Goal: Information Seeking & Learning: Learn about a topic

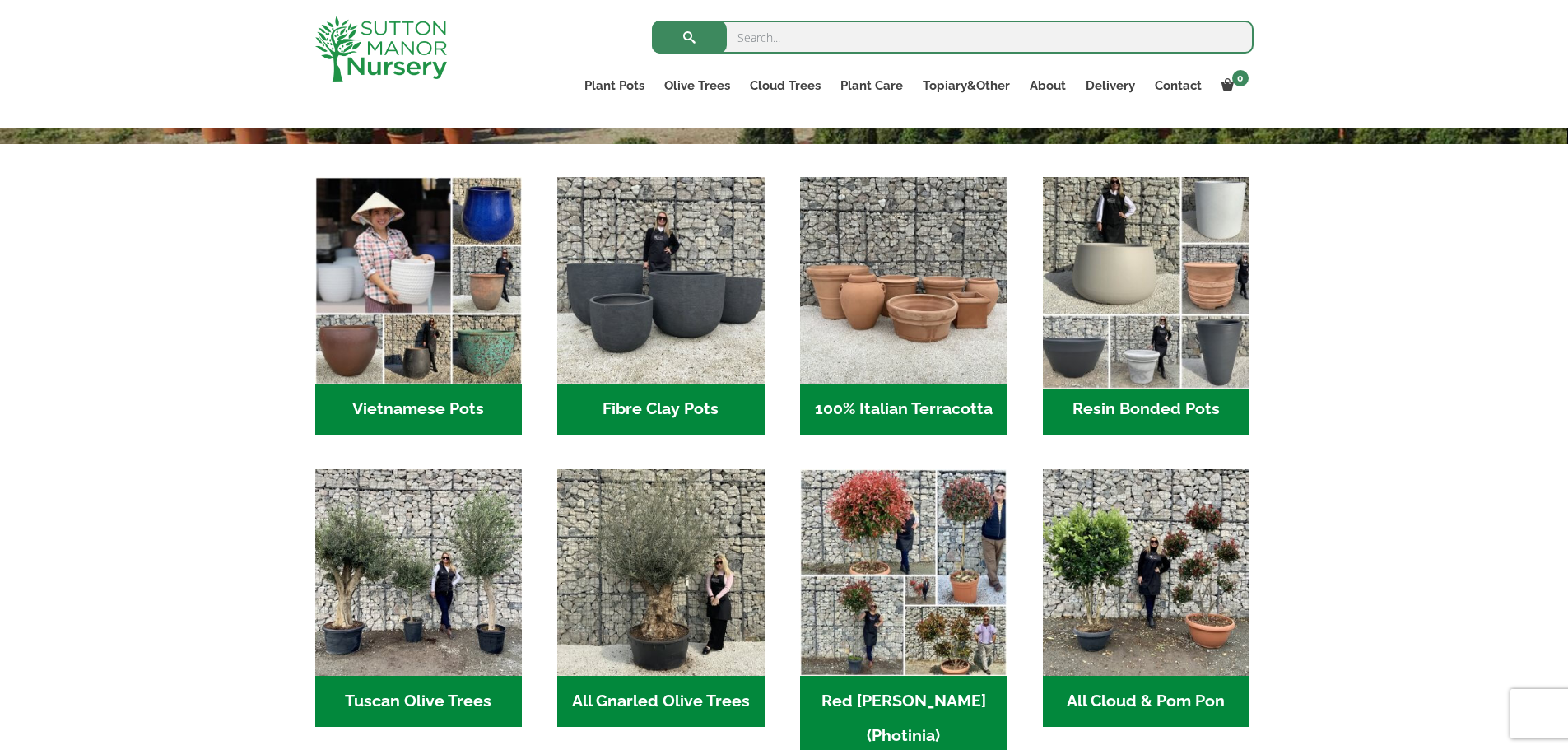
scroll to position [494, 0]
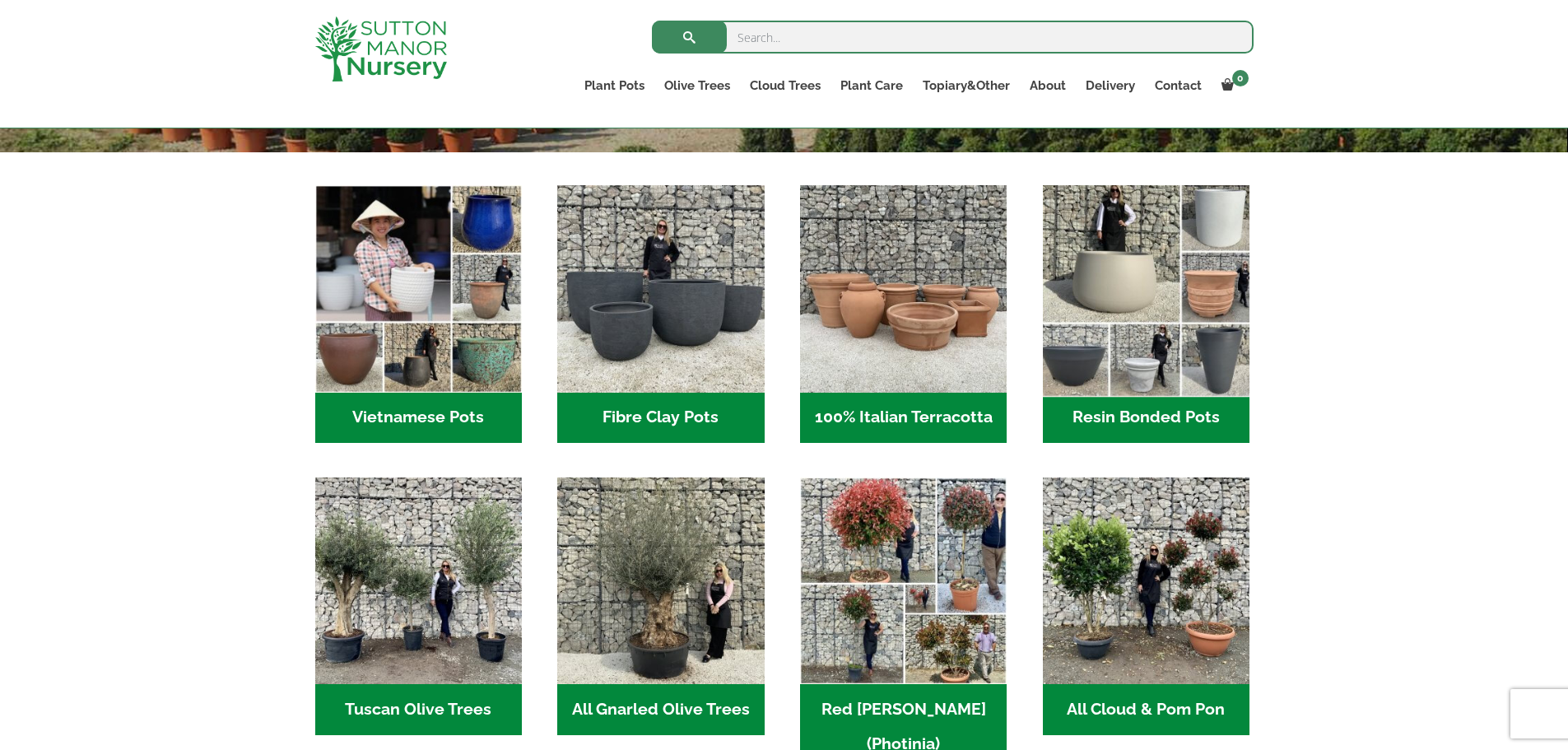
click at [1184, 275] on img "Visit product category Resin Bonded Pots" at bounding box center [1146, 289] width 217 height 217
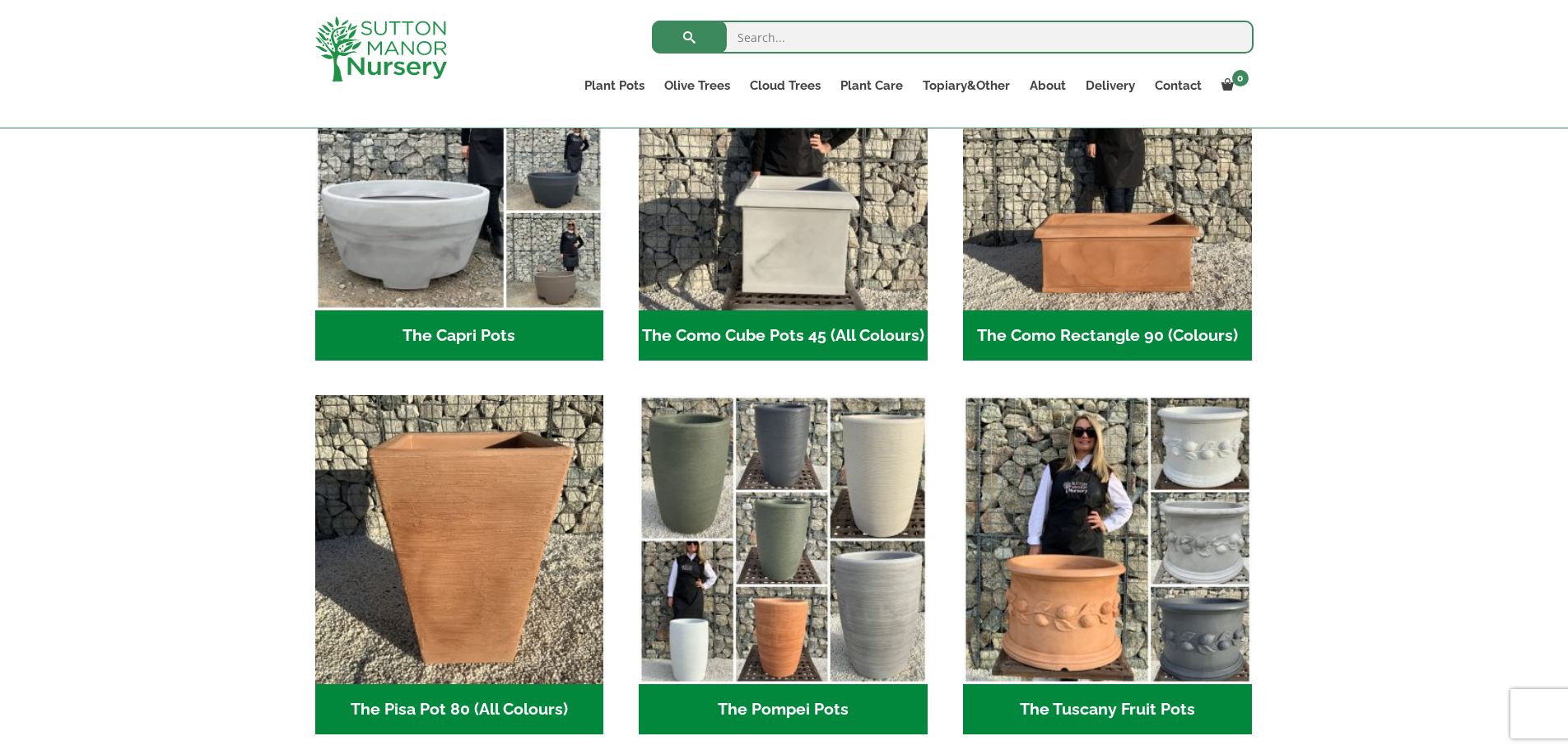
scroll to position [988, 0]
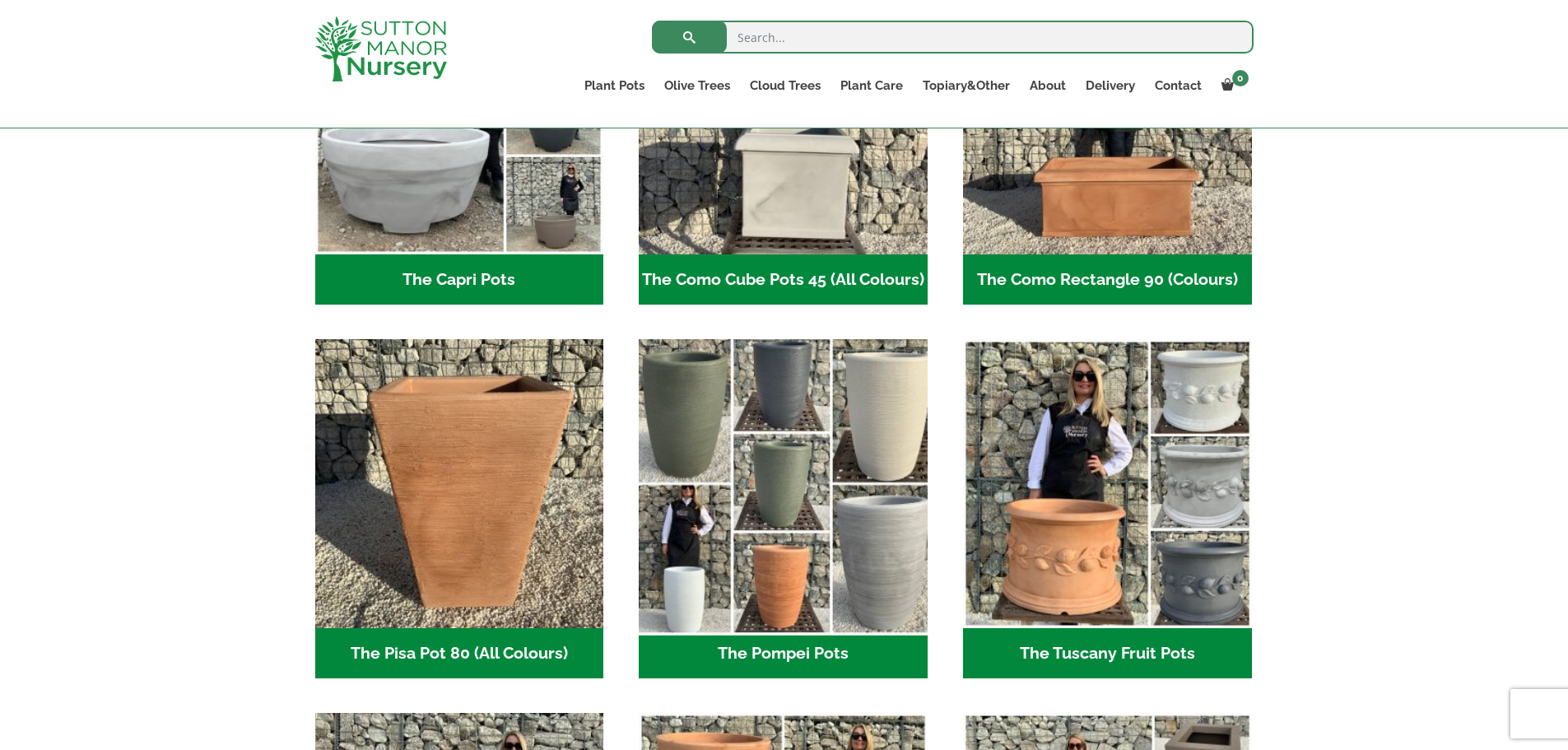
click at [885, 503] on img "Visit product category The Pompei Pots" at bounding box center [783, 483] width 303 height 303
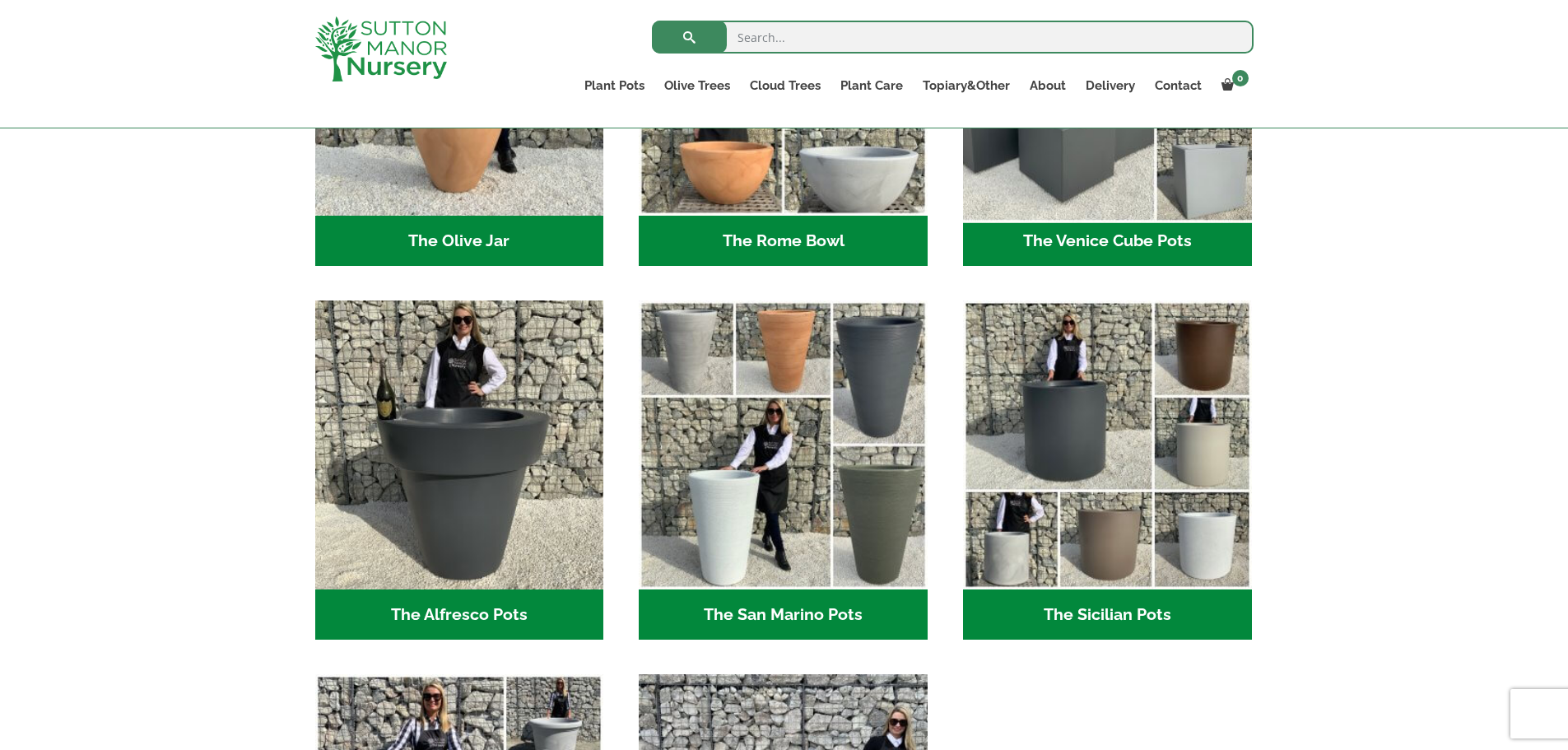
scroll to position [1812, 0]
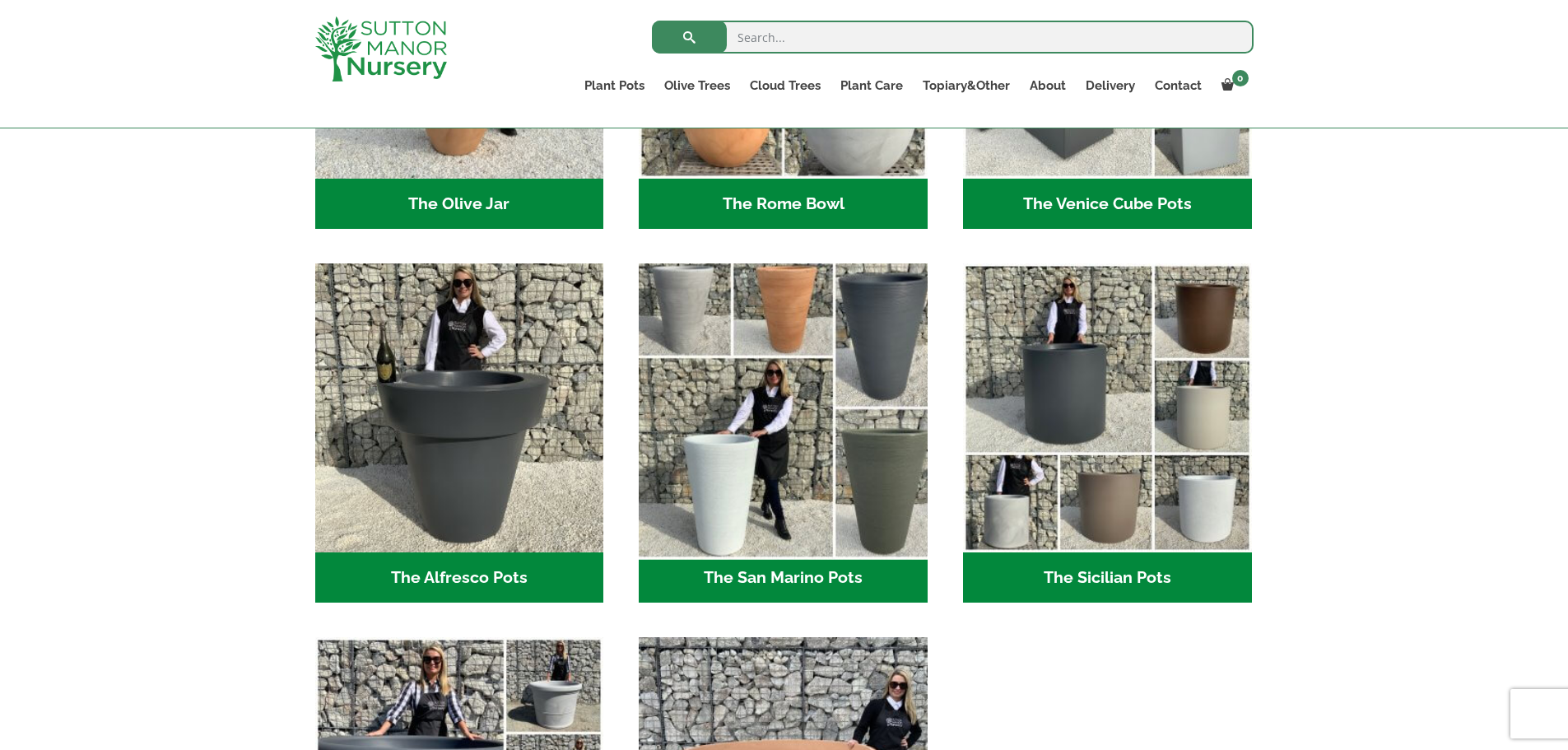
click at [764, 424] on img "Visit product category The San Marino Pots" at bounding box center [783, 408] width 303 height 303
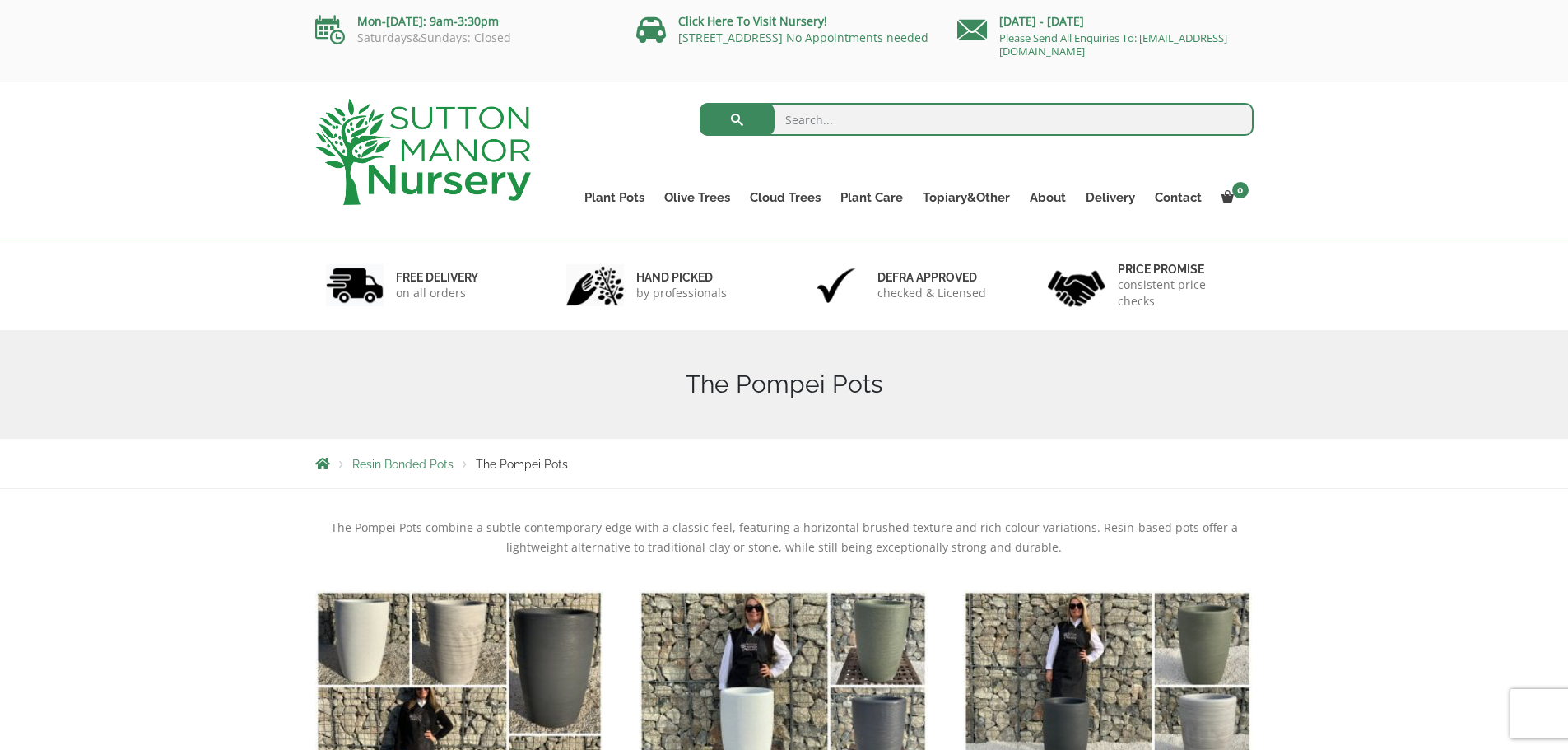
scroll to position [411, 0]
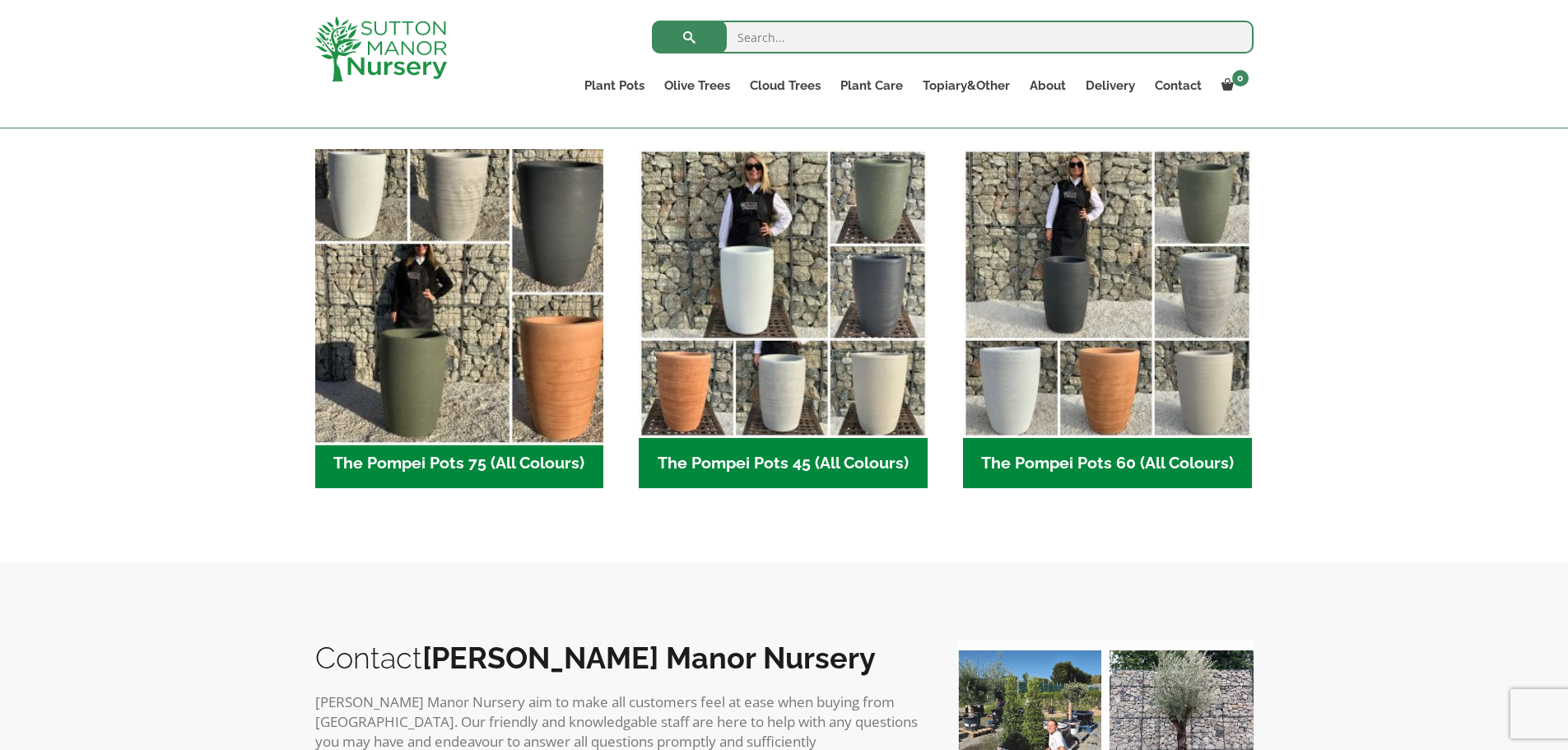
click at [492, 328] on img "Visit product category The Pompei Pots 75 (All Colours)" at bounding box center [459, 293] width 303 height 303
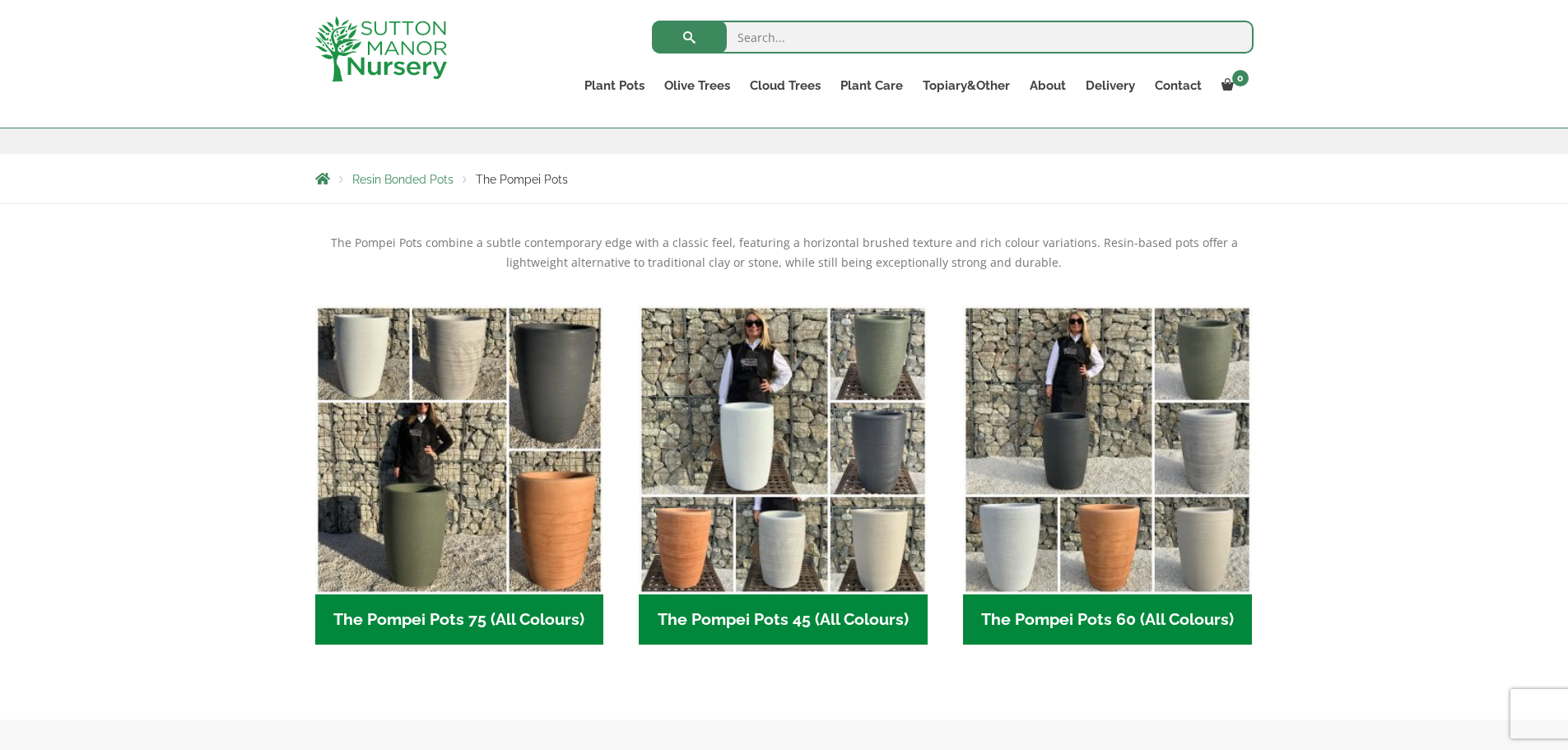
scroll to position [247, 0]
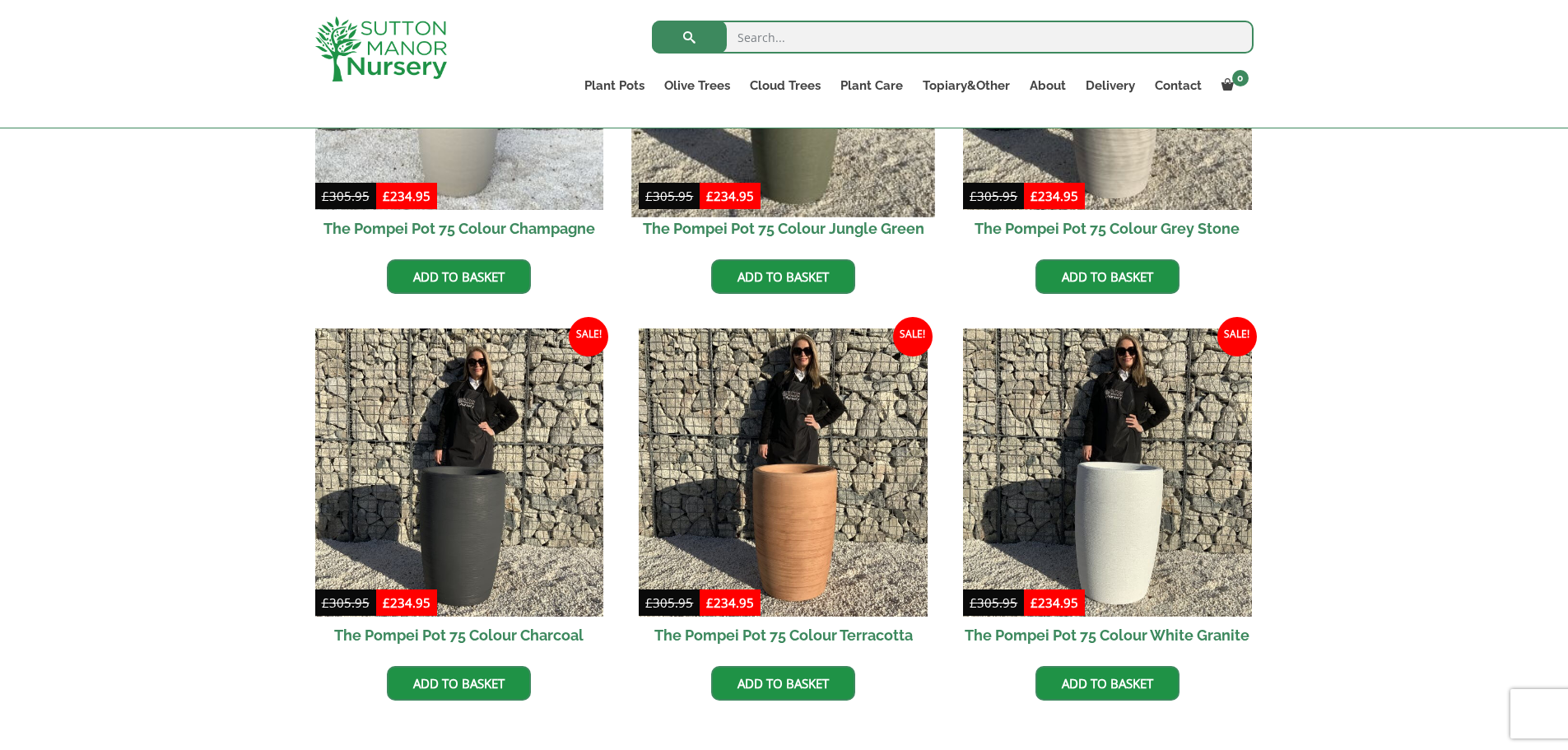
scroll to position [629, 0]
click at [838, 160] on img at bounding box center [783, 64] width 303 height 303
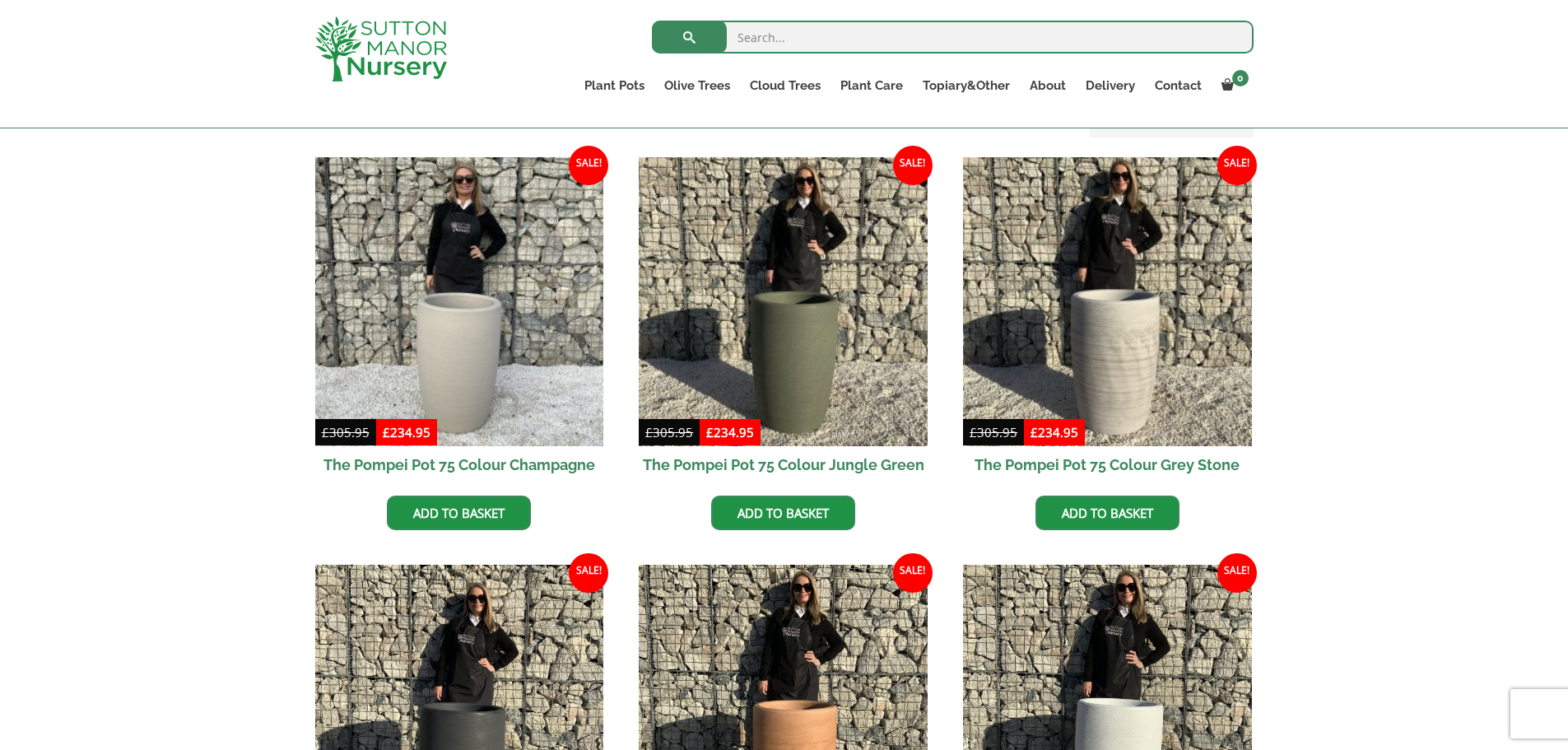
scroll to position [217, 0]
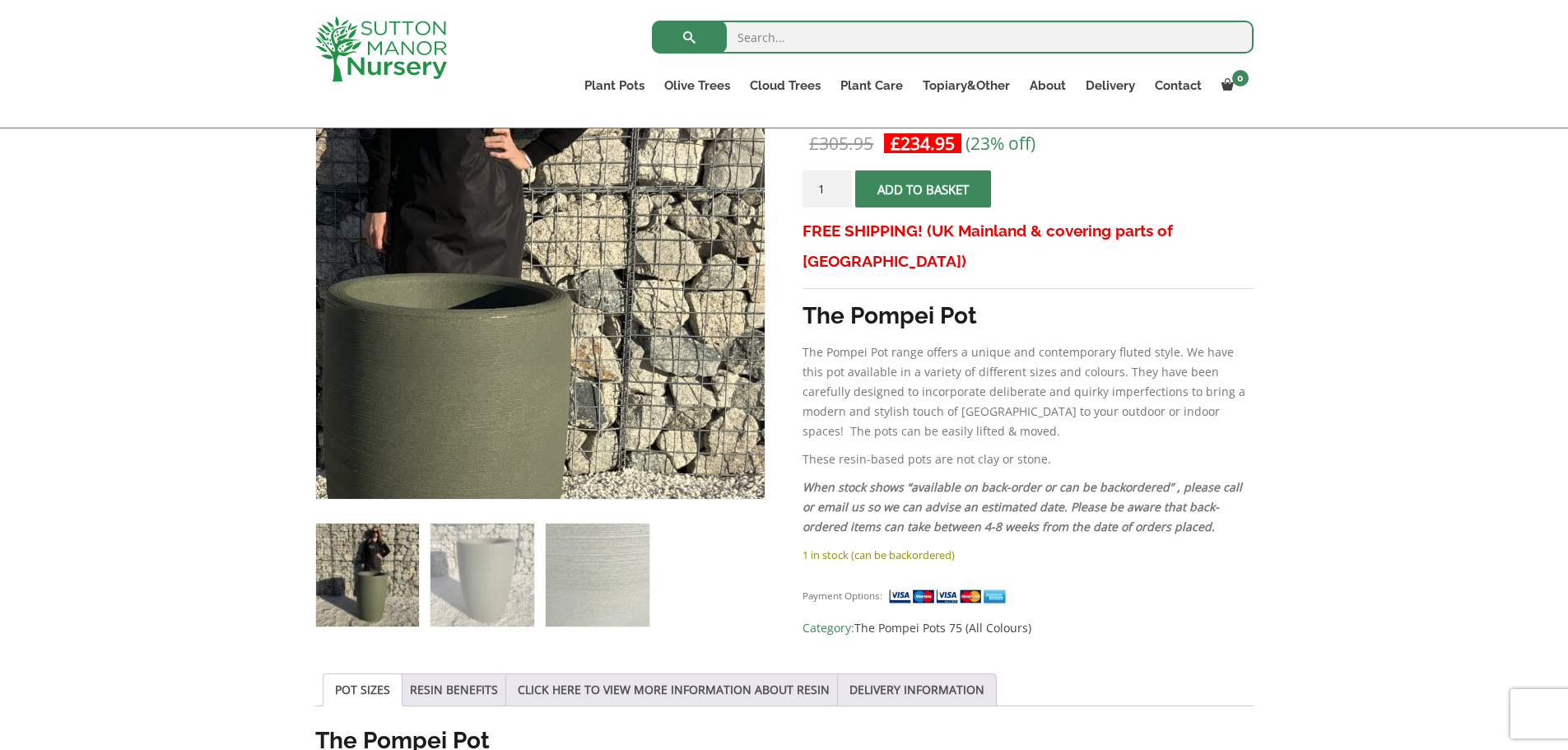
scroll to position [330, 0]
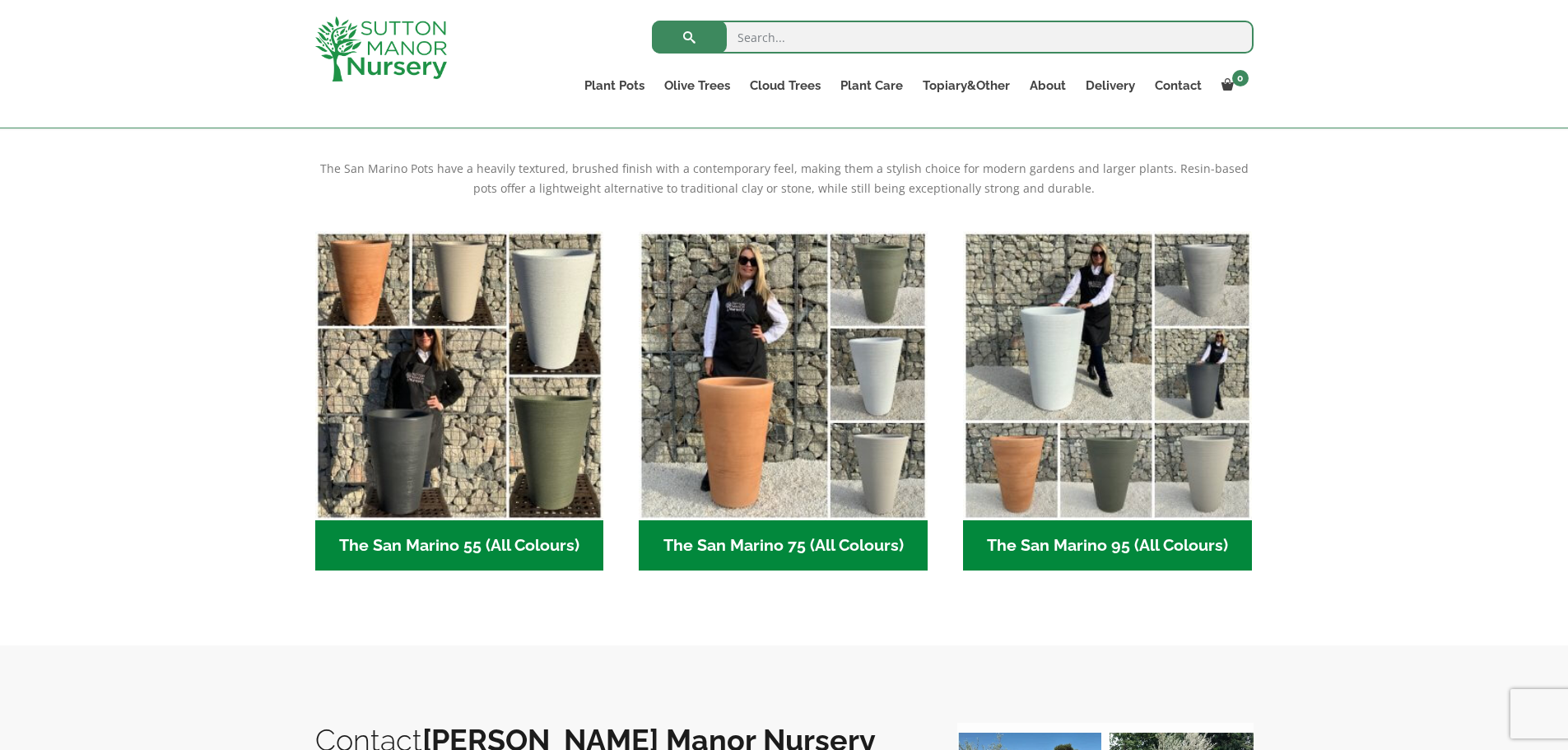
scroll to position [330, 0]
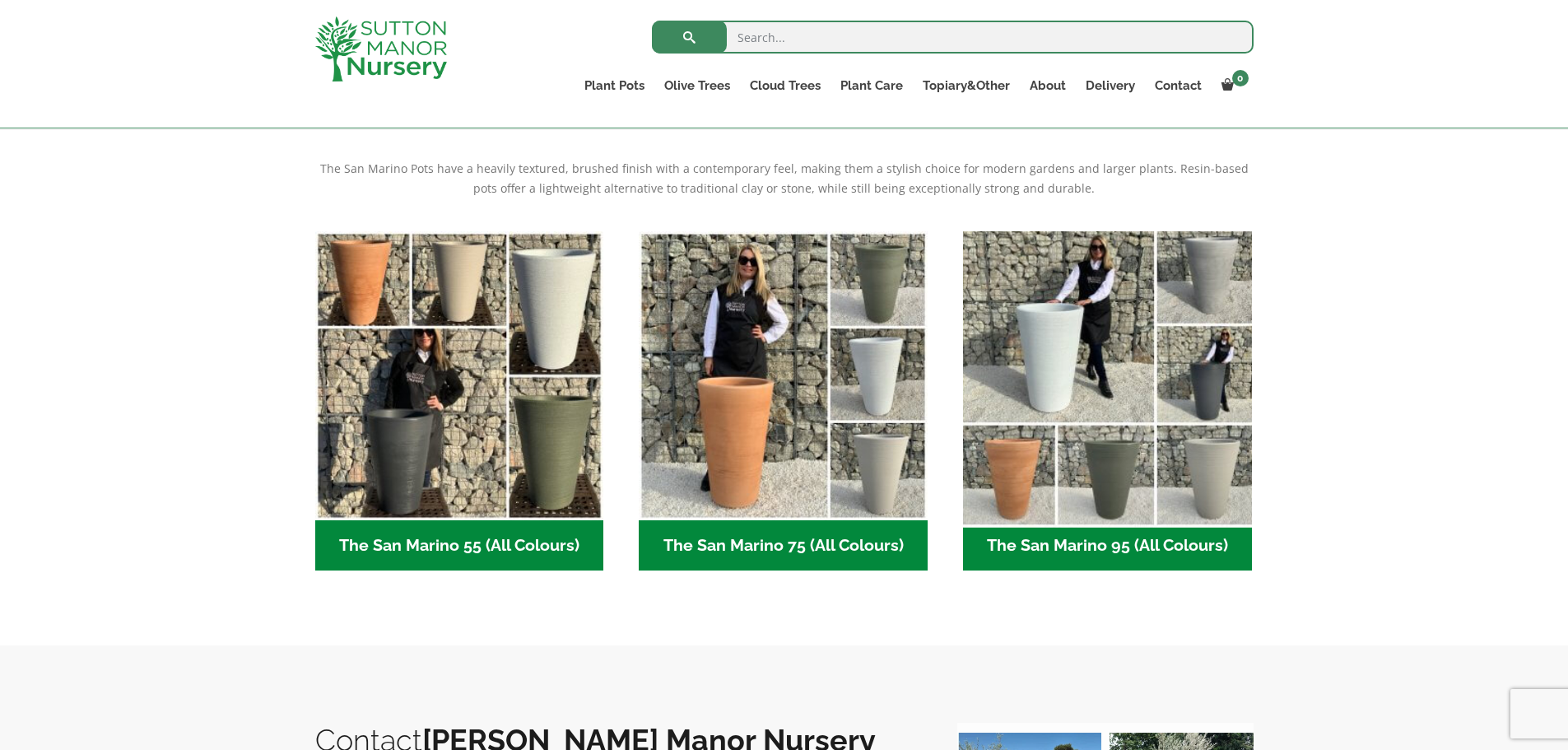
click at [1214, 433] on img "Visit product category The San Marino 95 (All Colours)" at bounding box center [1106, 375] width 303 height 303
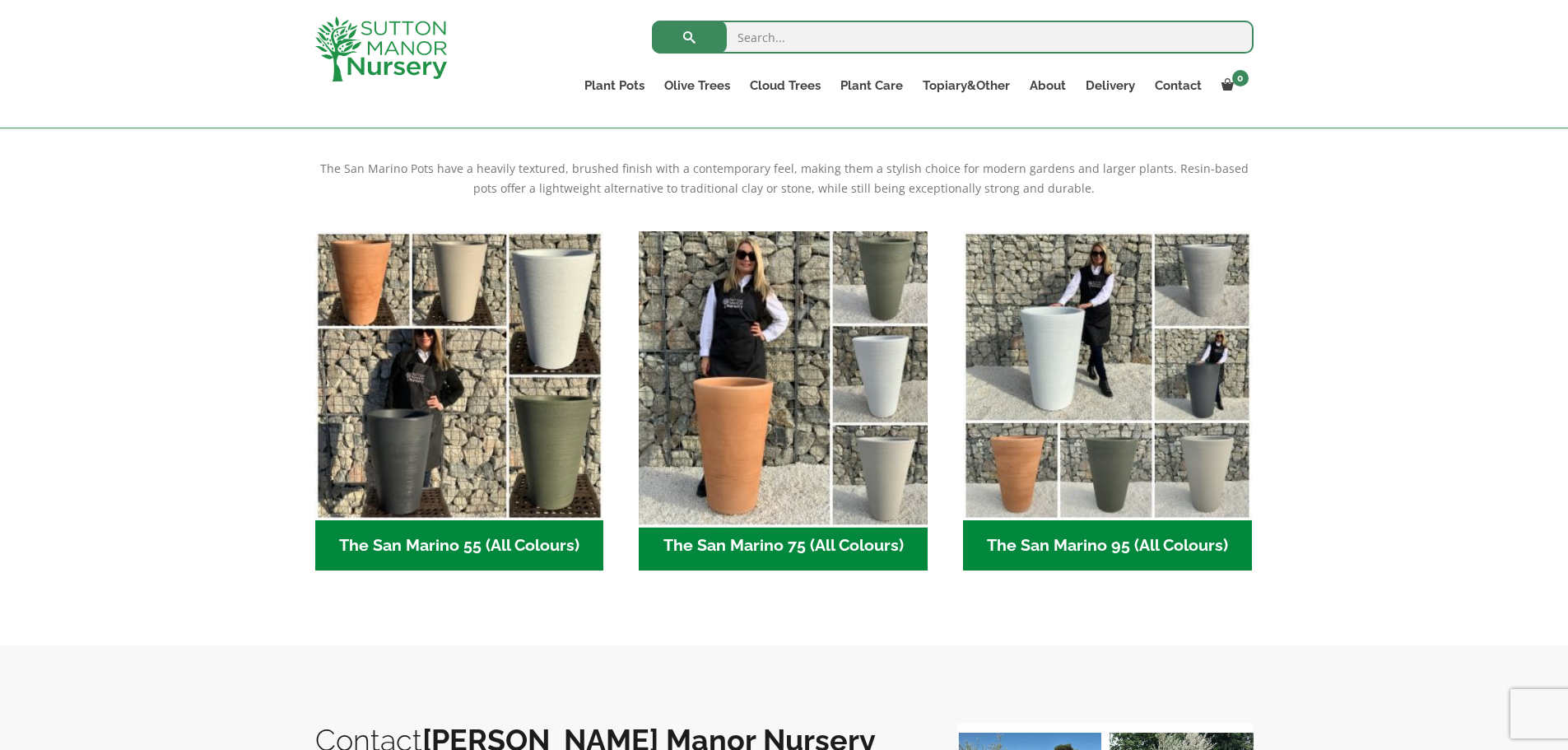
click at [868, 362] on img "Visit product category The San Marino 75 (All Colours)" at bounding box center [783, 375] width 303 height 303
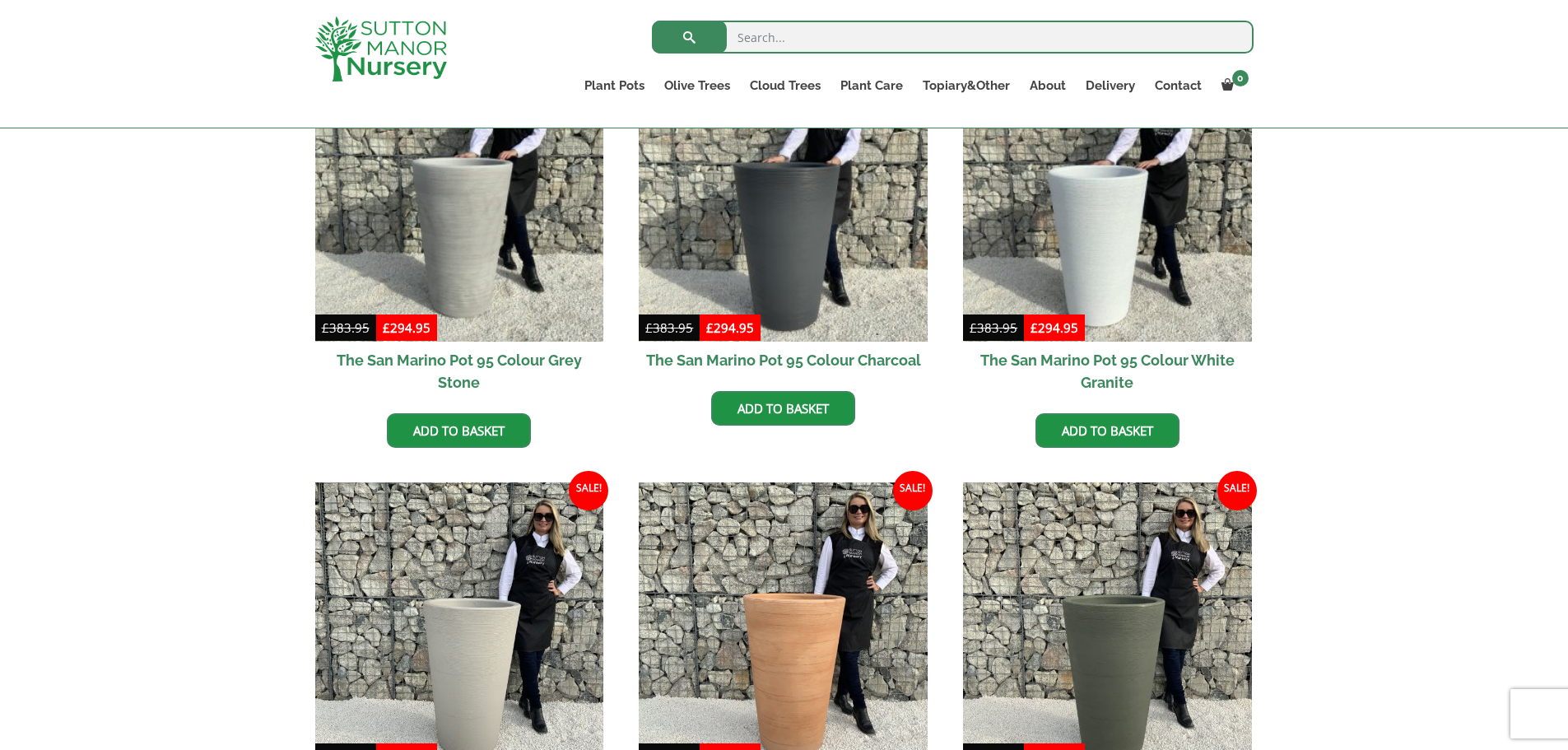
scroll to position [577, 0]
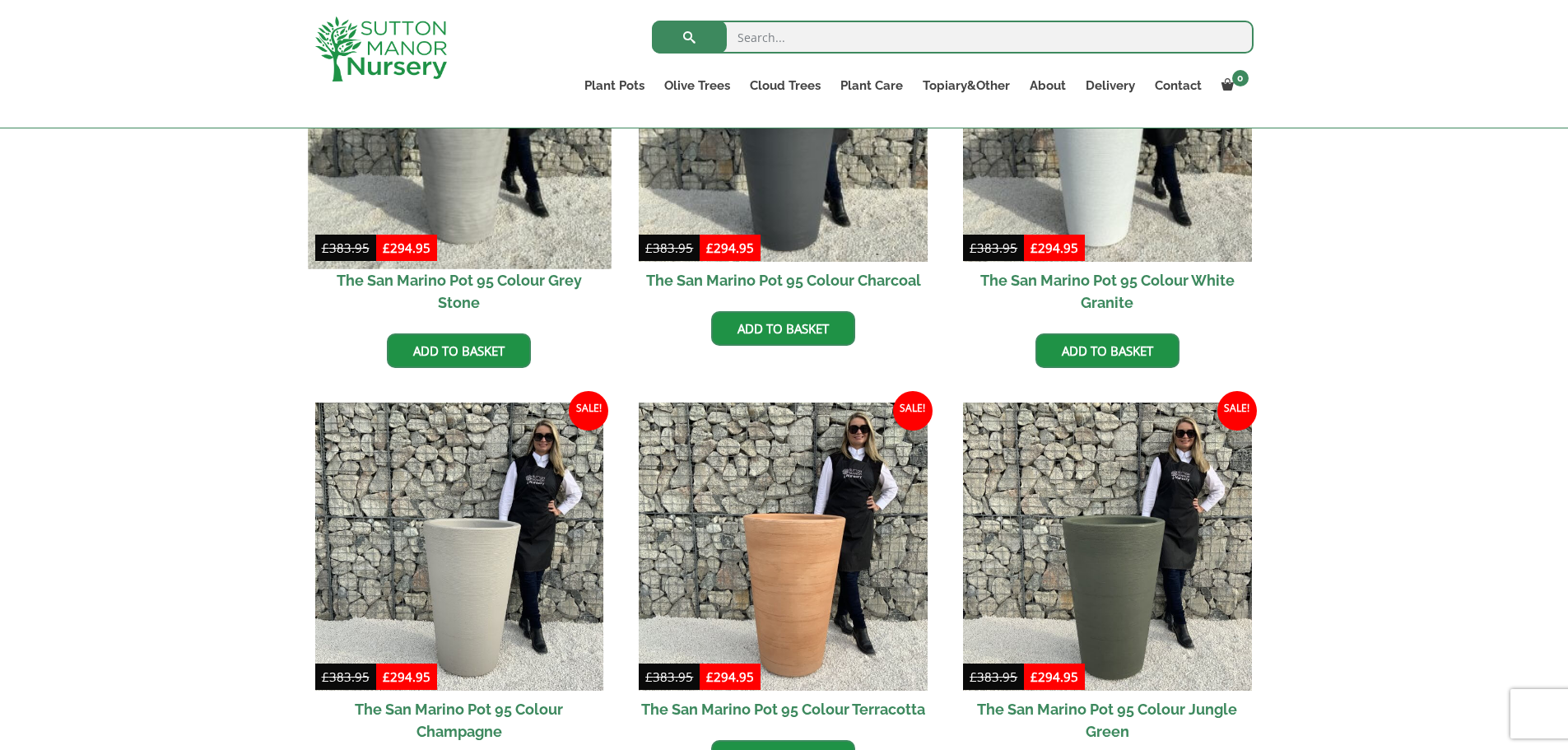
click at [544, 203] on img at bounding box center [459, 116] width 303 height 303
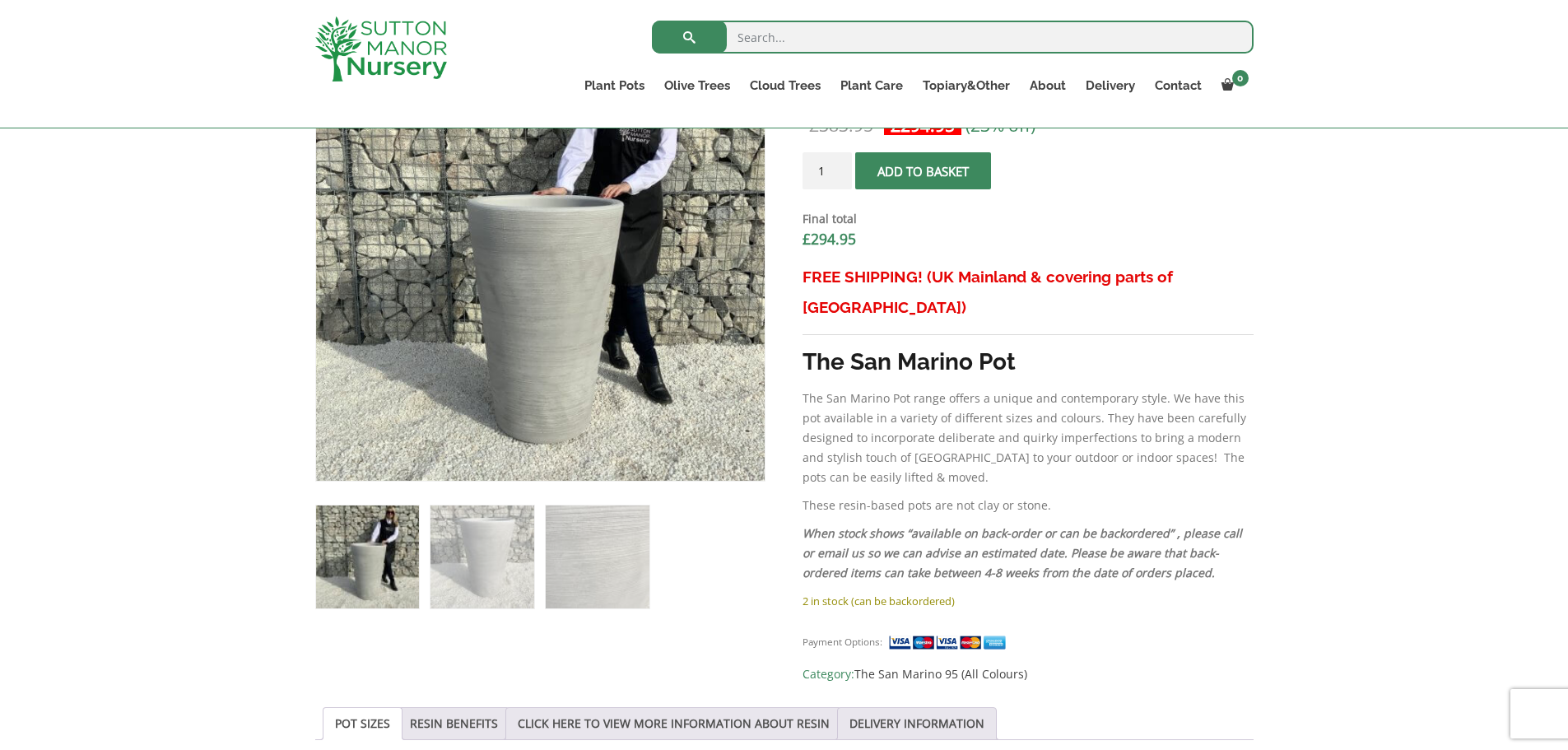
scroll to position [577, 0]
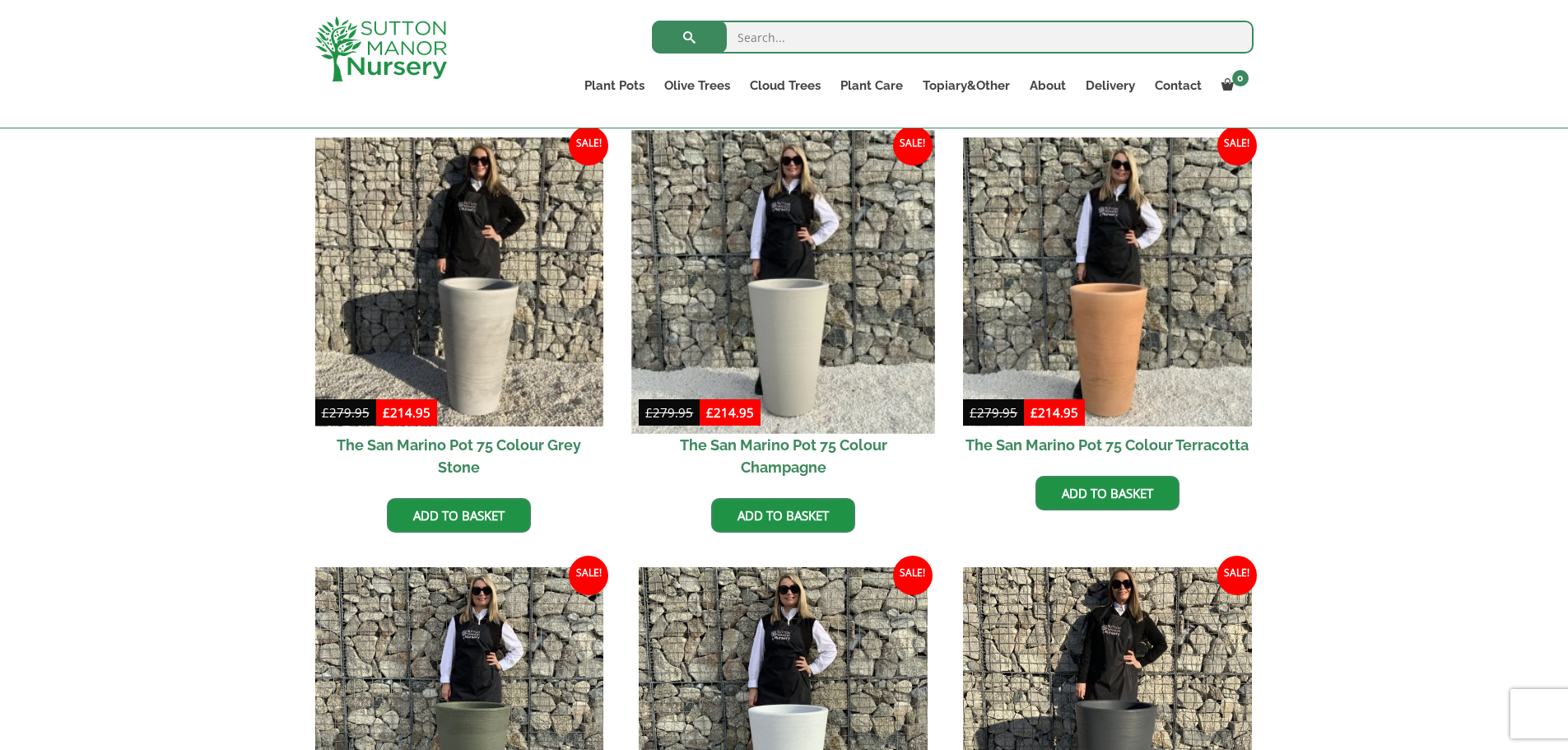
click at [788, 329] on img at bounding box center [783, 281] width 303 height 303
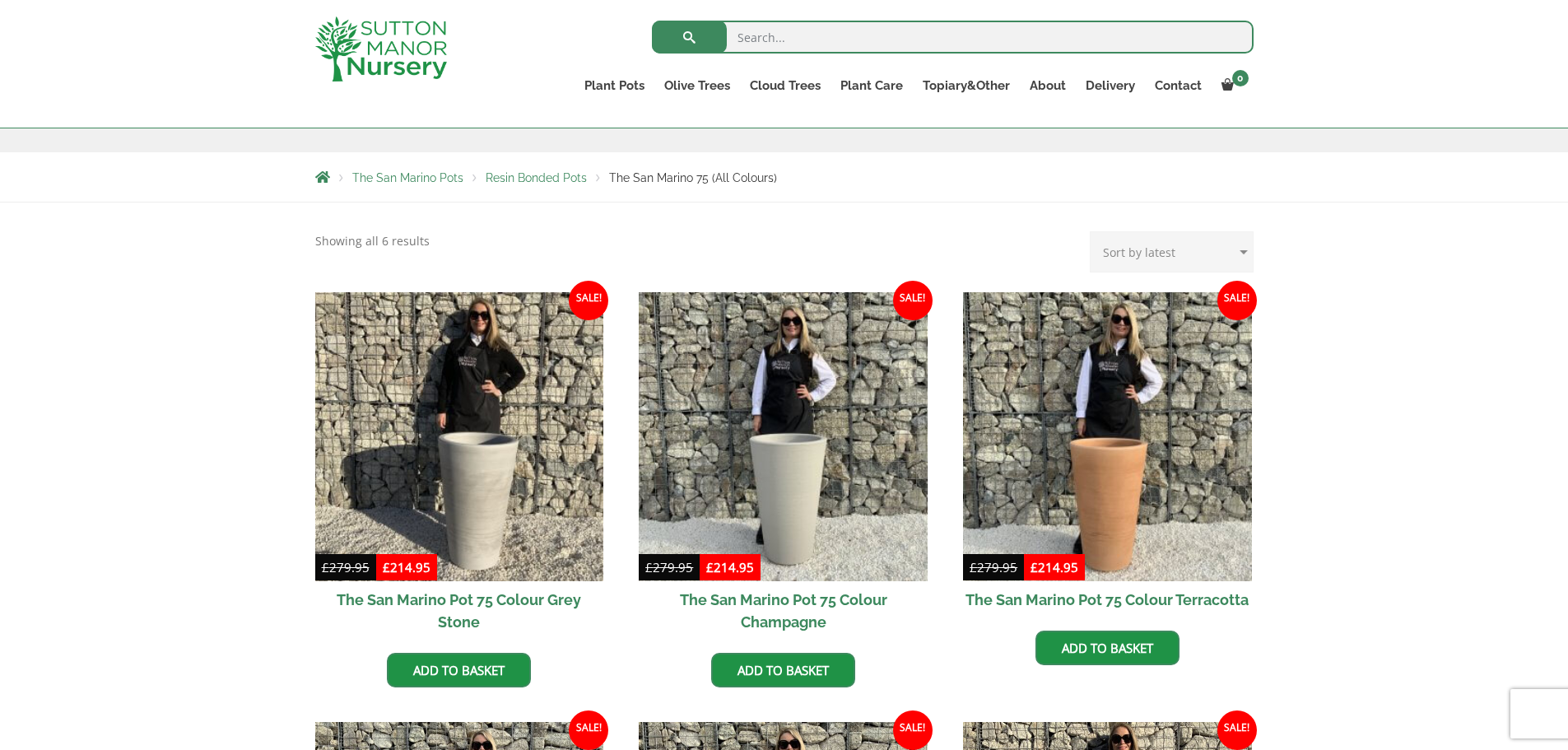
scroll to position [247, 0]
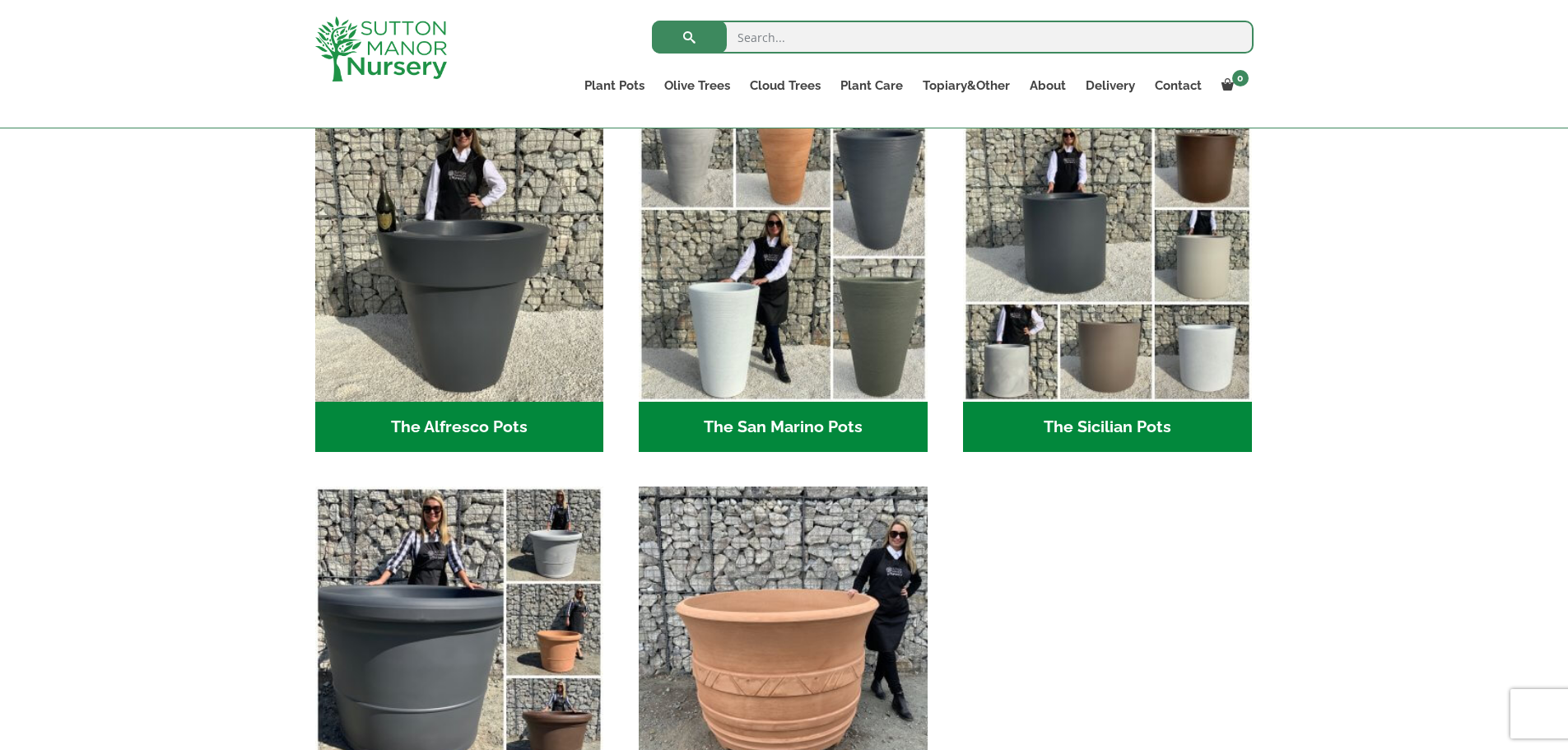
scroll to position [1976, 0]
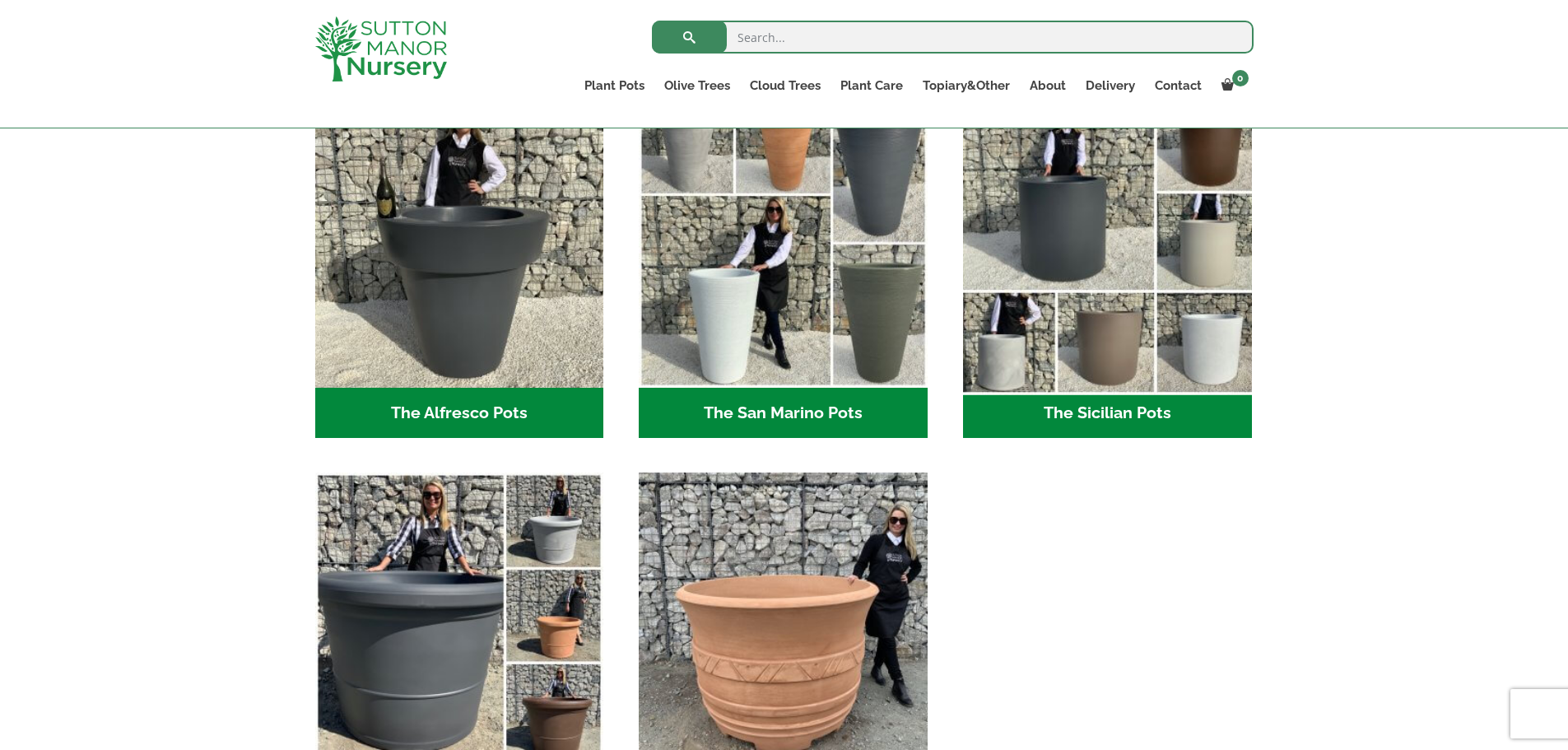
click at [1065, 282] on img "Visit product category The Sicilian Pots" at bounding box center [1106, 243] width 303 height 303
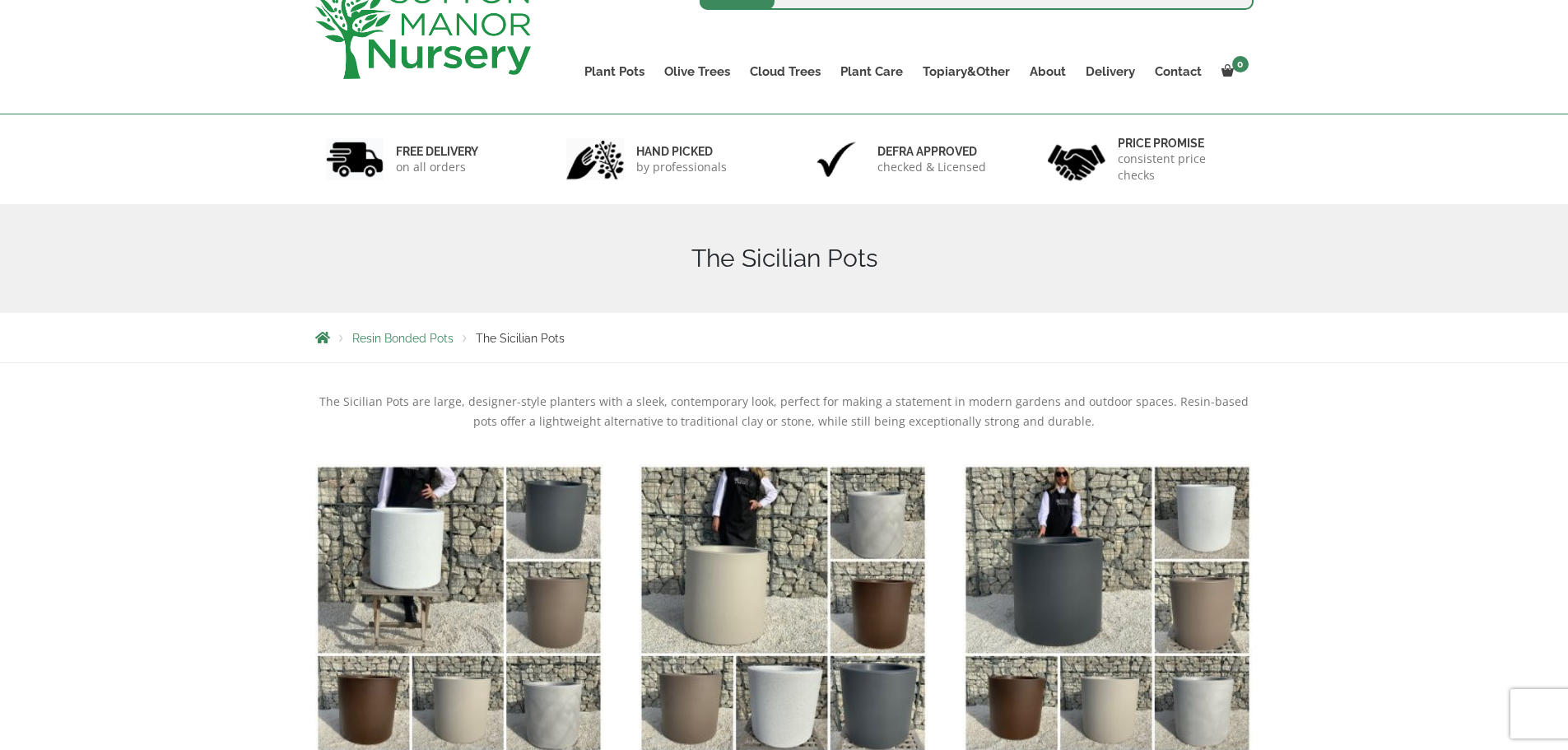
scroll to position [330, 0]
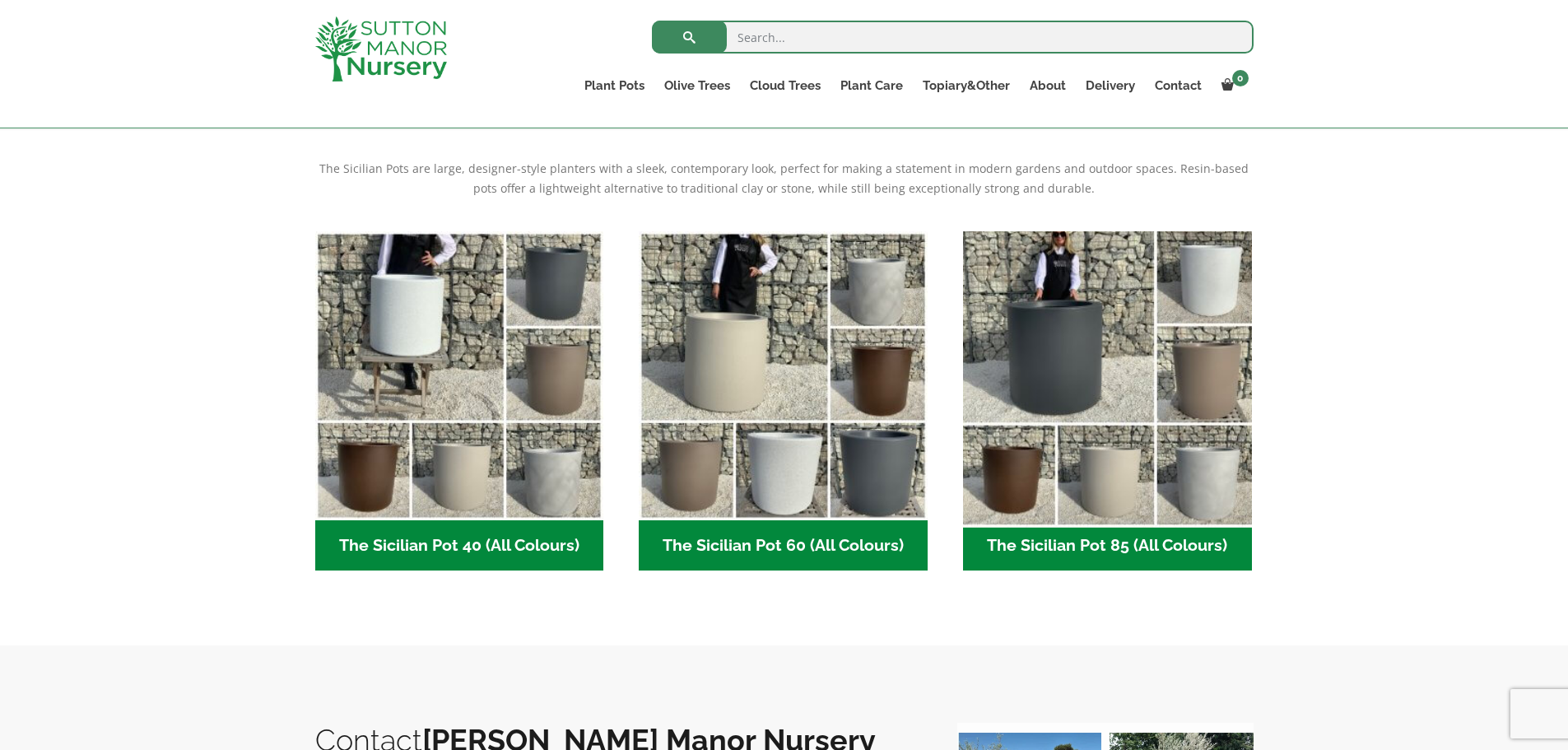
click at [1109, 363] on img "Visit product category The Sicilian Pot 85 (All Colours)" at bounding box center [1106, 375] width 303 height 303
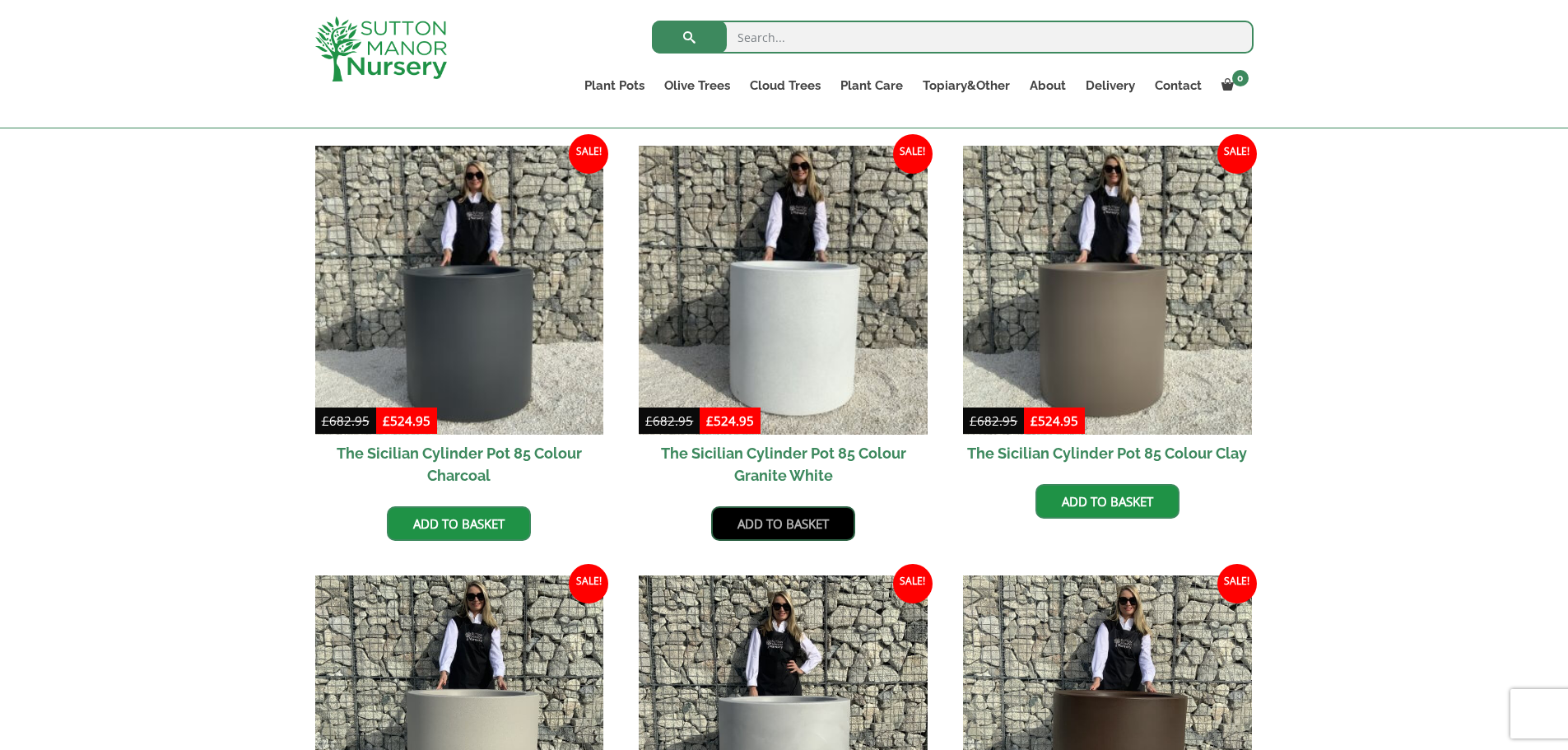
scroll to position [494, 0]
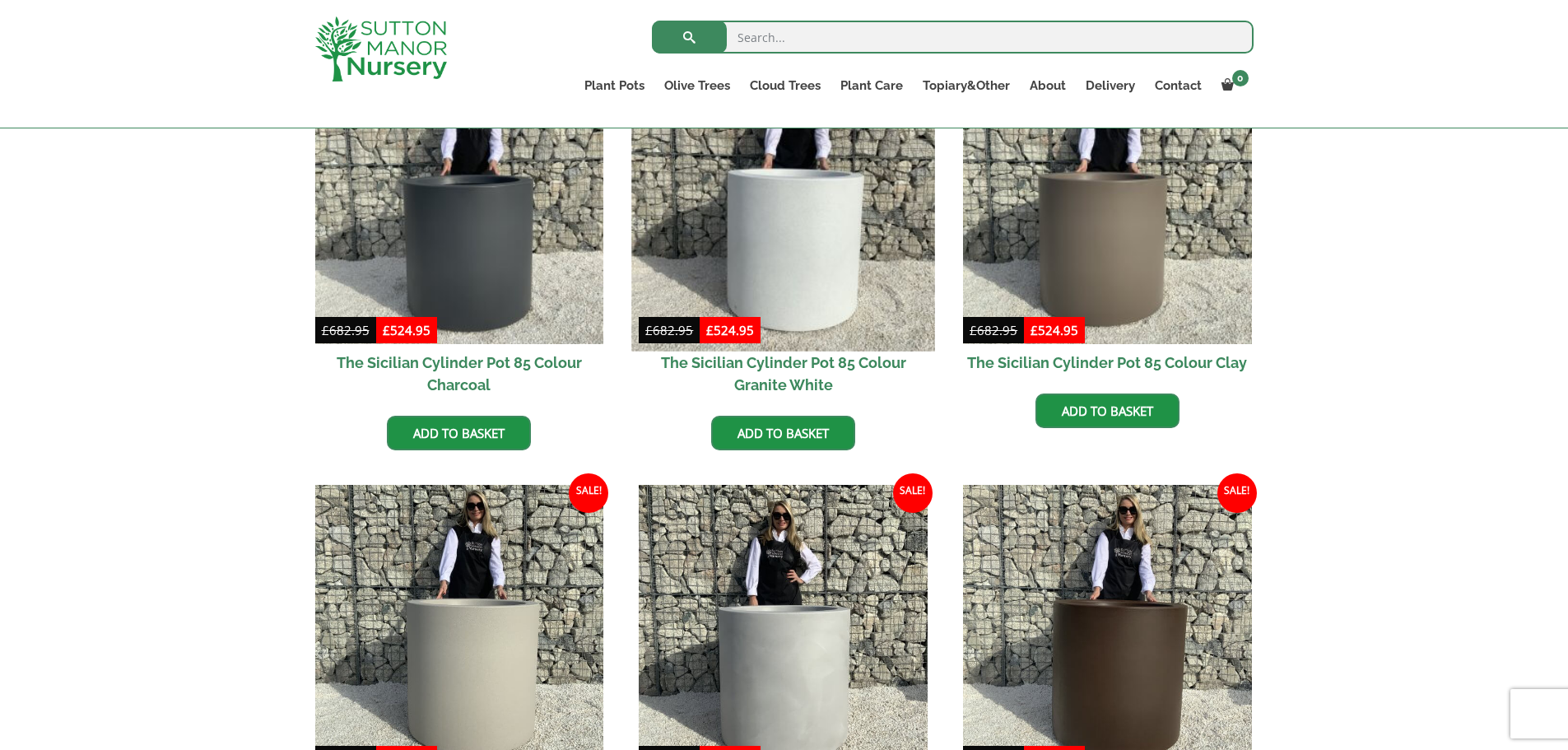
click at [837, 251] on img at bounding box center [783, 199] width 303 height 303
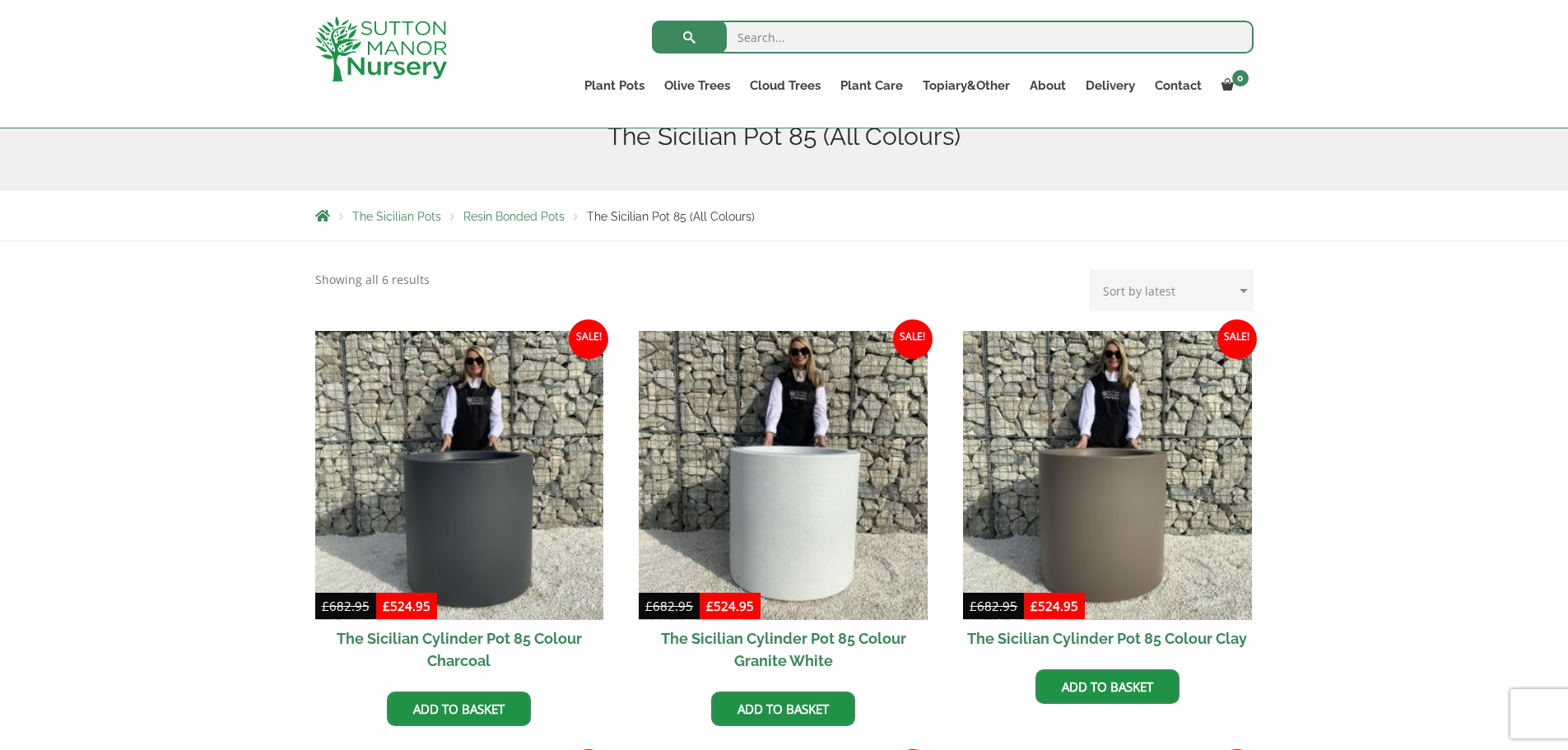
scroll to position [247, 0]
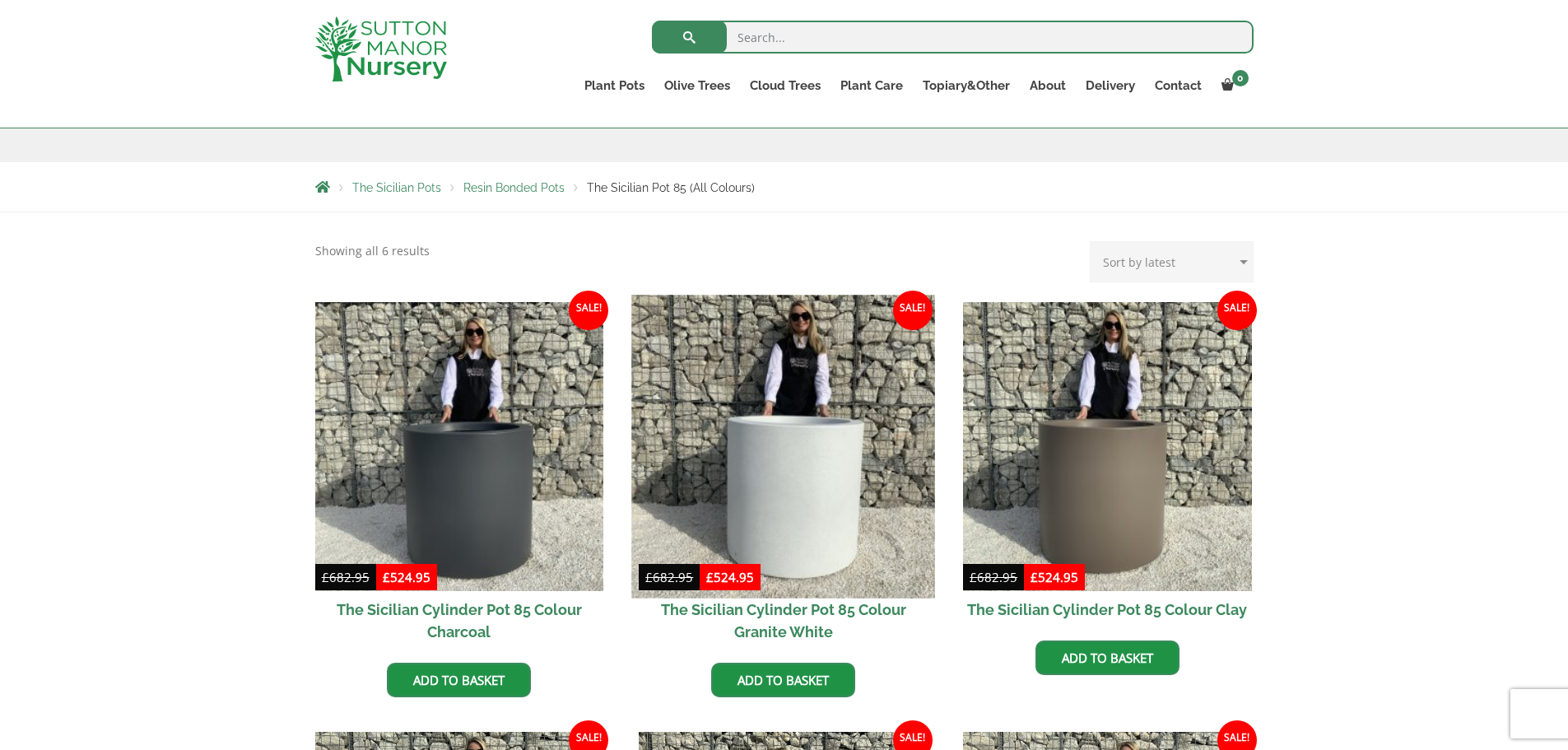
click at [714, 545] on img at bounding box center [783, 446] width 303 height 303
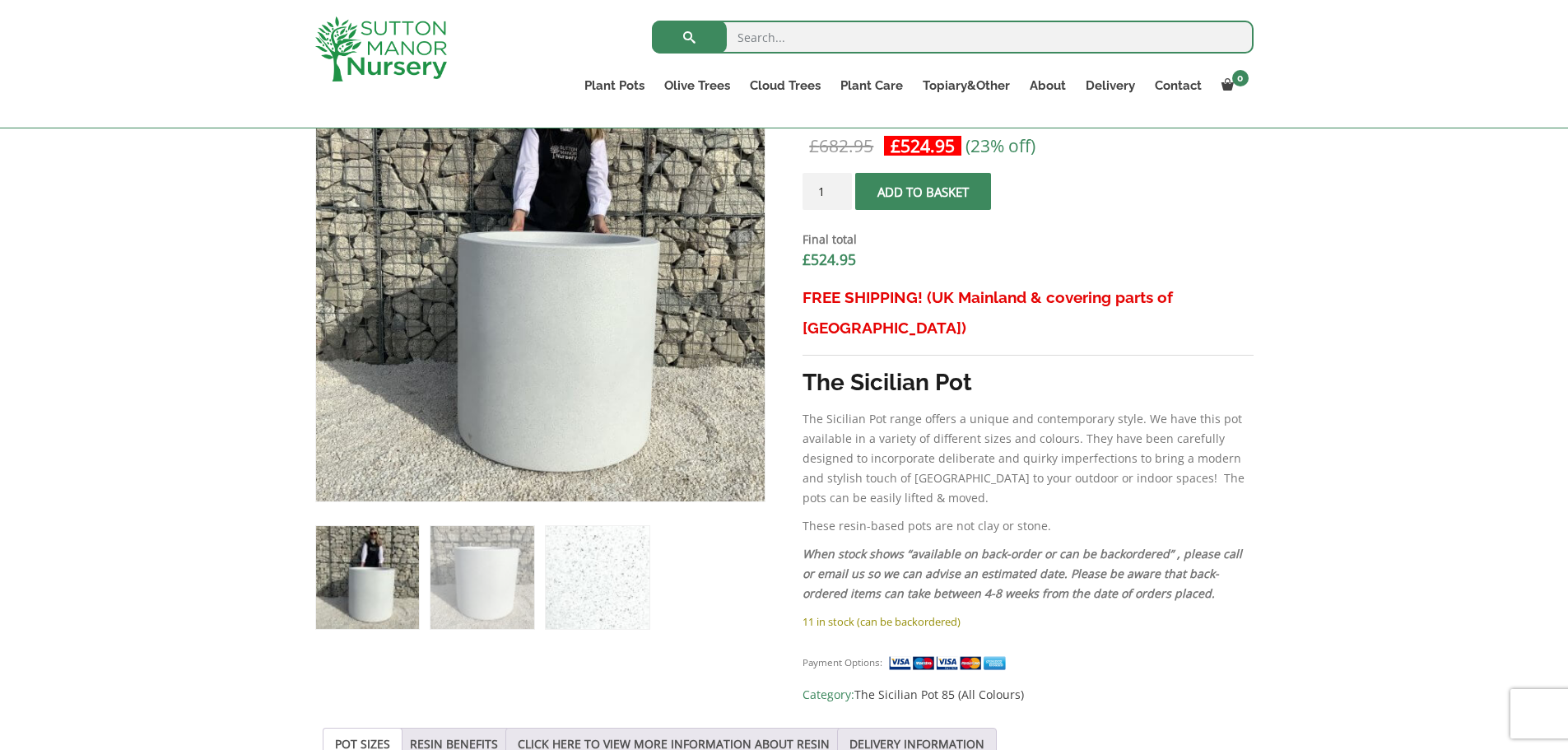
scroll to position [577, 0]
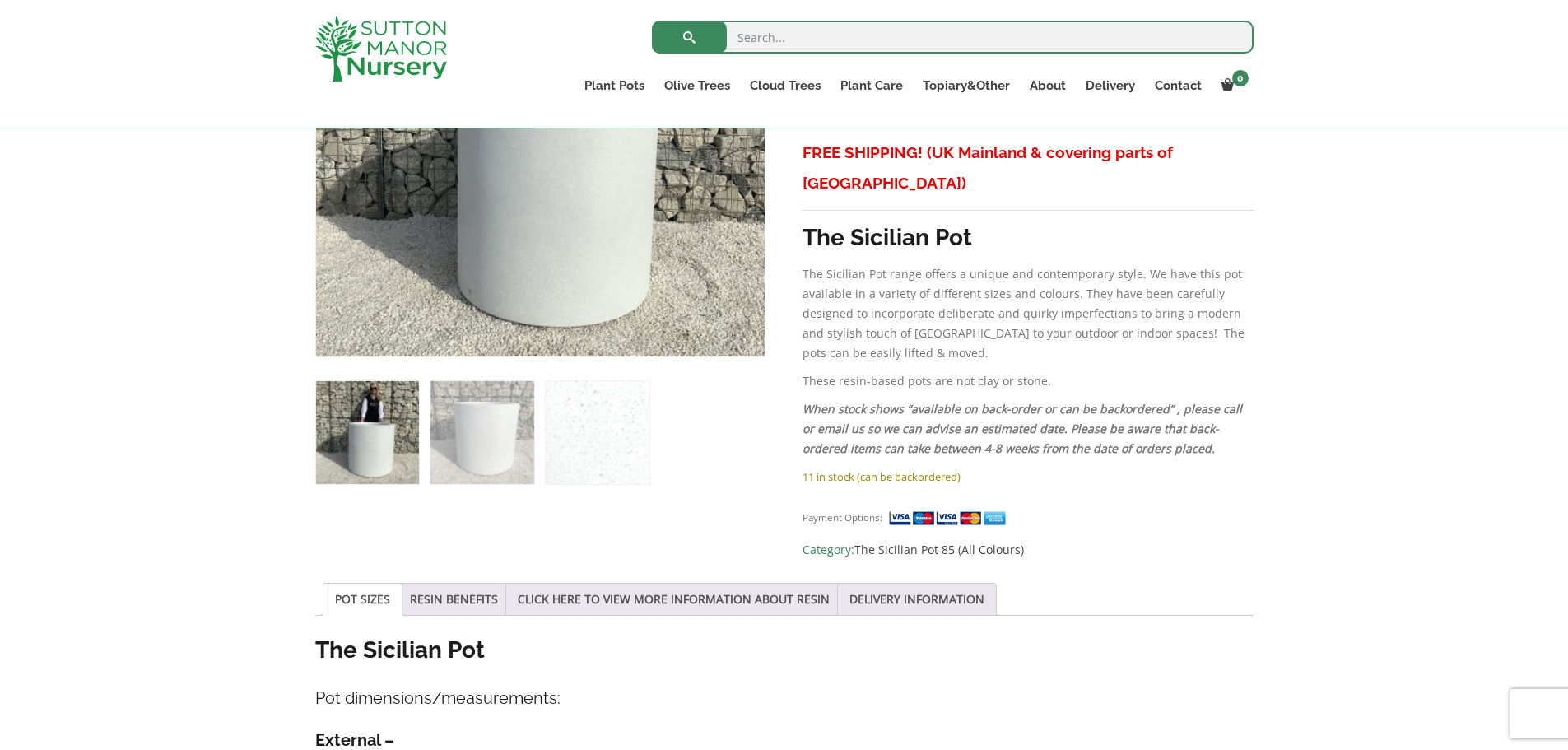
scroll to position [905, 0]
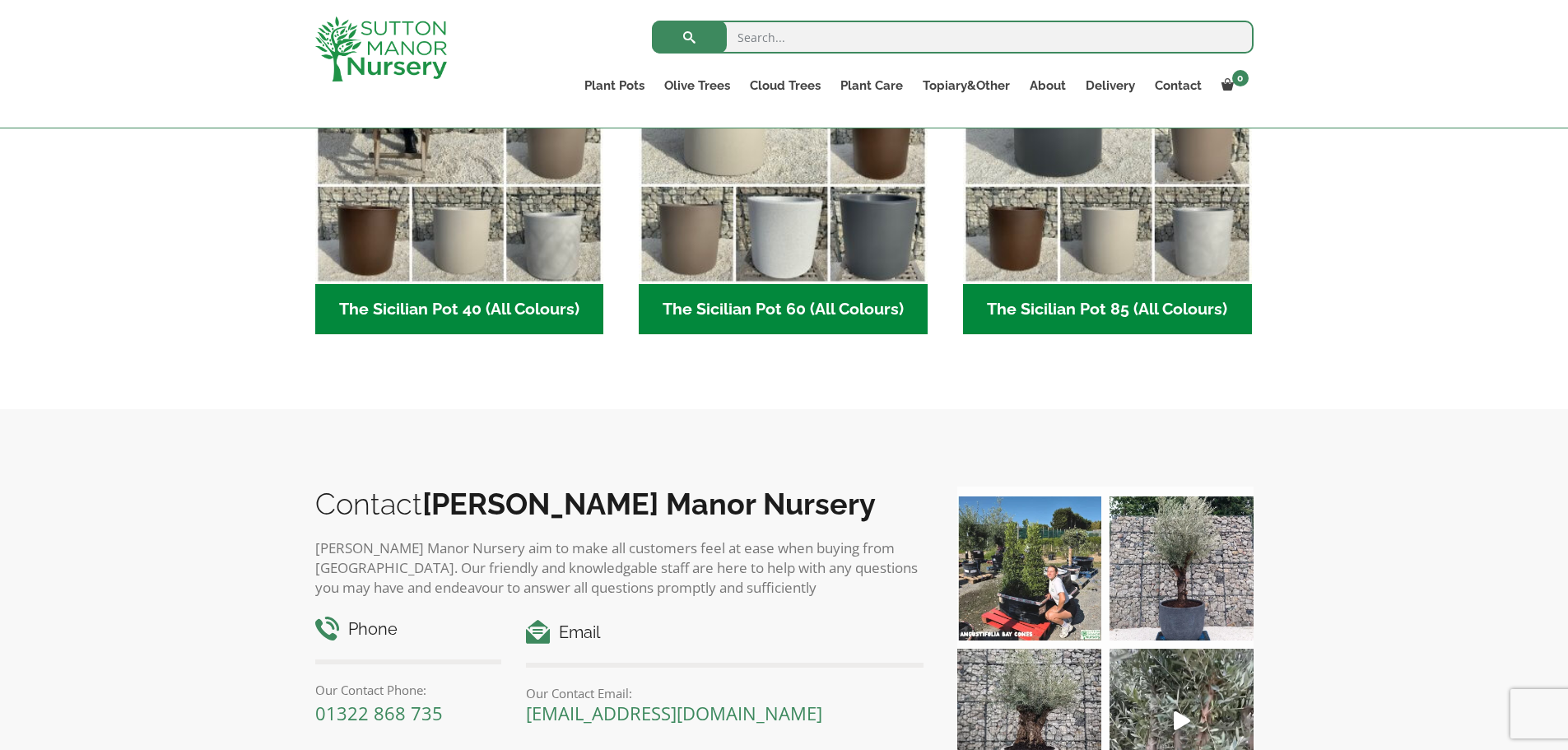
scroll to position [577, 0]
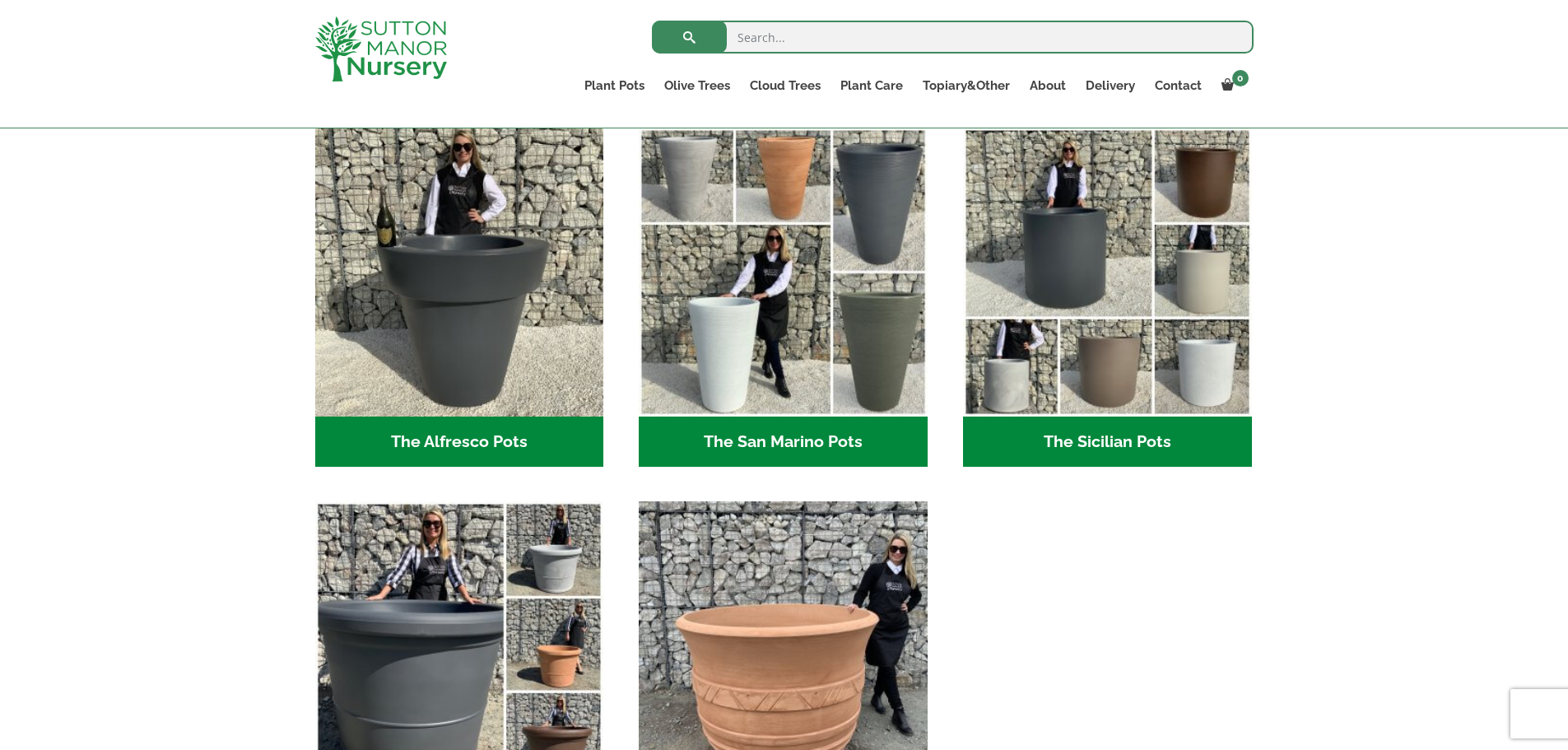
scroll to position [1976, 0]
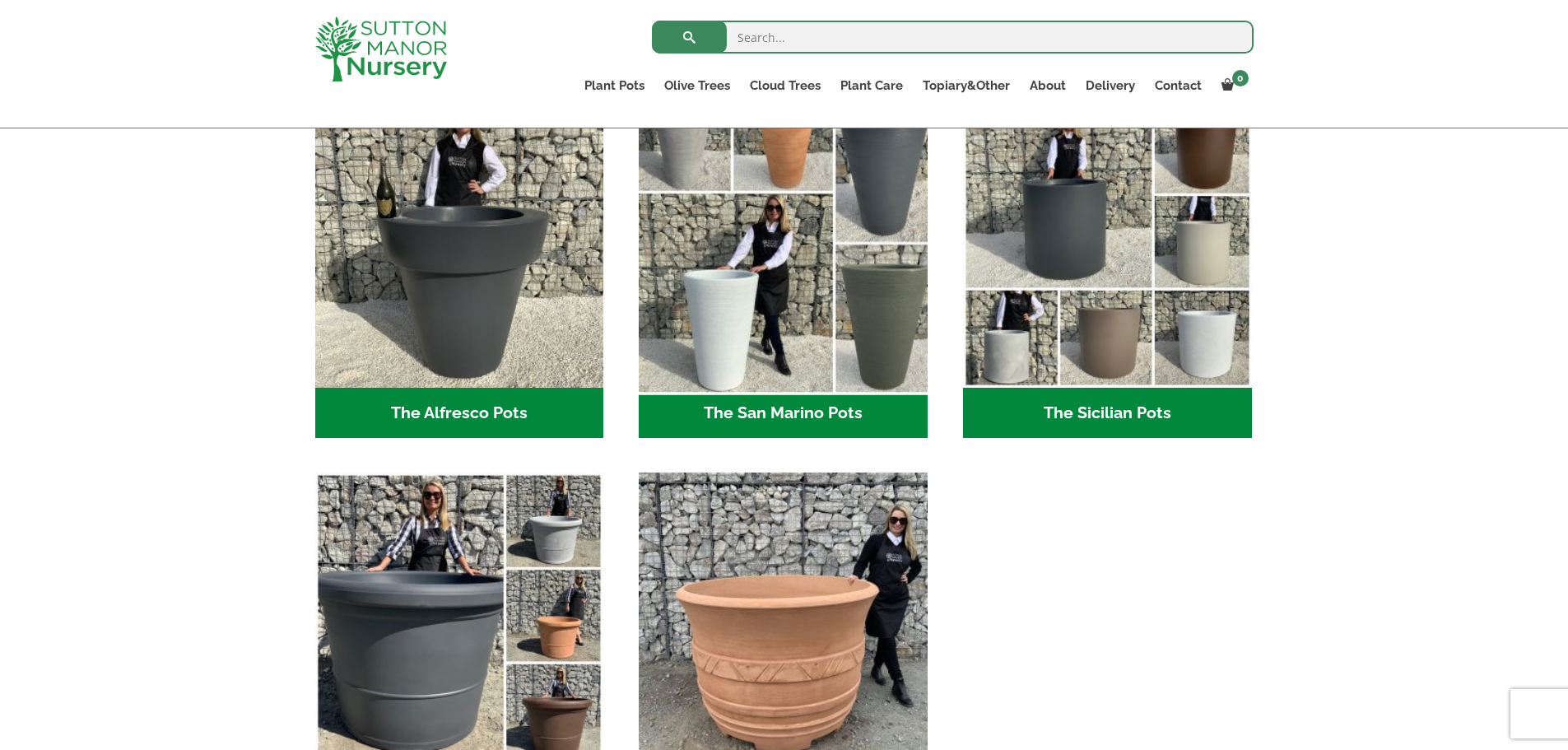
click at [787, 324] on img "Visit product category The San Marino Pots" at bounding box center [783, 243] width 303 height 303
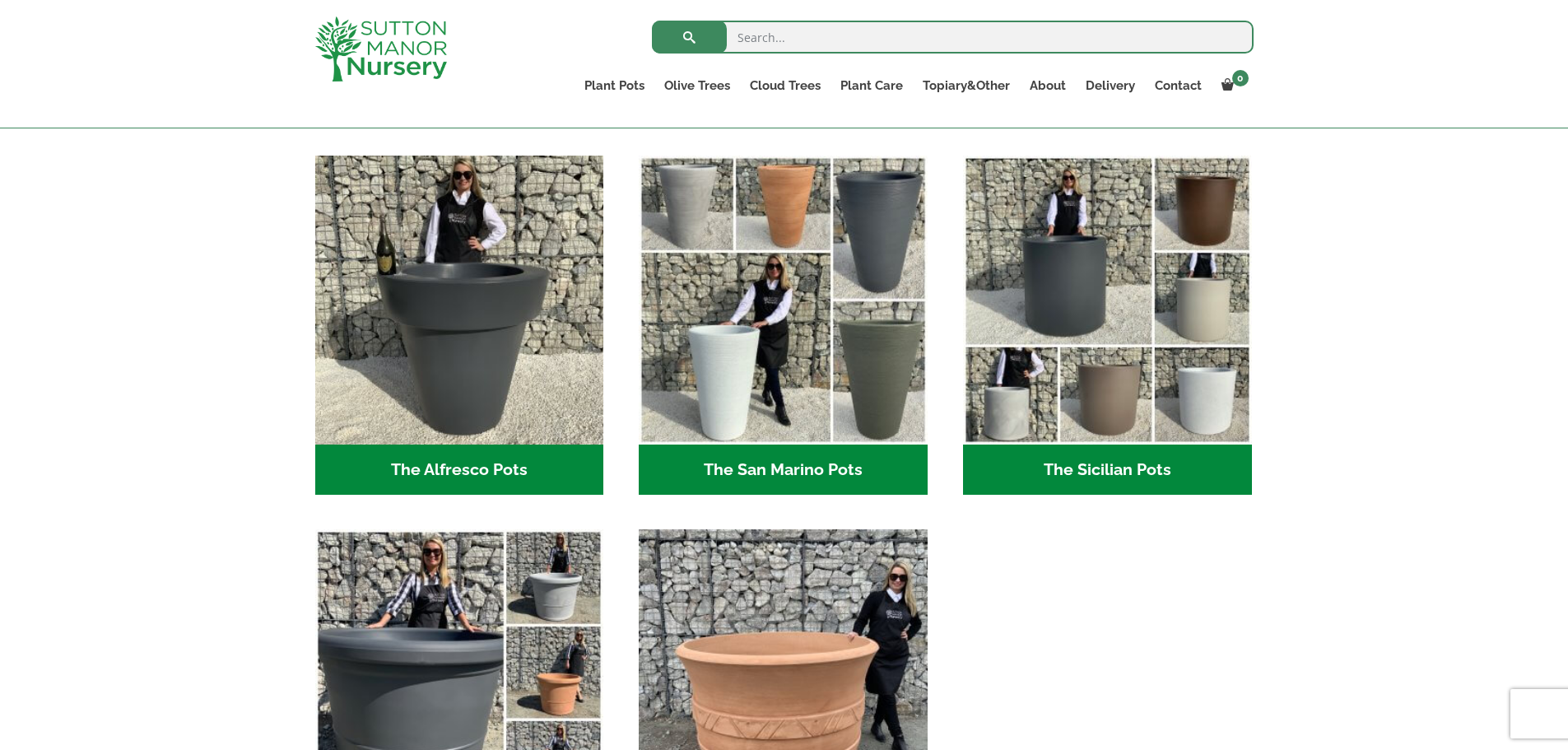
scroll to position [1812, 0]
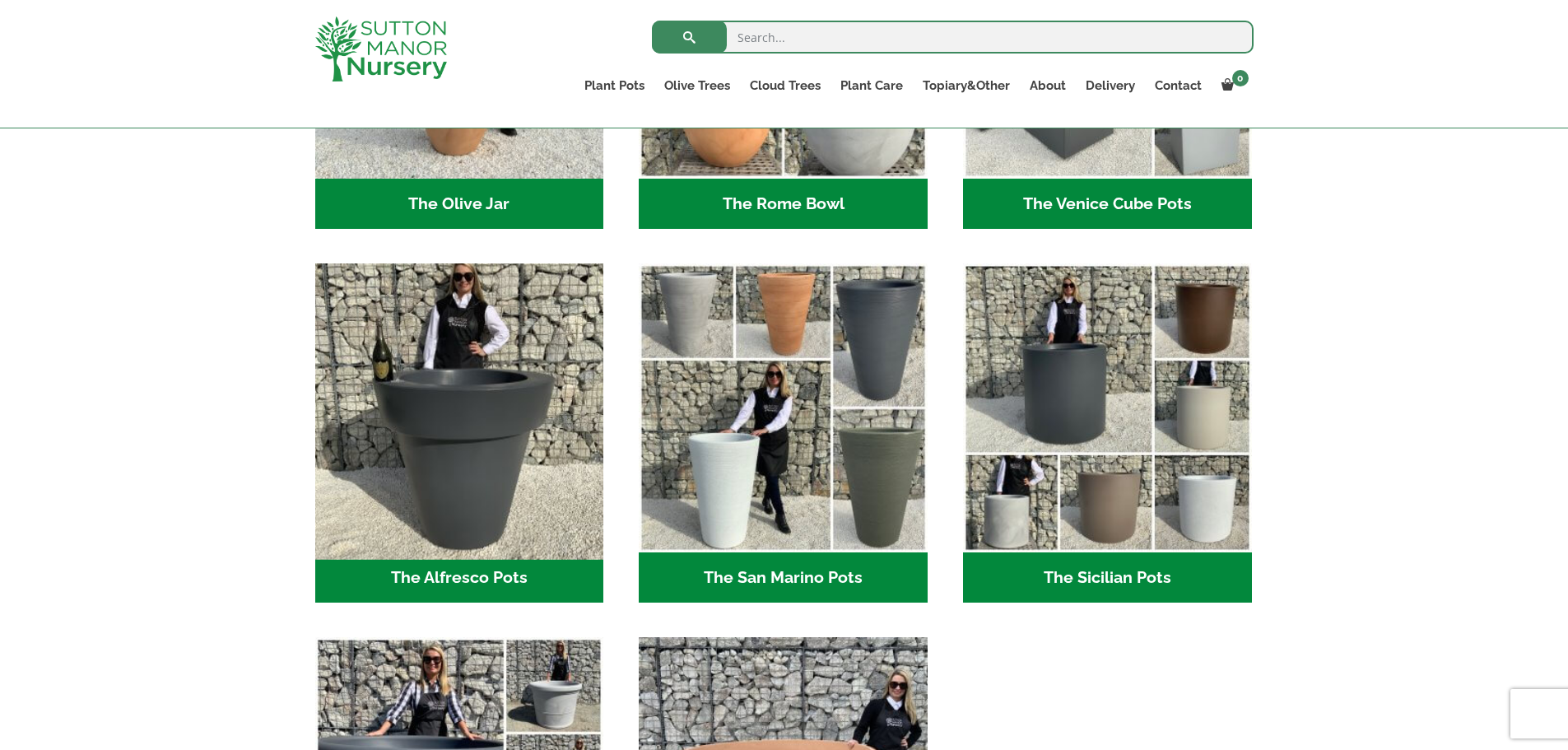
click at [516, 456] on img "Visit product category The Alfresco Pots" at bounding box center [459, 408] width 303 height 303
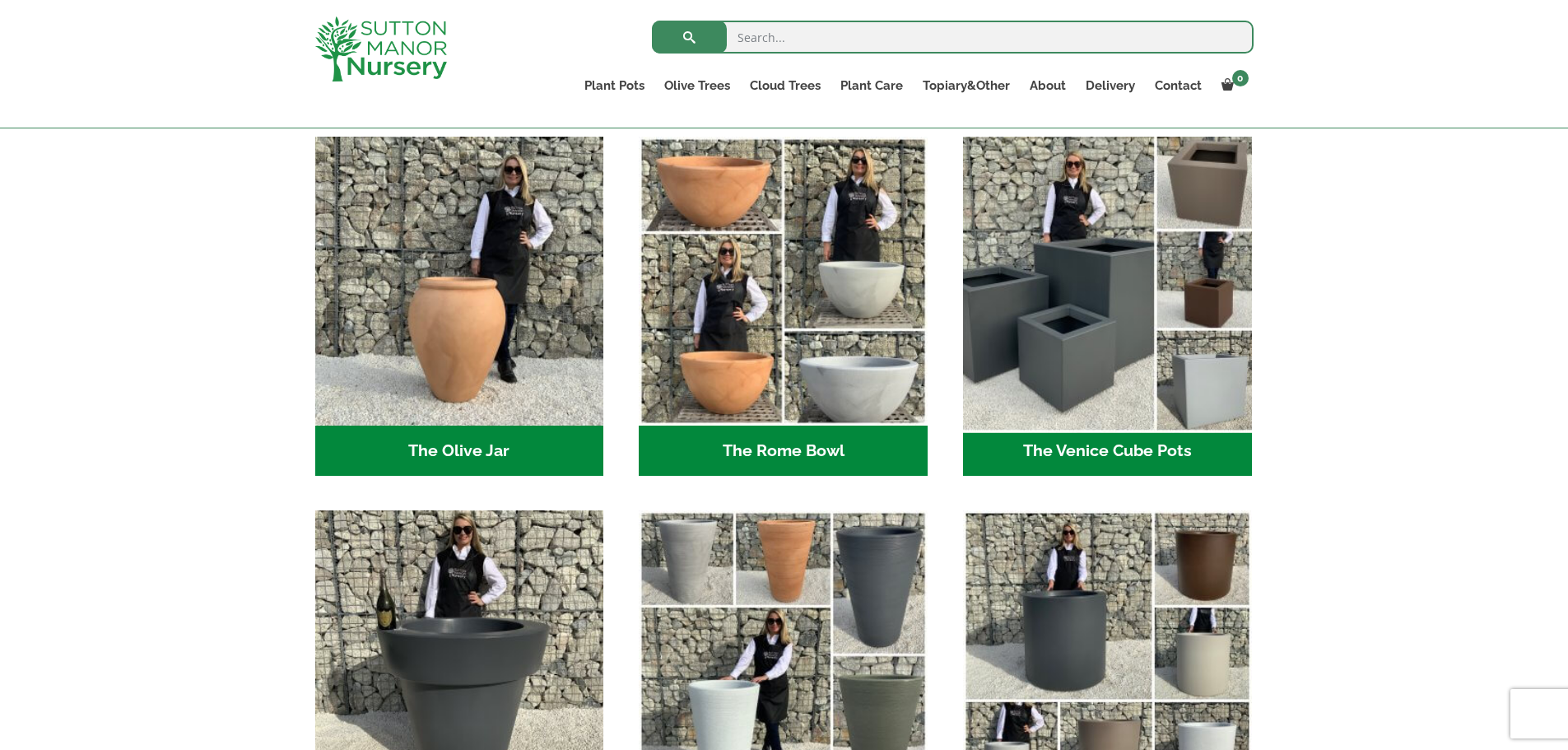
scroll to position [1482, 0]
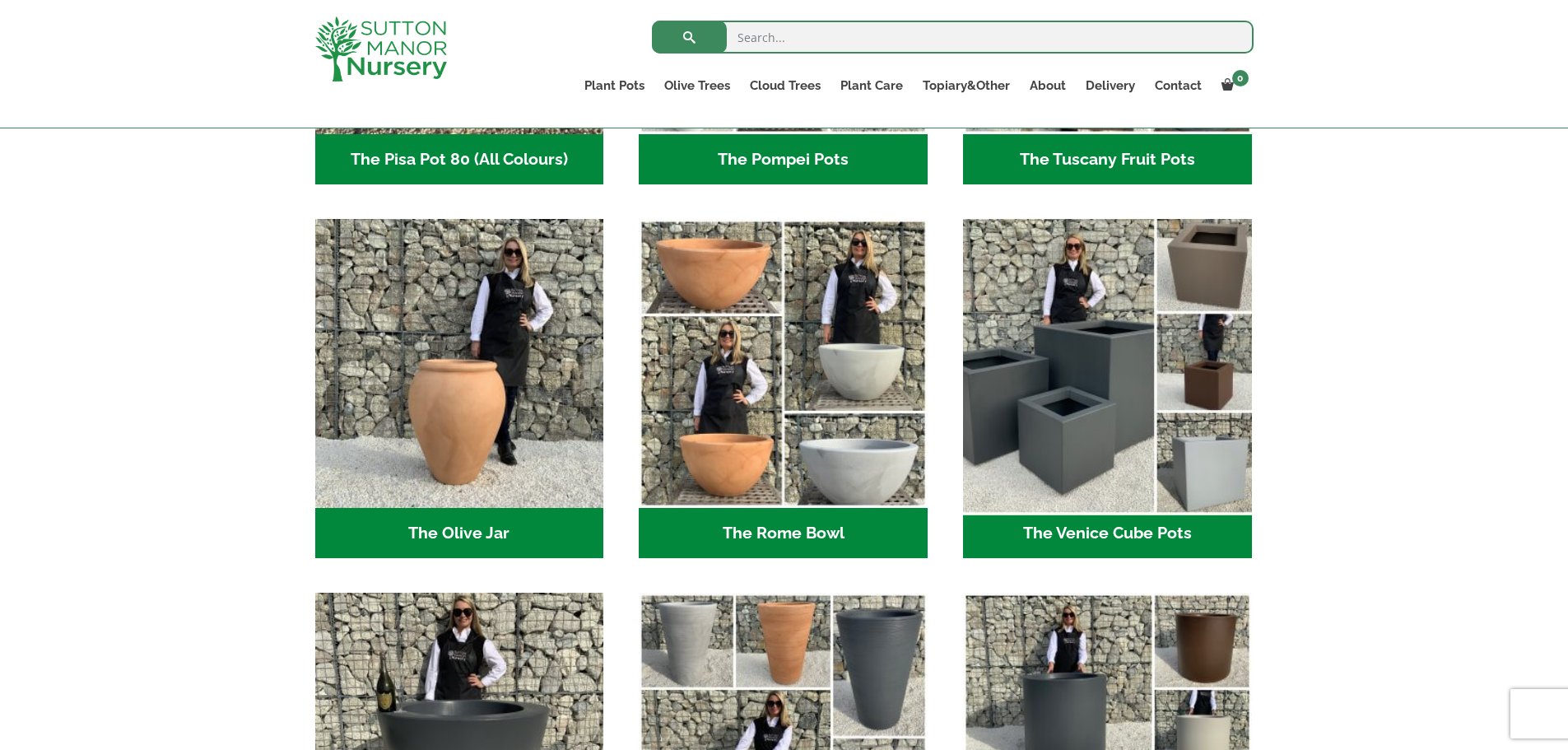
click at [1156, 285] on img "Visit product category The Venice Cube Pots" at bounding box center [1106, 364] width 303 height 303
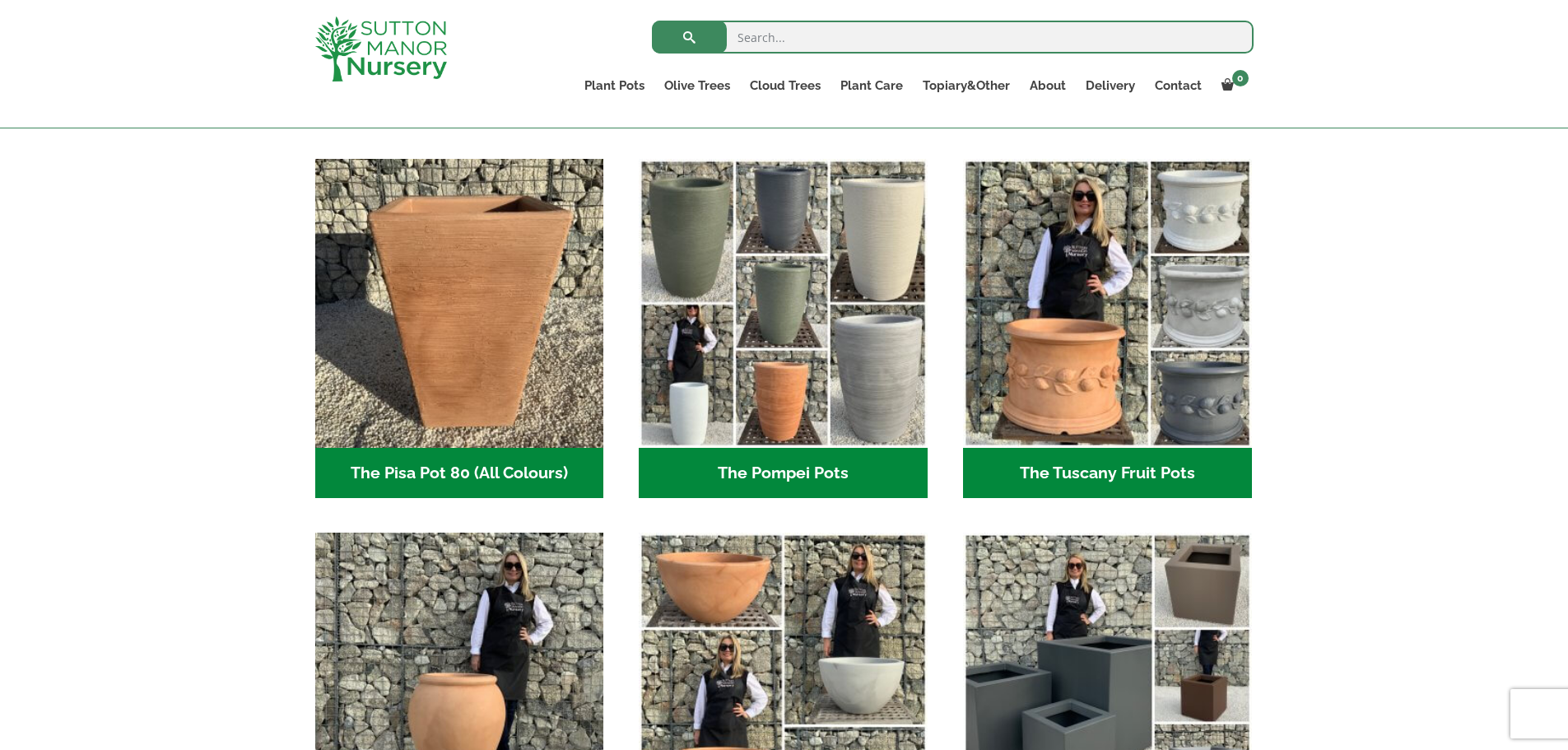
scroll to position [1152, 0]
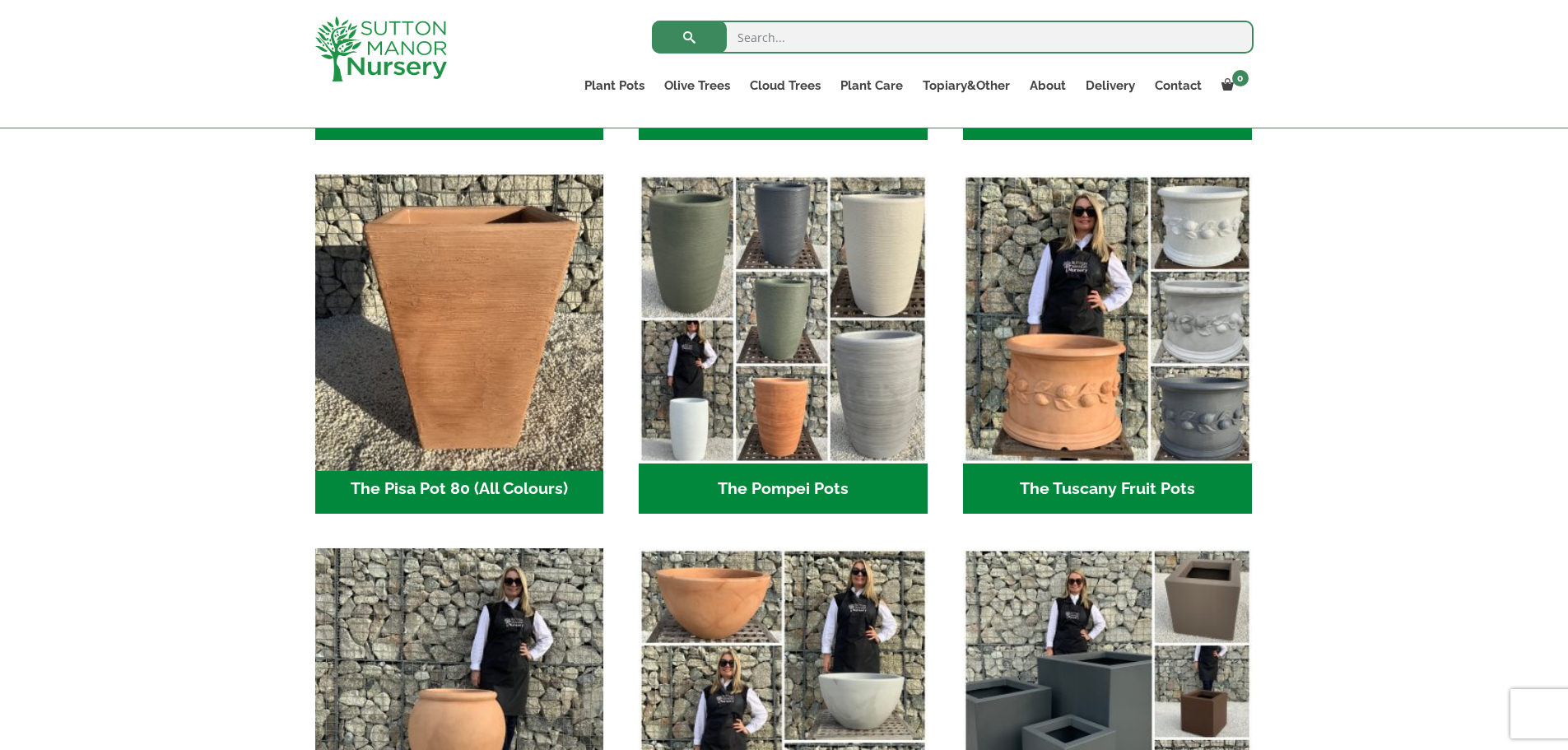
click at [503, 392] on img "Visit product category The Pisa Pot 80 (All Colours)" at bounding box center [459, 319] width 303 height 303
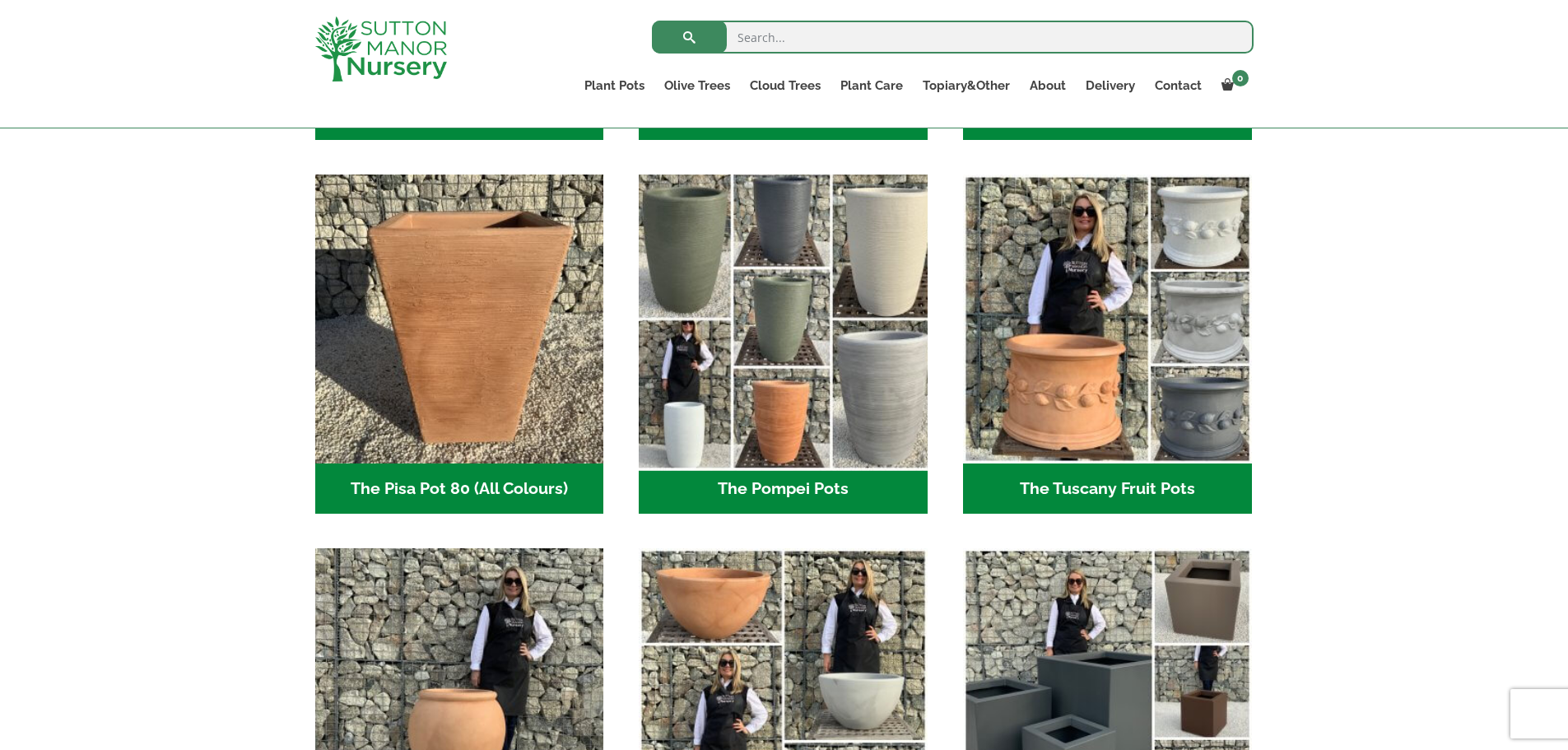
click at [726, 365] on img "Visit product category The Pompei Pots" at bounding box center [783, 319] width 303 height 303
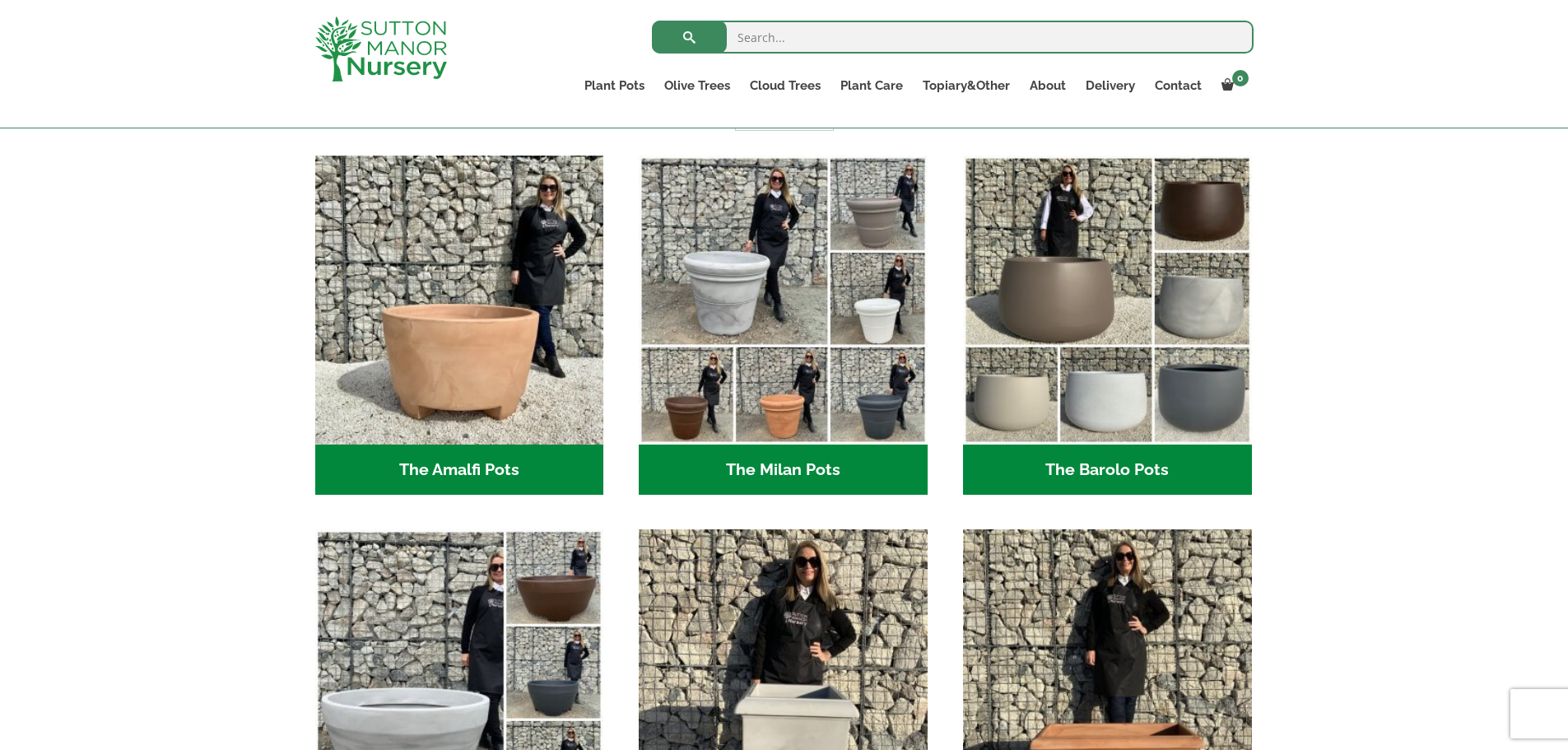
scroll to position [330, 0]
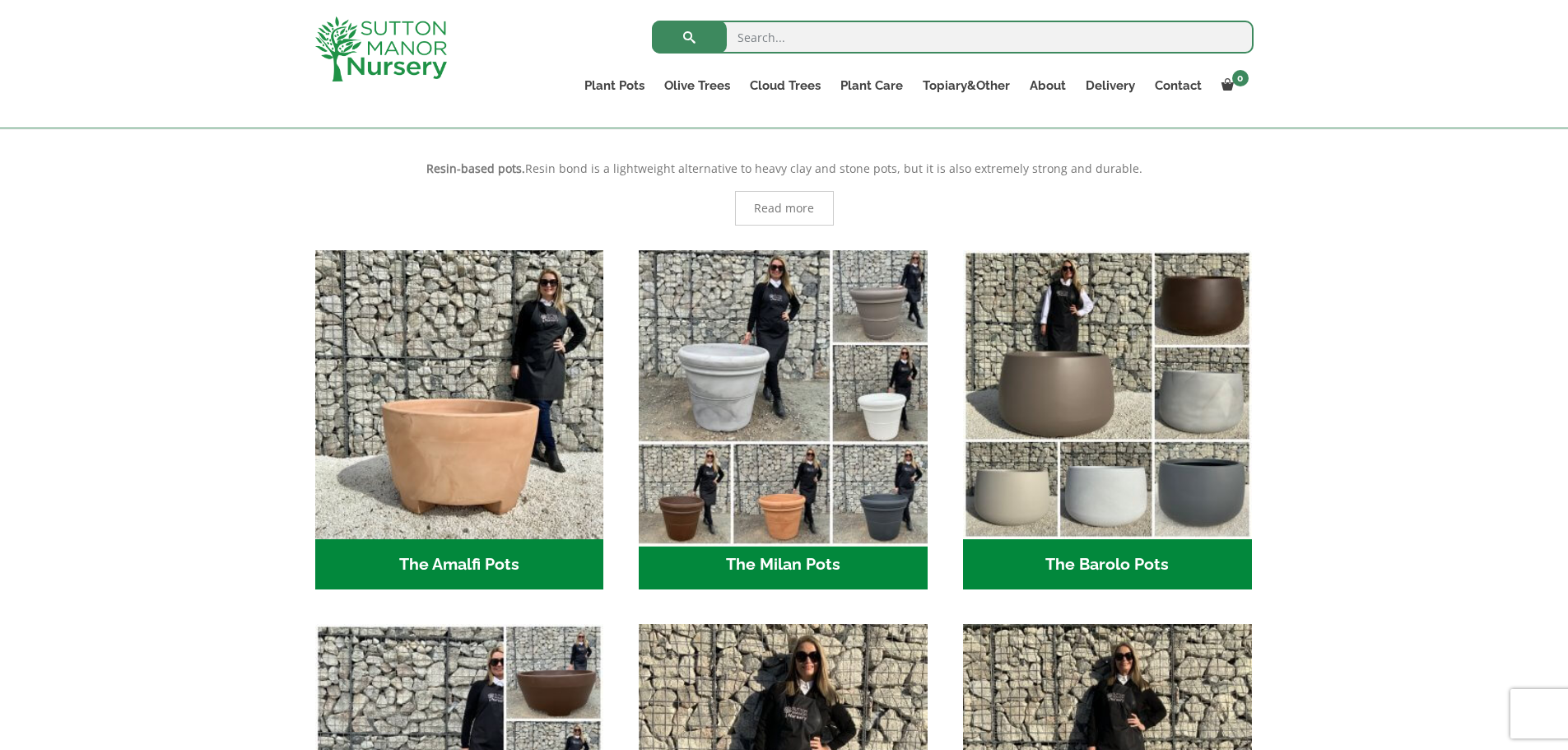
click at [817, 437] on img "Visit product category The Milan Pots" at bounding box center [783, 393] width 303 height 303
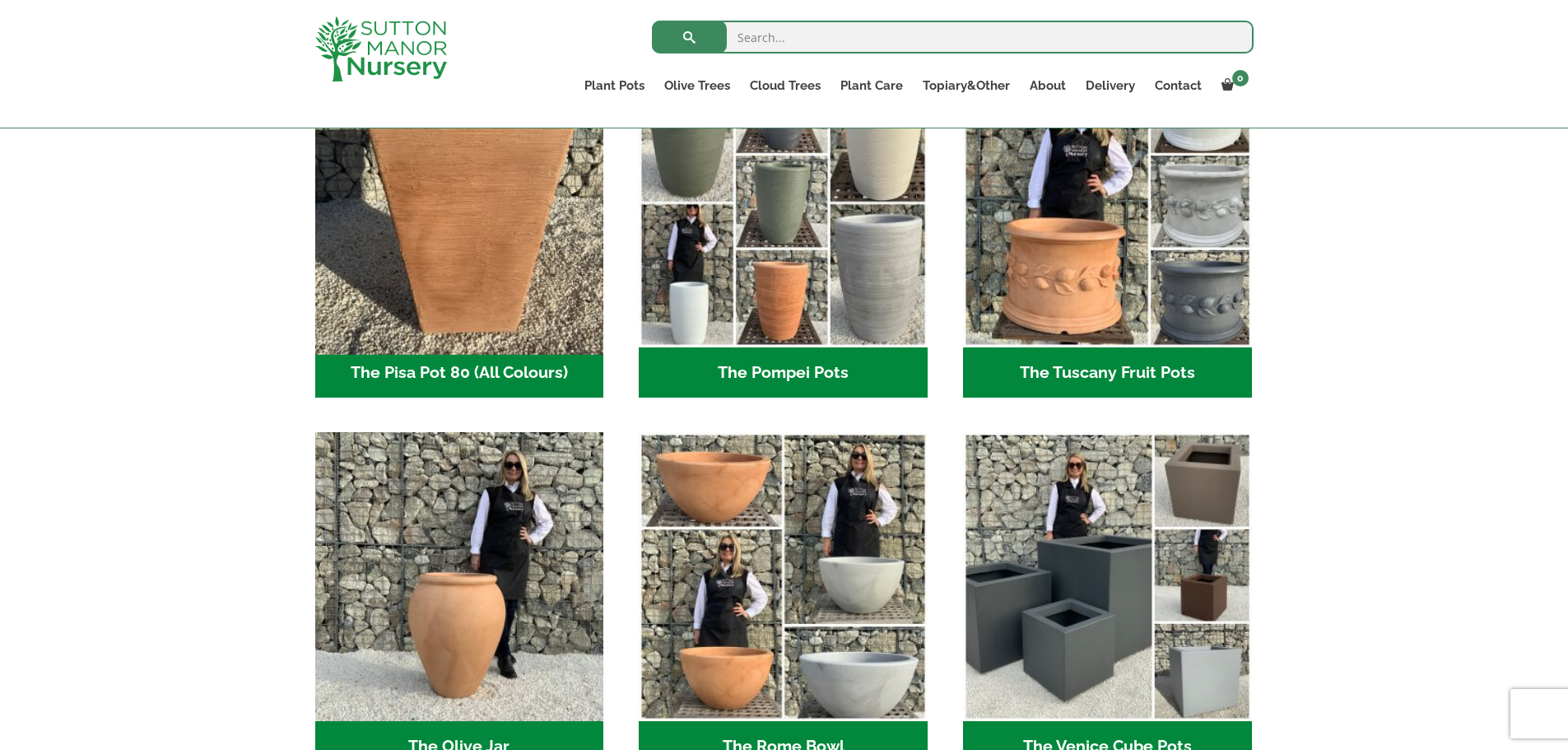
scroll to position [1235, 0]
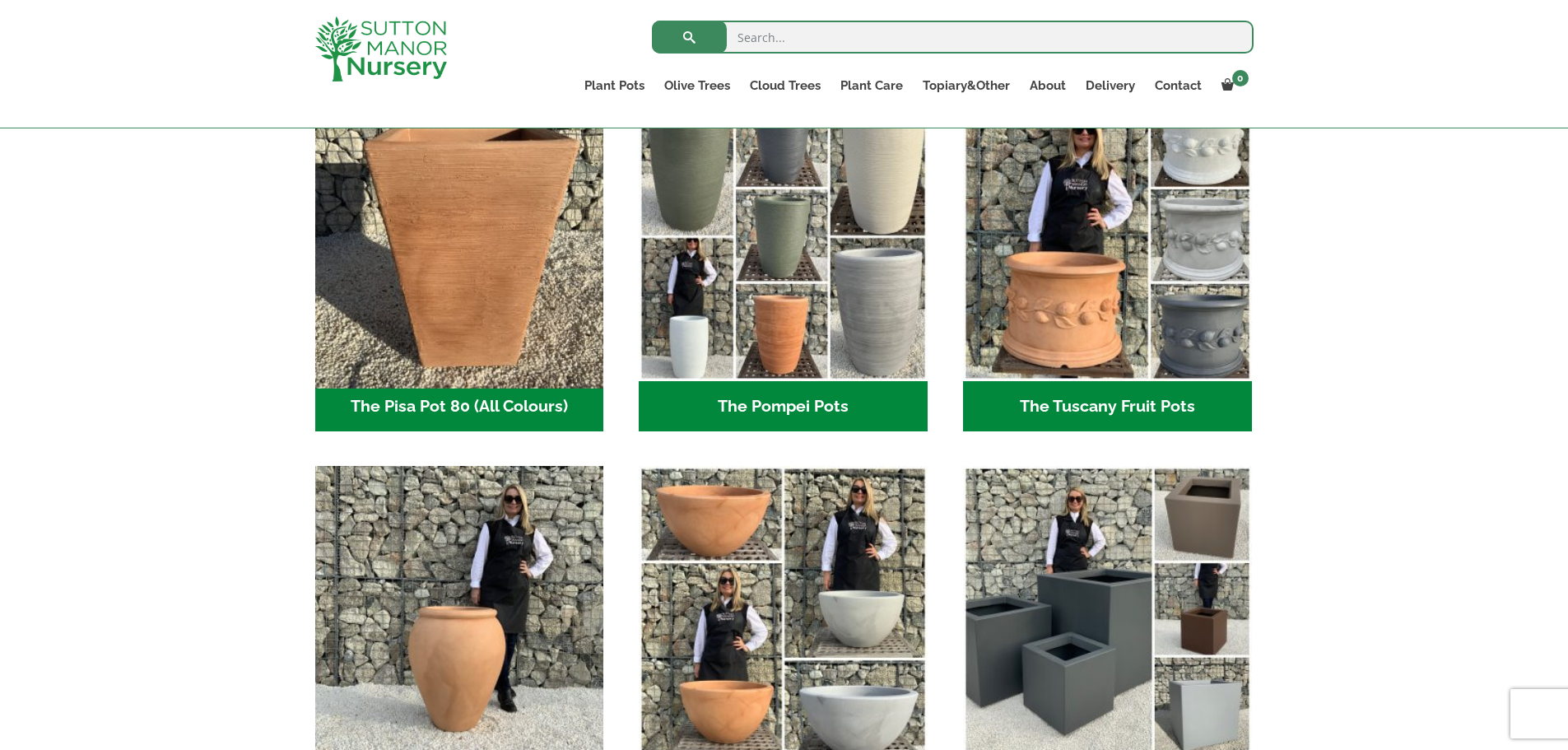
click at [479, 224] on img "Visit product category The Pisa Pot 80 (All Colours)" at bounding box center [459, 236] width 303 height 303
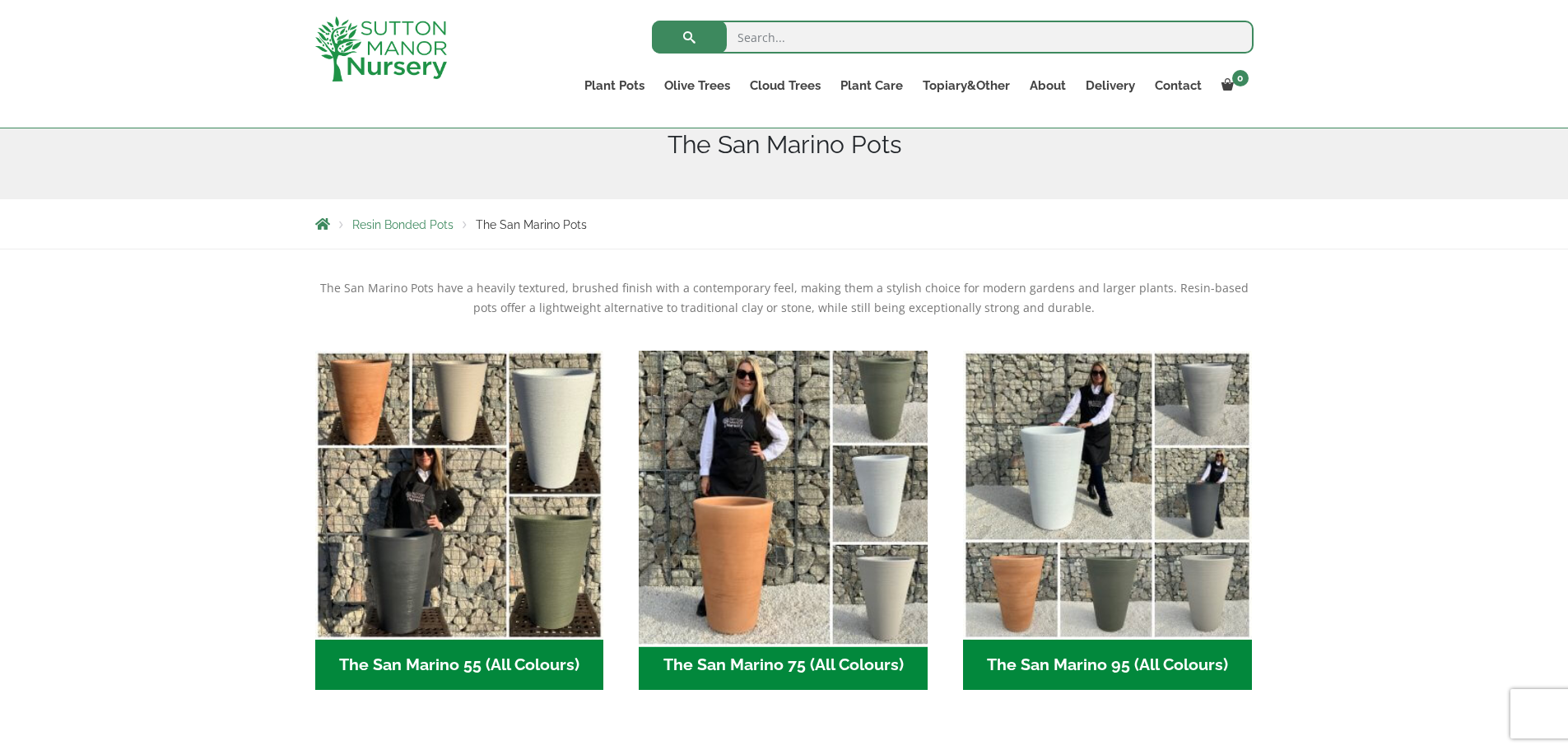
scroll to position [330, 0]
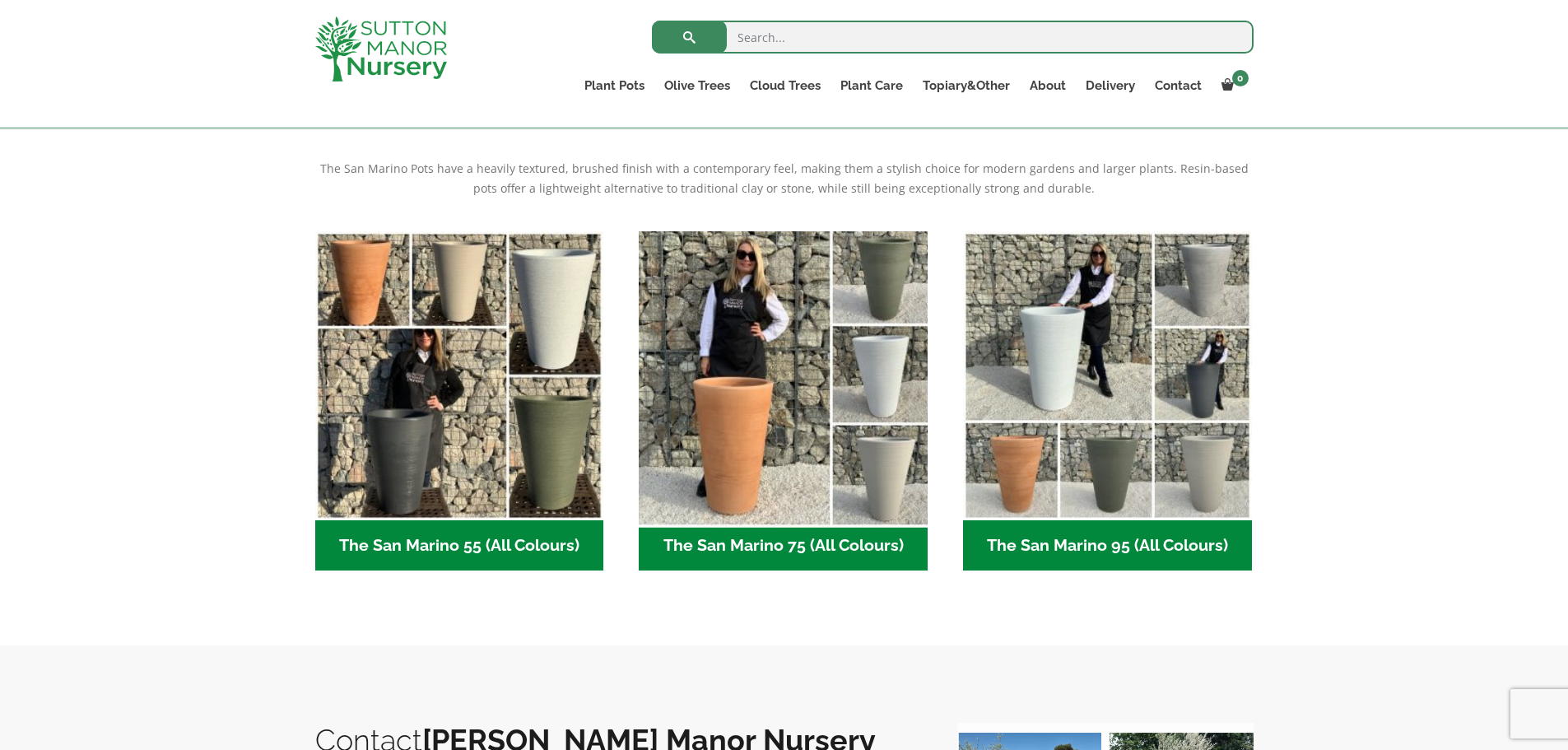
click img "Visit product category The San Marino 75 (All Colours)"
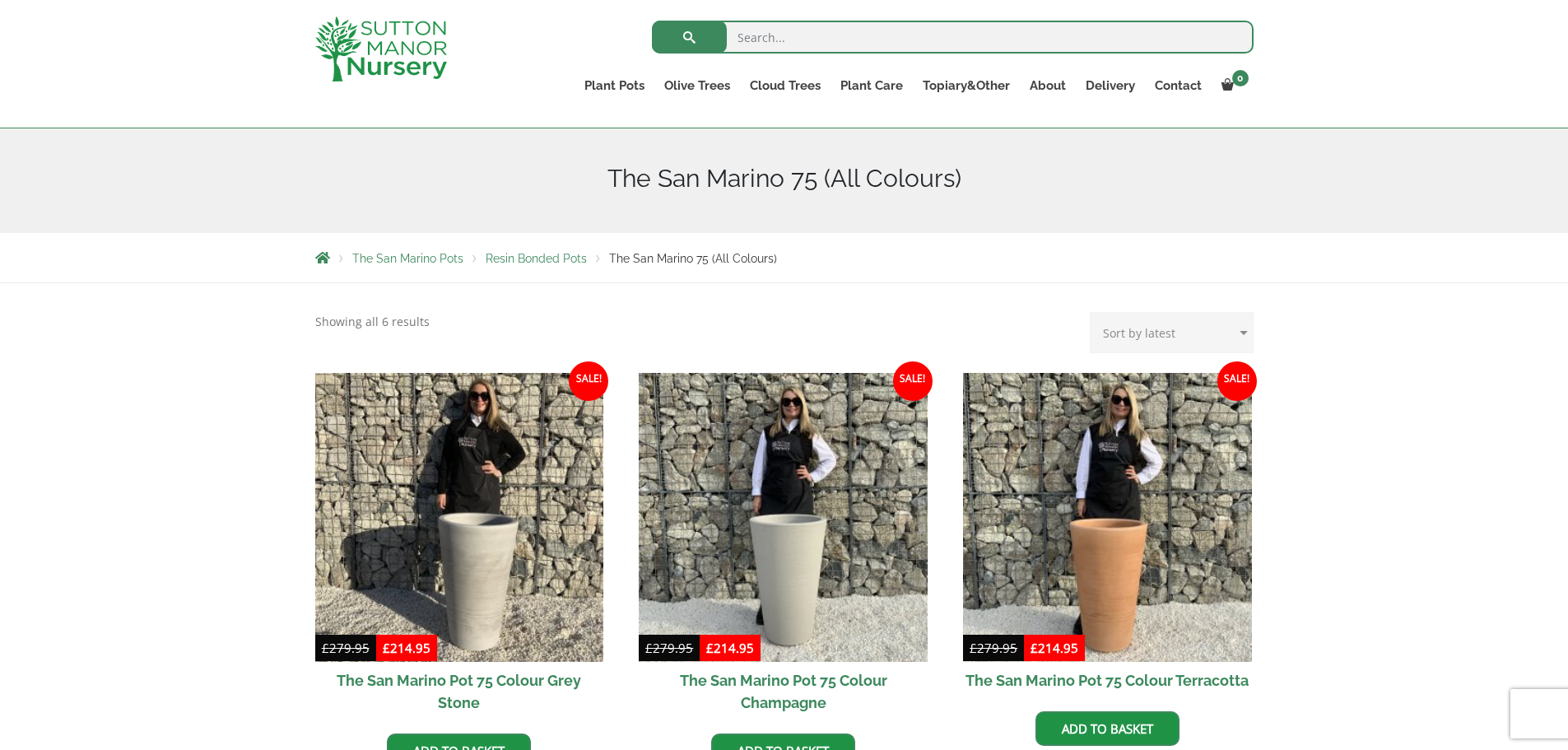
scroll to position [164, 0]
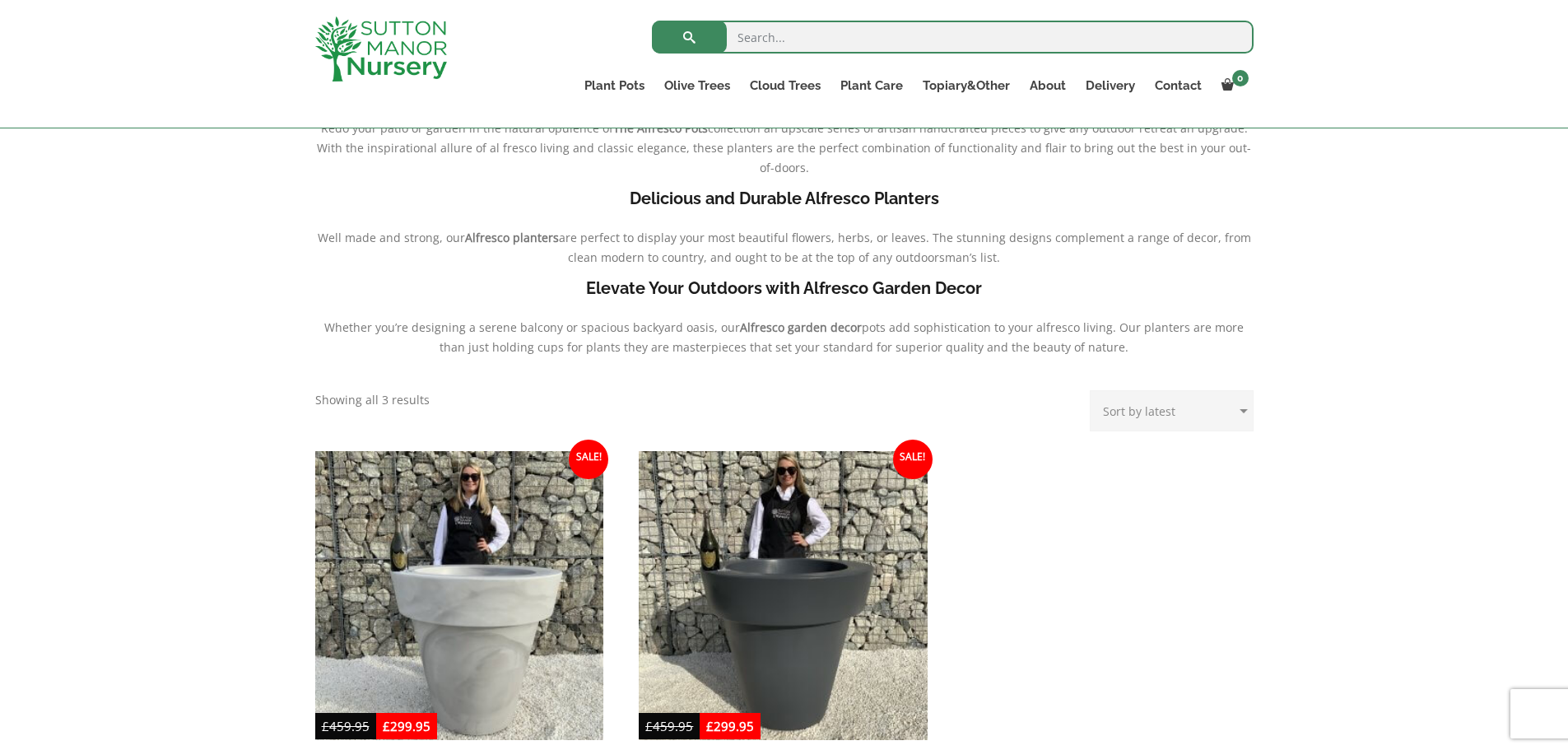
scroll to position [494, 0]
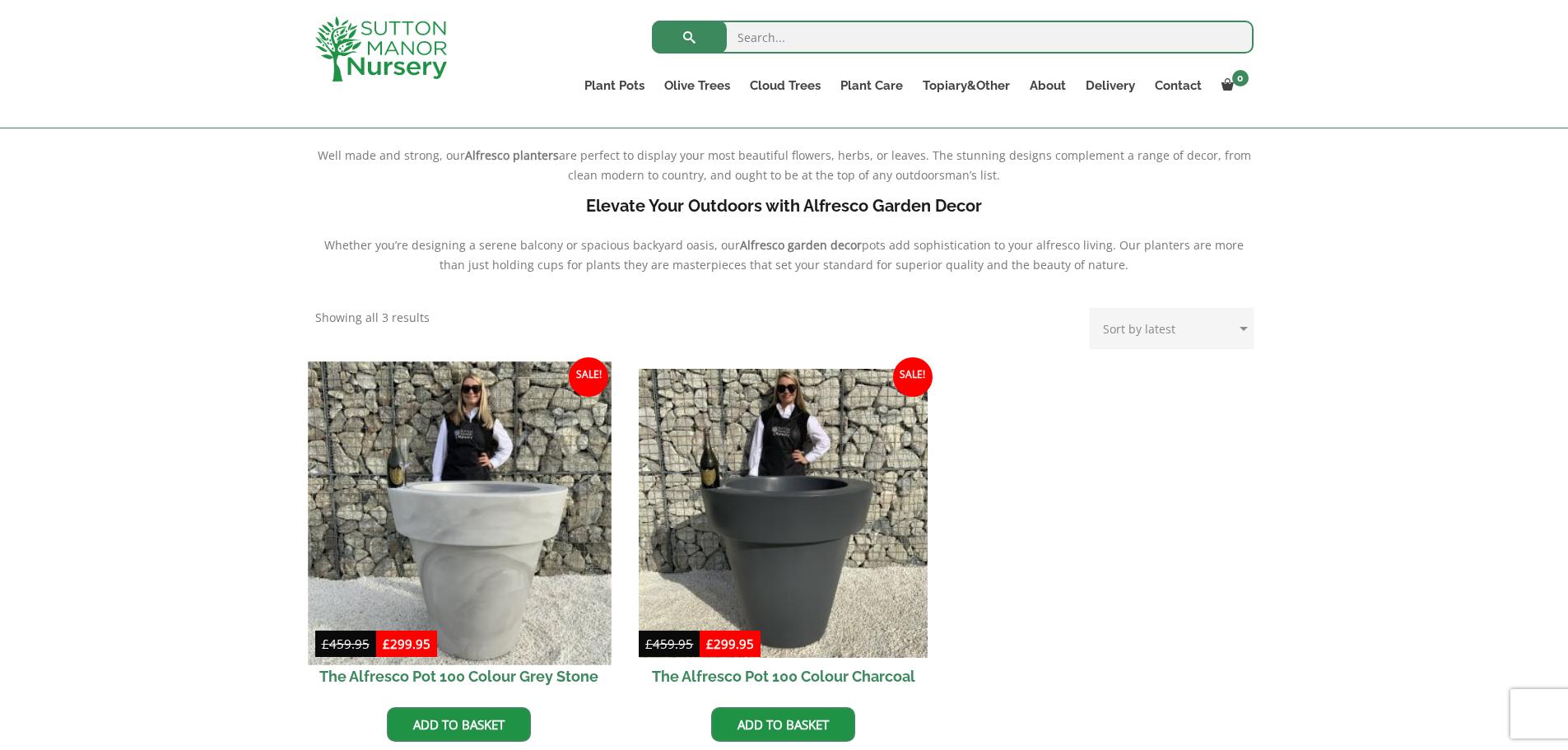
click at [547, 490] on img at bounding box center [459, 512] width 303 height 303
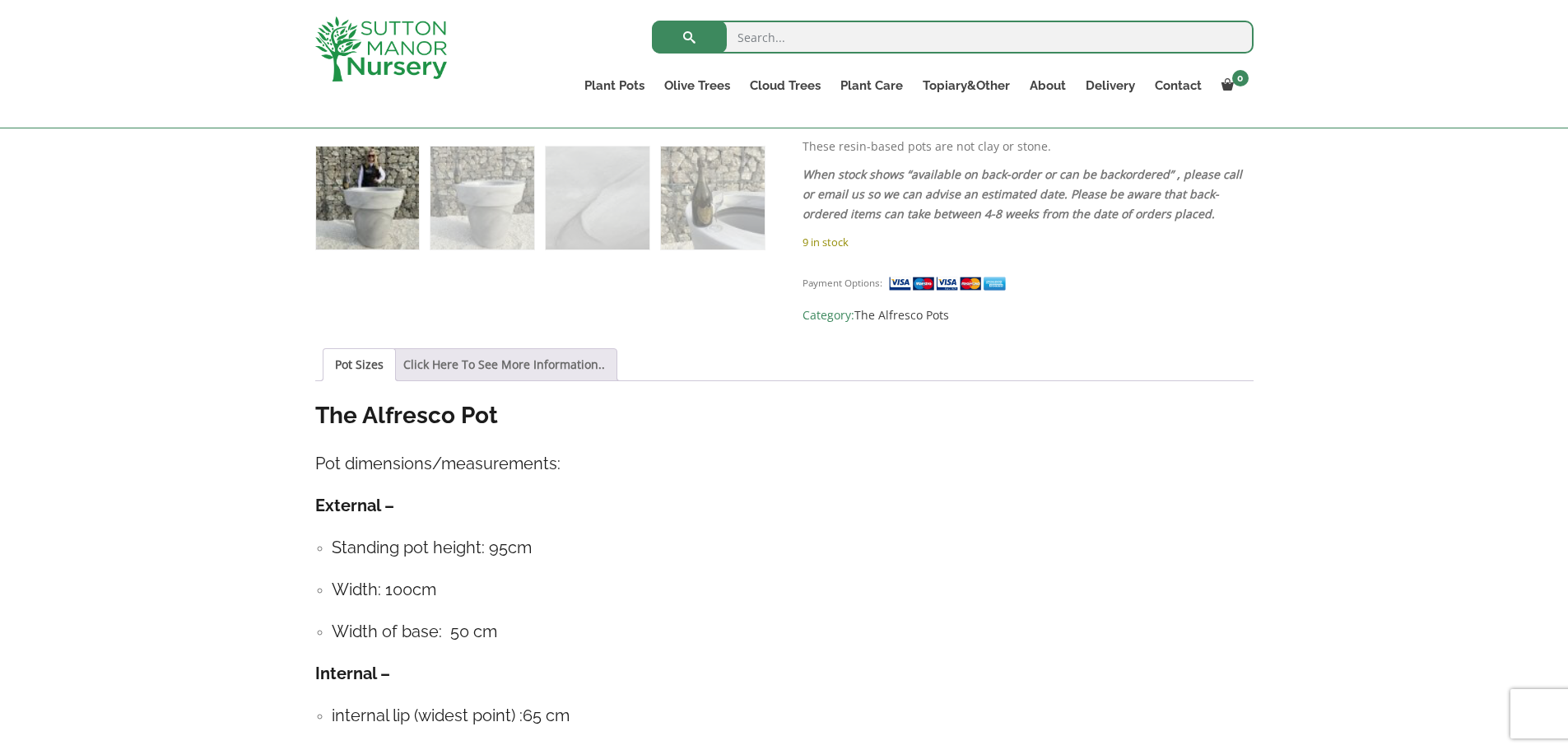
scroll to position [988, 0]
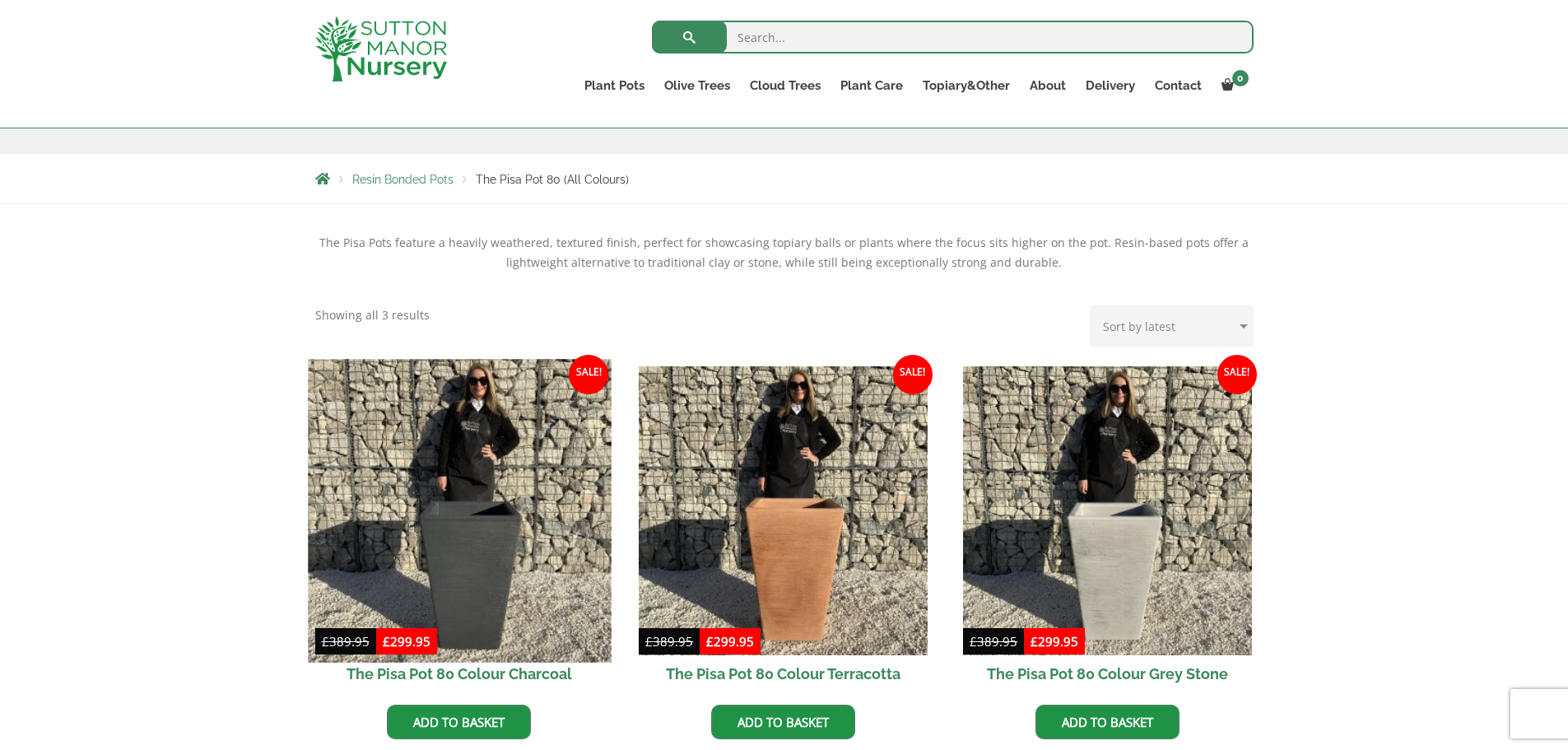
scroll to position [330, 0]
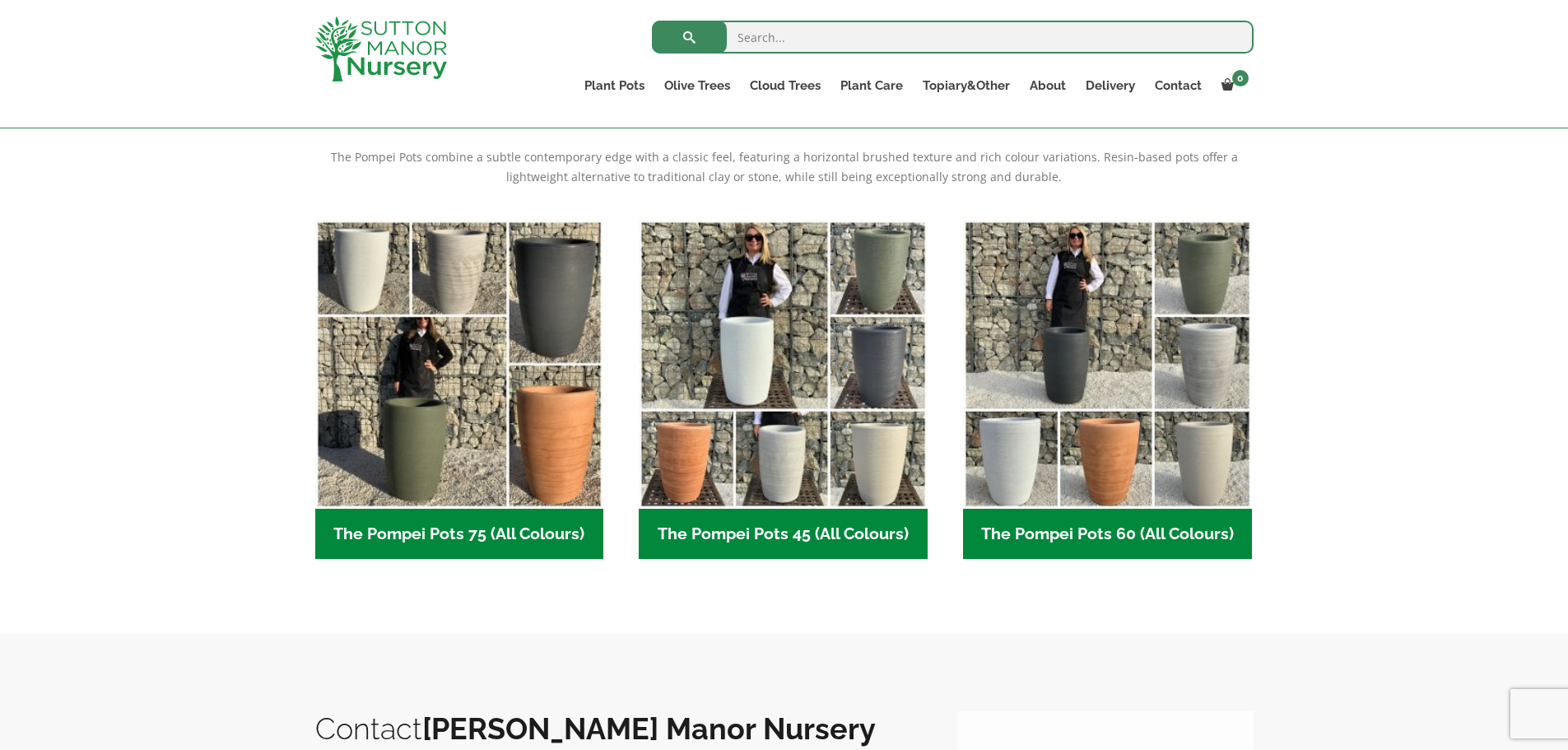
scroll to position [464, 0]
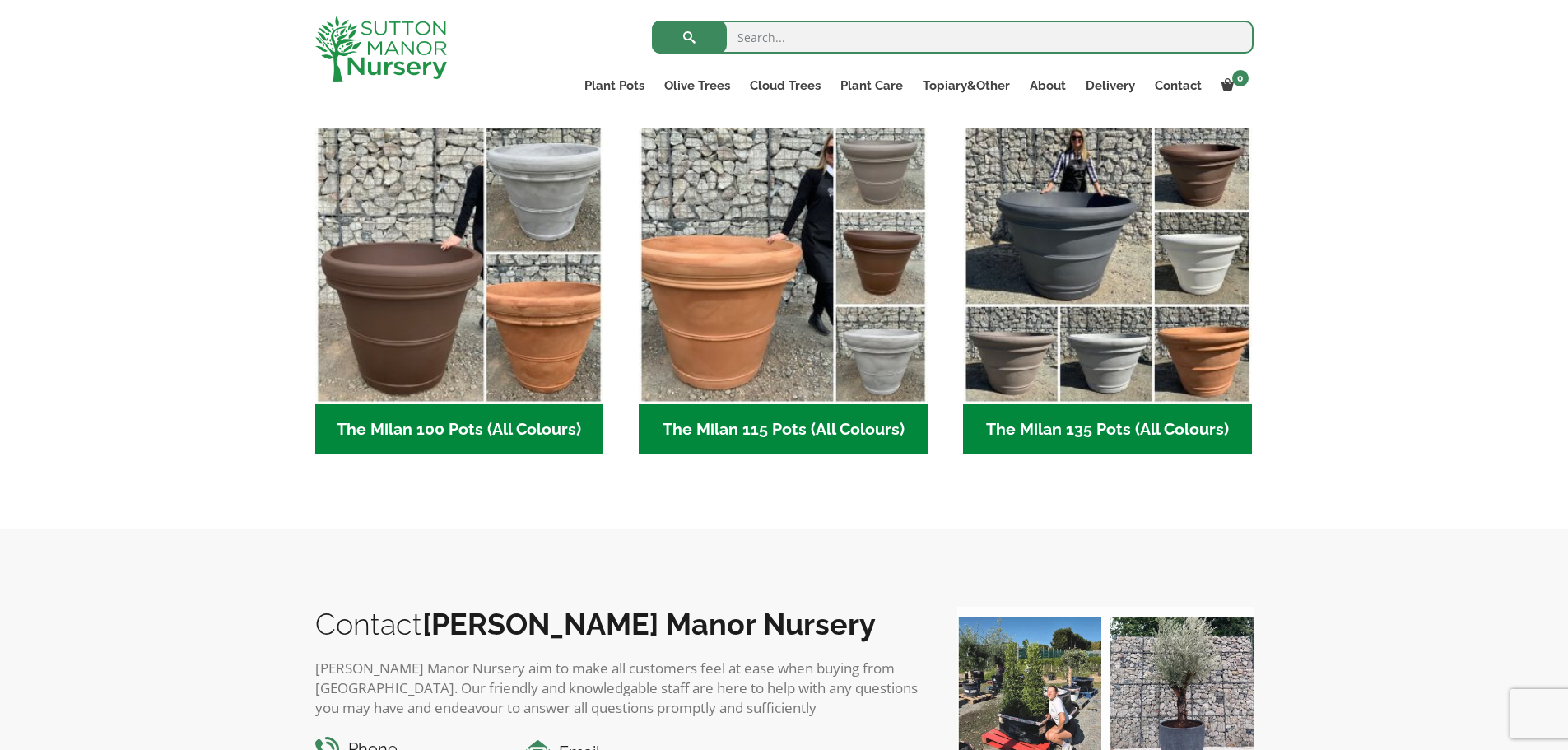
scroll to position [824, 0]
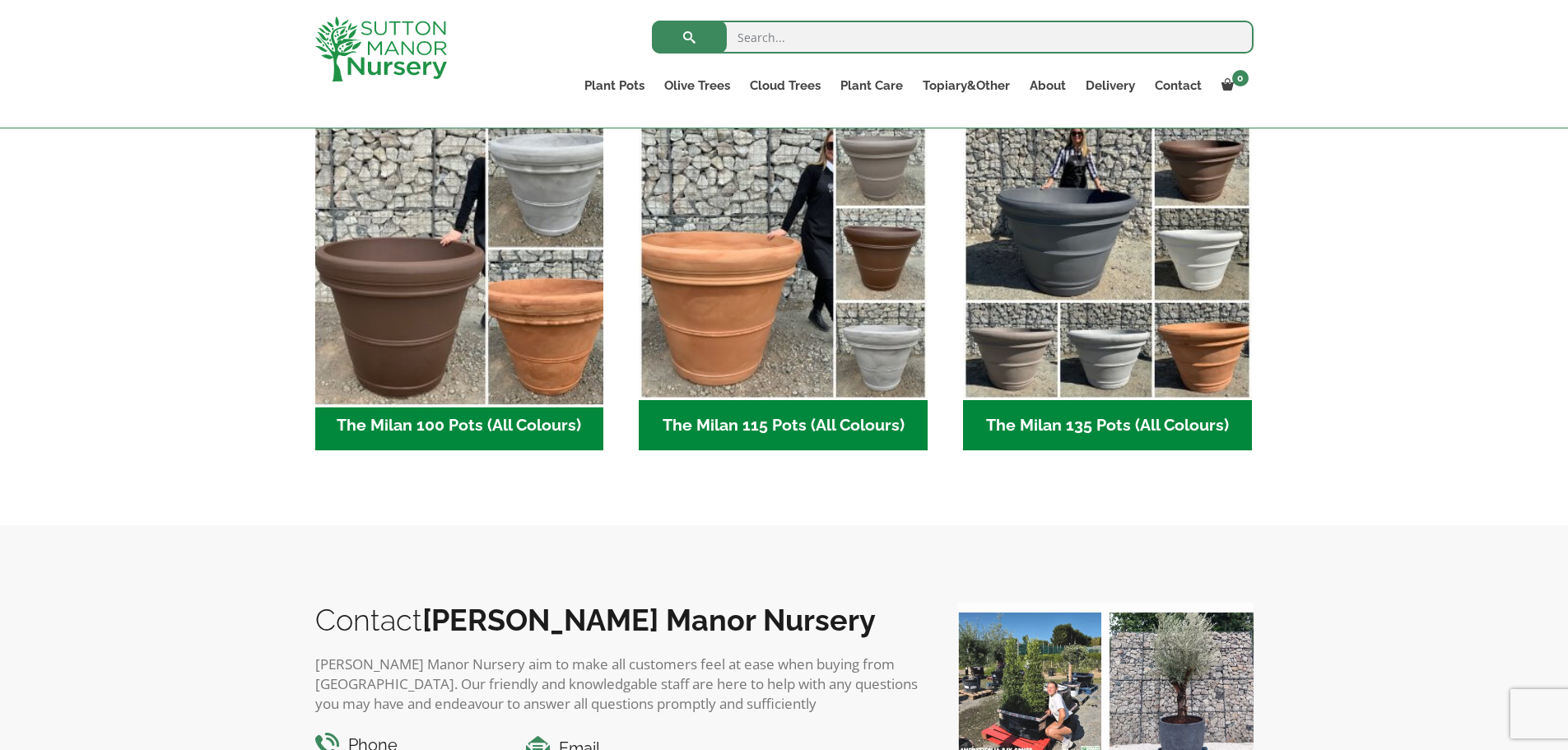
click at [478, 353] on img "Visit product category The Milan 100 Pots (All Colours)" at bounding box center [459, 255] width 303 height 303
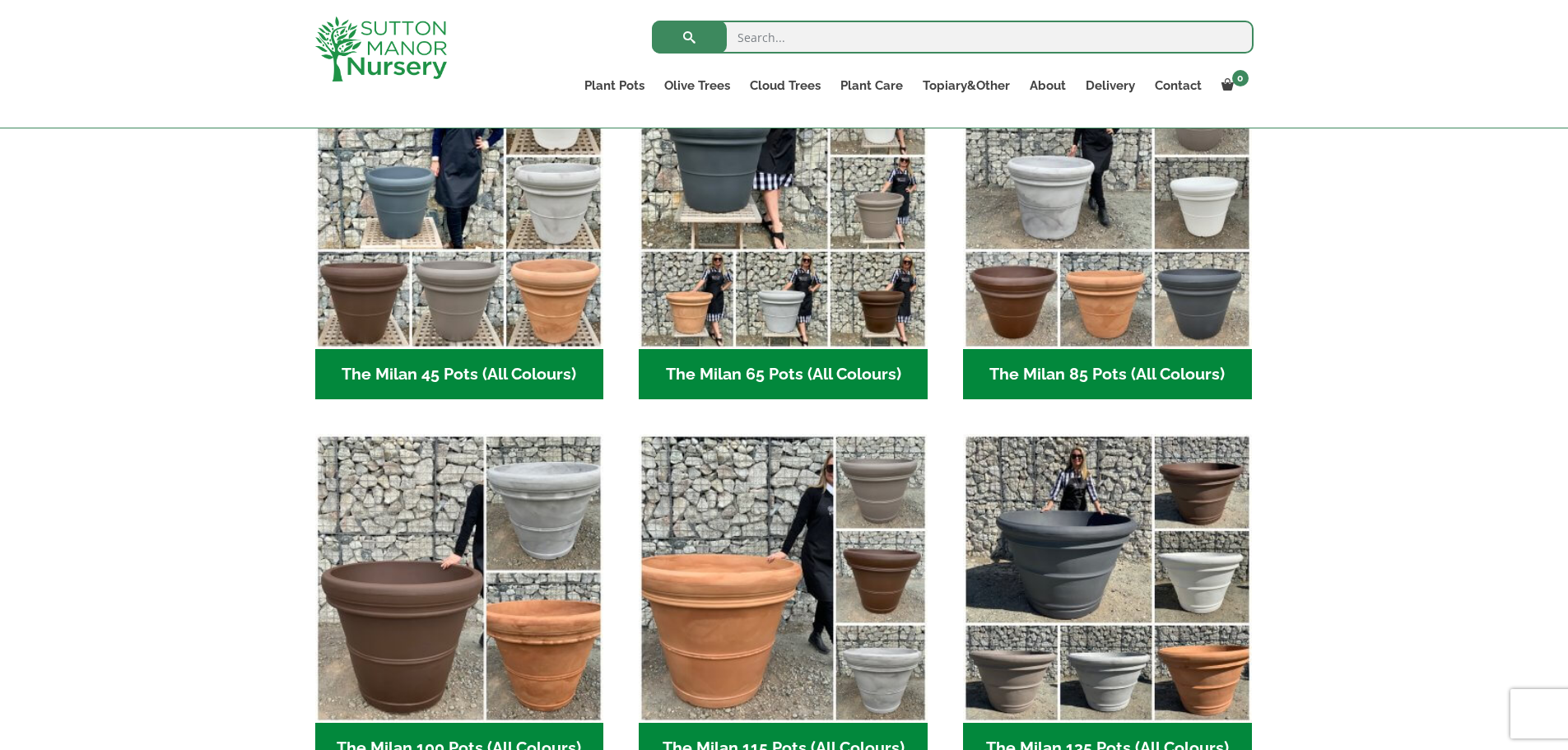
scroll to position [494, 0]
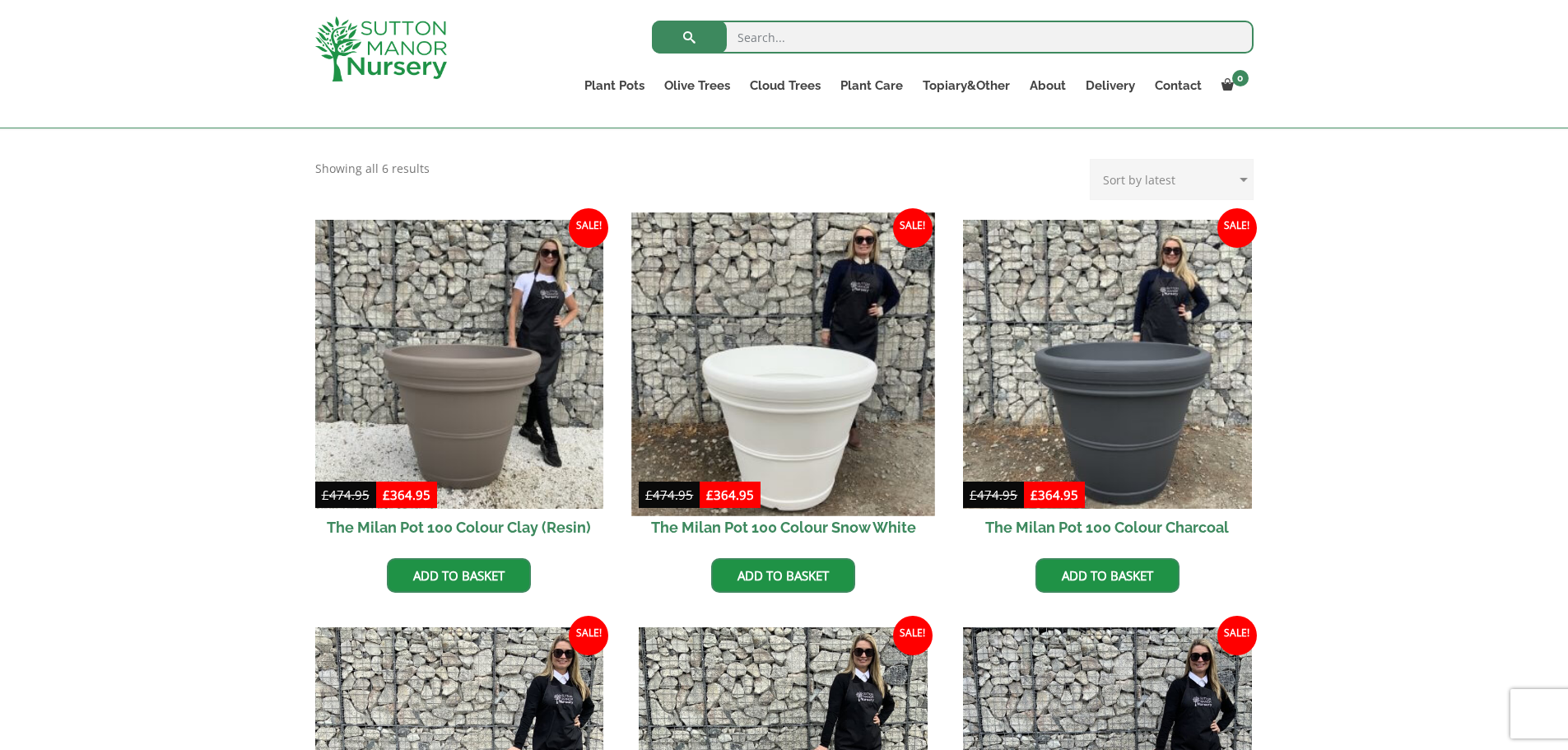
click at [803, 437] on img at bounding box center [783, 364] width 303 height 303
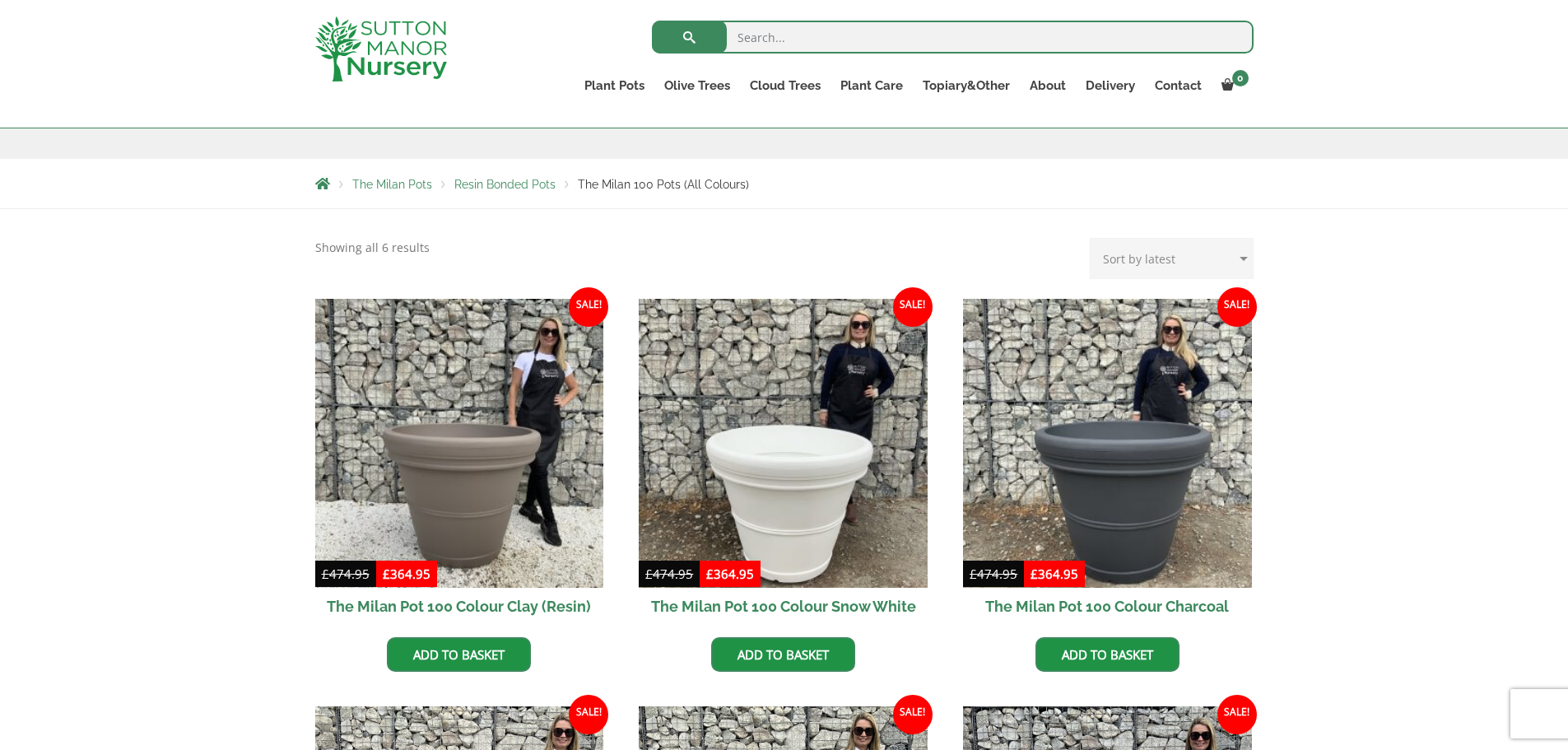
scroll to position [247, 0]
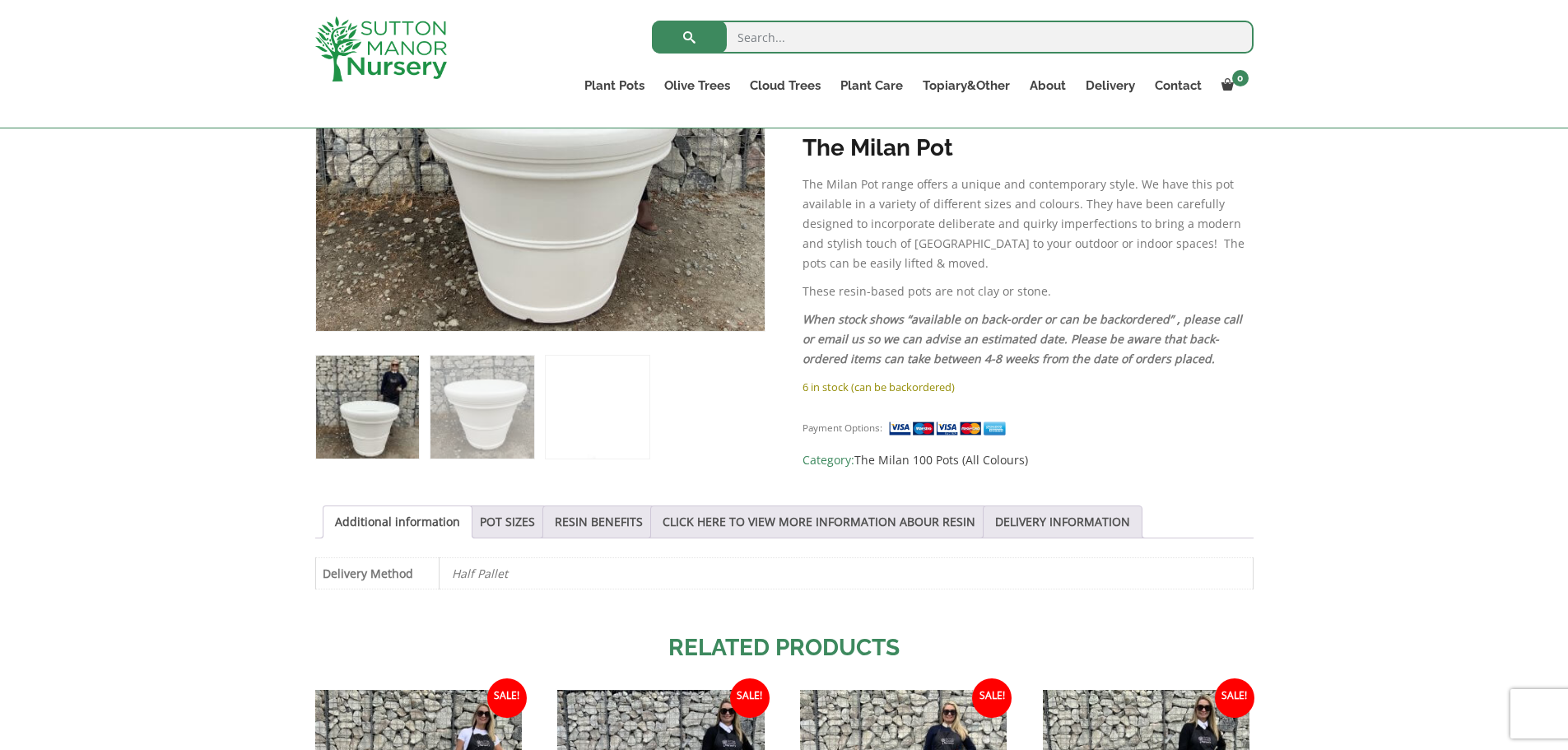
scroll to position [494, 0]
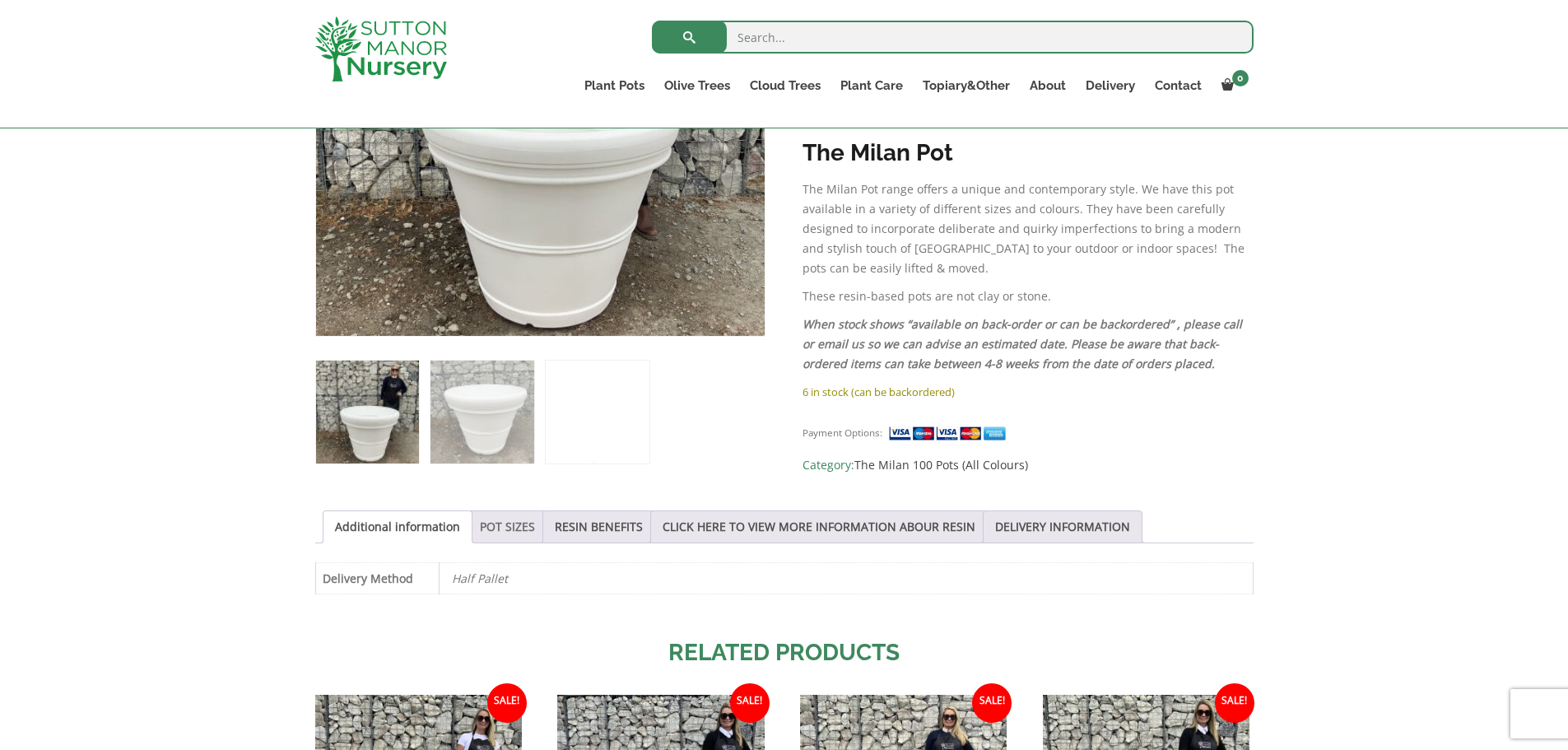
click at [516, 535] on link "POT SIZES" at bounding box center [507, 526] width 55 height 31
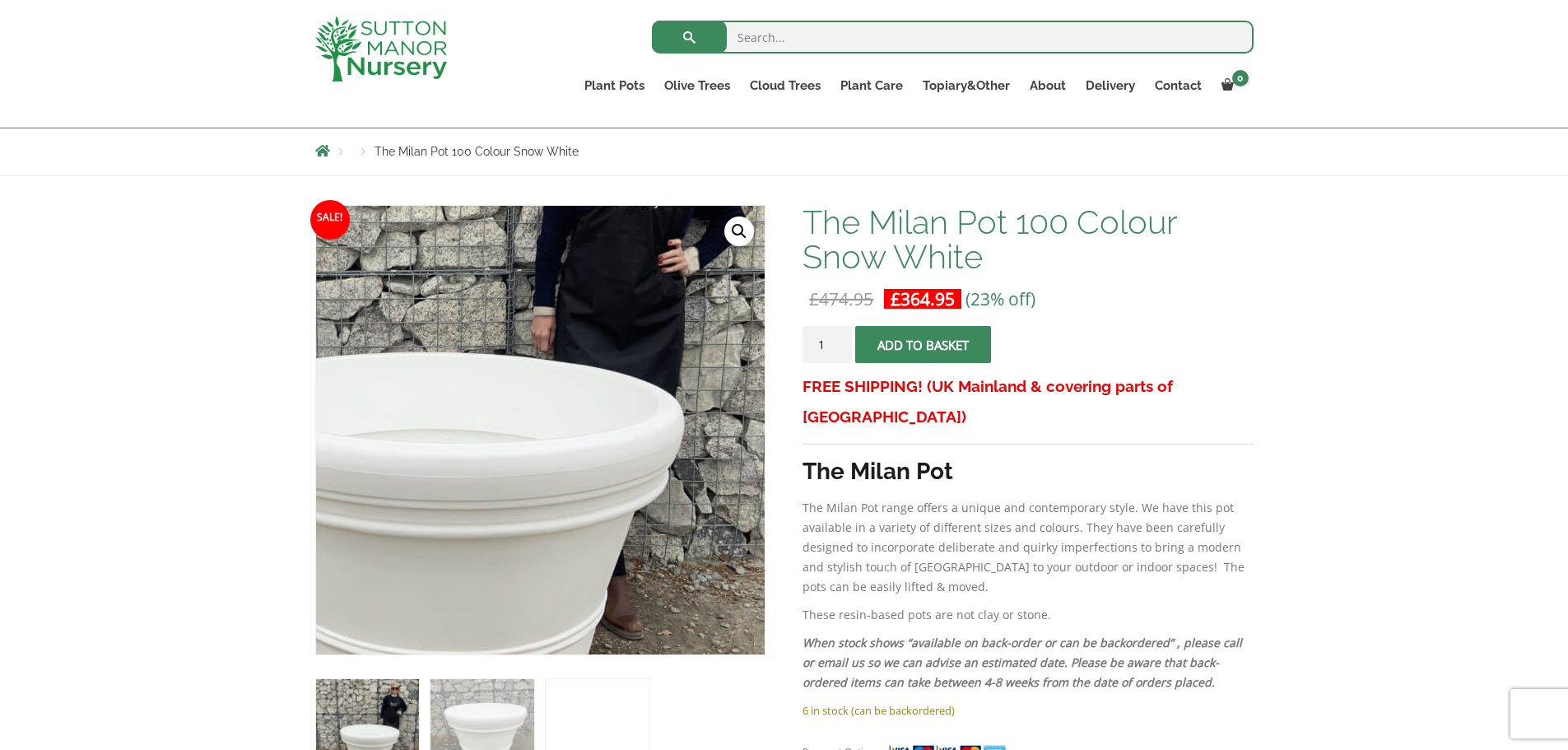
scroll to position [164, 0]
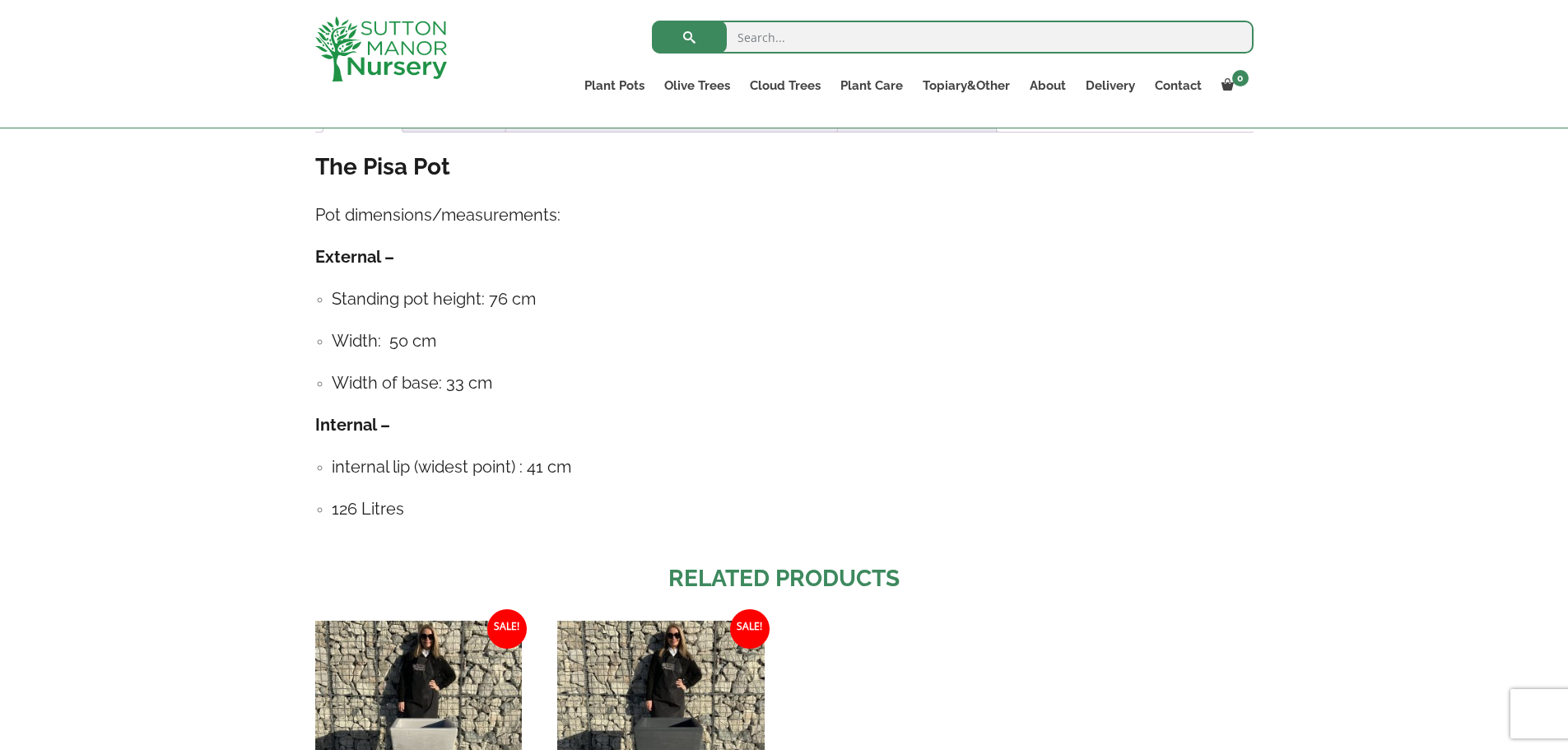
scroll to position [905, 0]
click at [351, 17] on img at bounding box center [381, 49] width 132 height 65
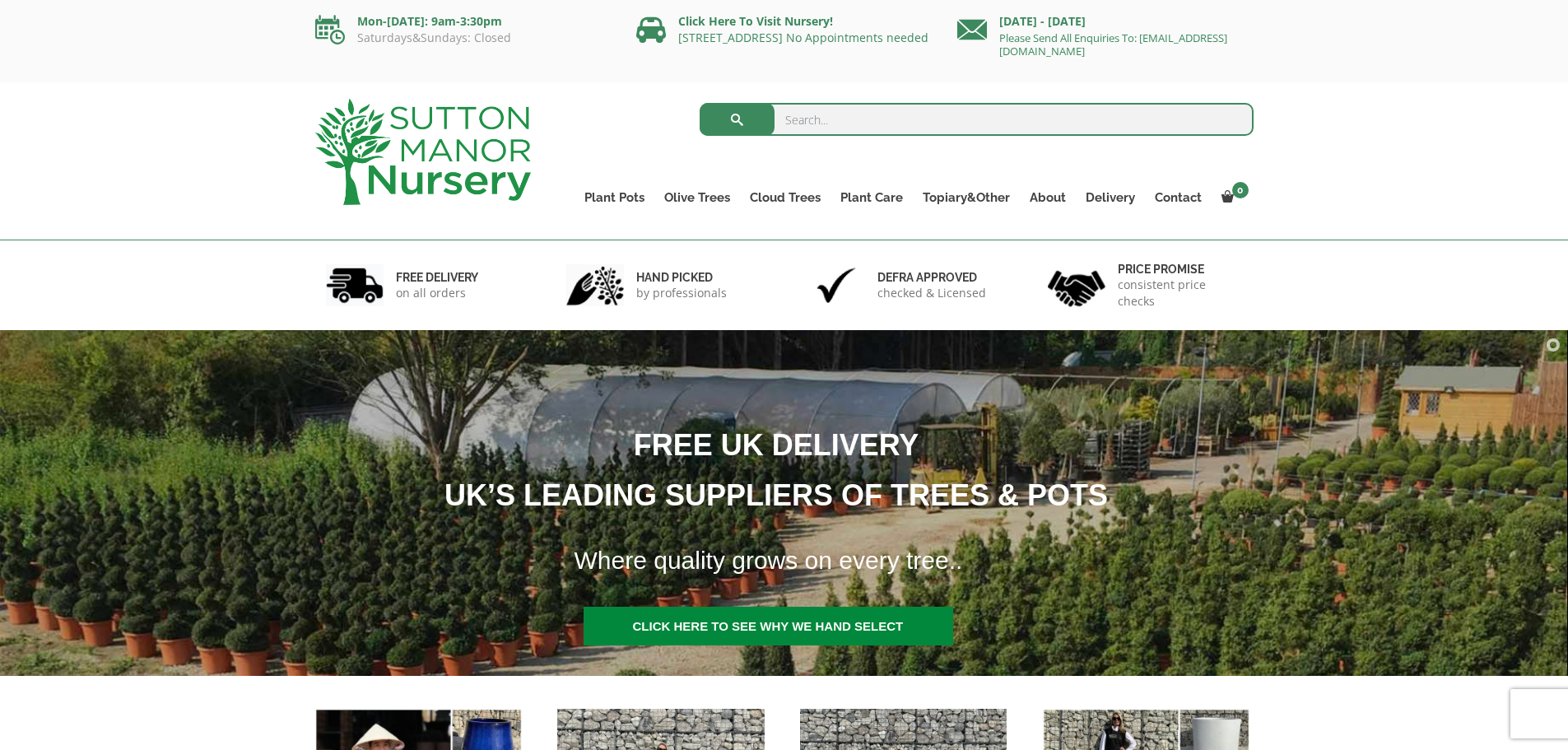
click at [443, 40] on p "Saturdays&Sundays: Closed" at bounding box center [463, 38] width 296 height 13
click at [317, 27] on icon at bounding box center [330, 30] width 30 height 30
click at [330, 43] on icon at bounding box center [330, 30] width 30 height 30
click at [451, 154] on img at bounding box center [423, 152] width 216 height 106
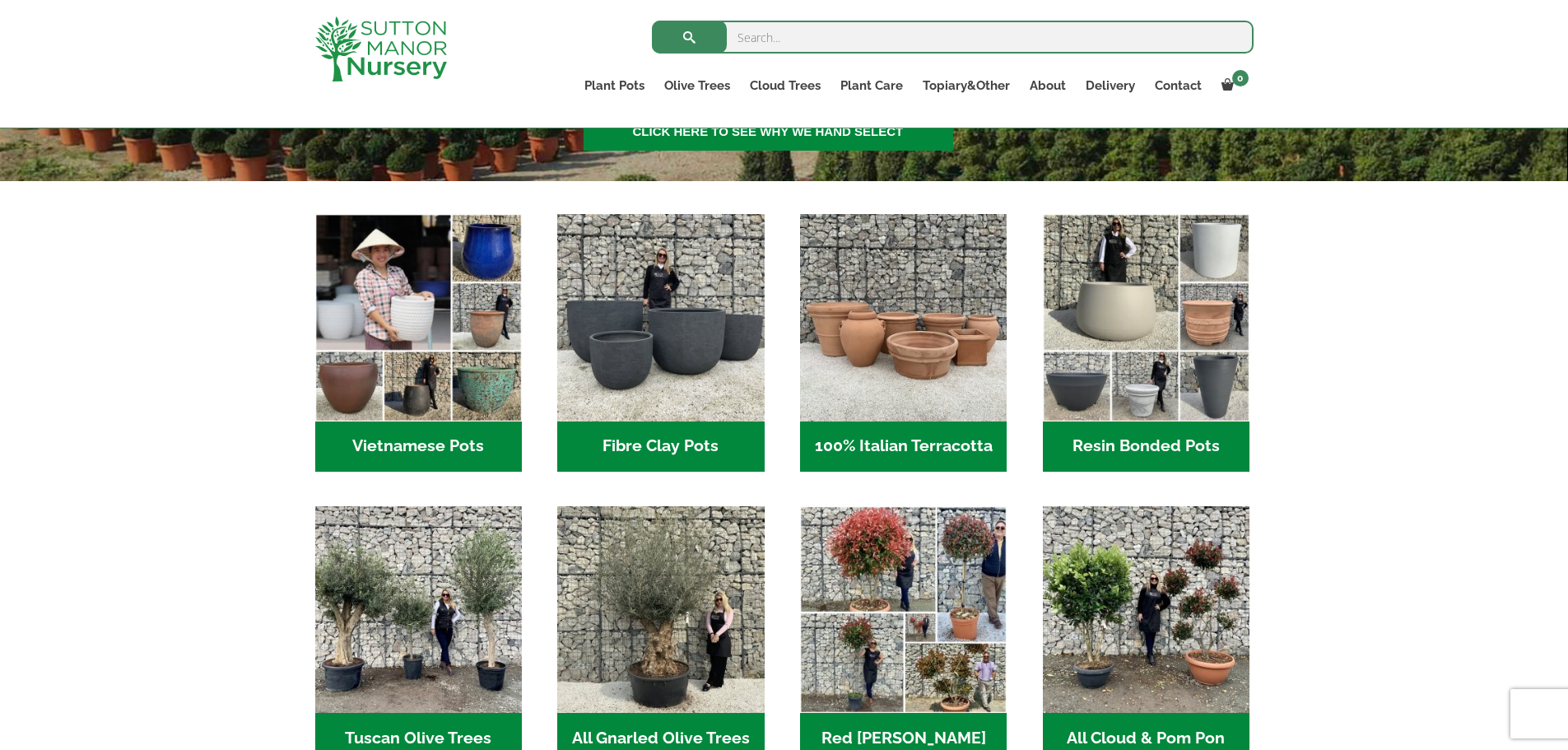
scroll to position [494, 0]
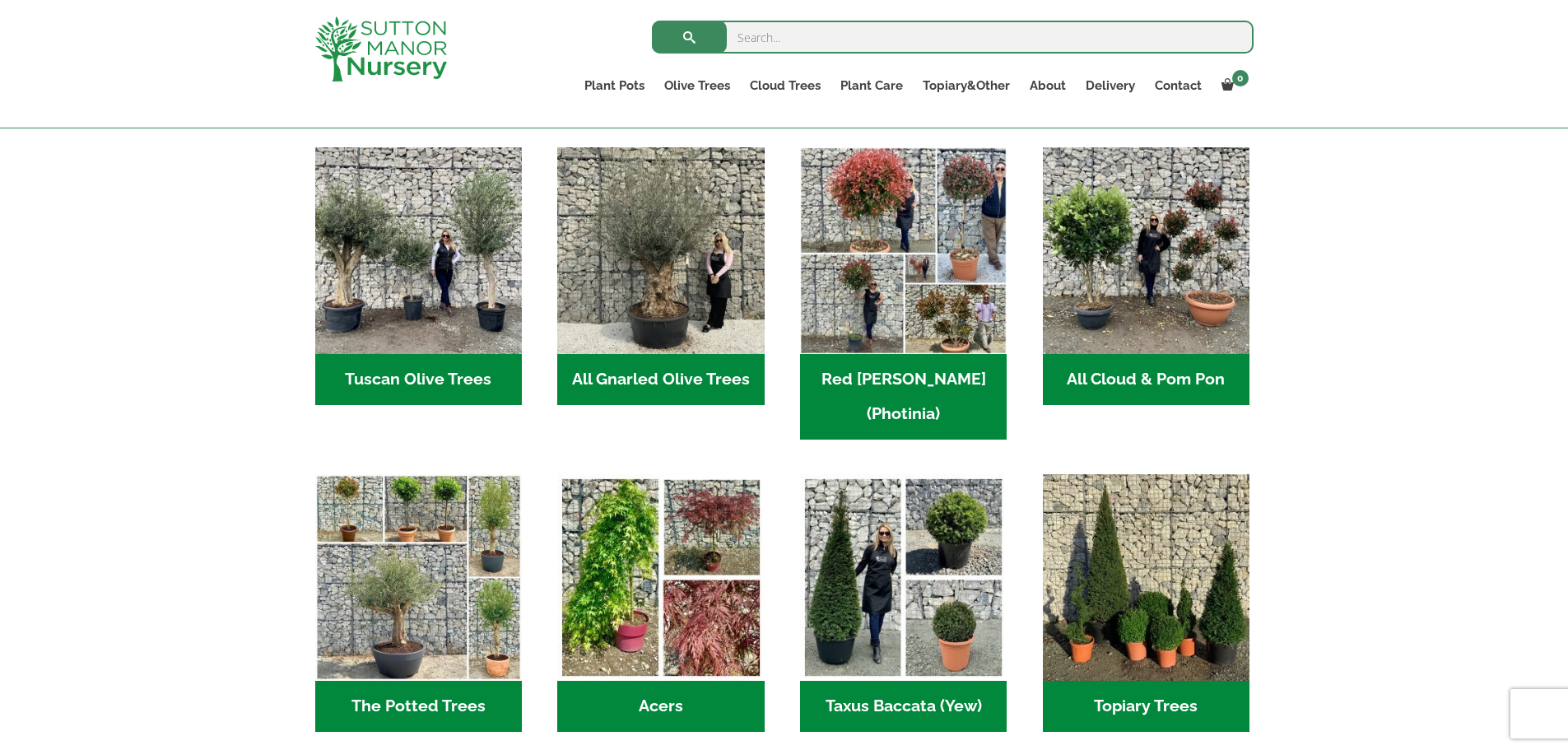
drag, startPoint x: 478, startPoint y: 294, endPoint x: 442, endPoint y: 350, distance: 66.6
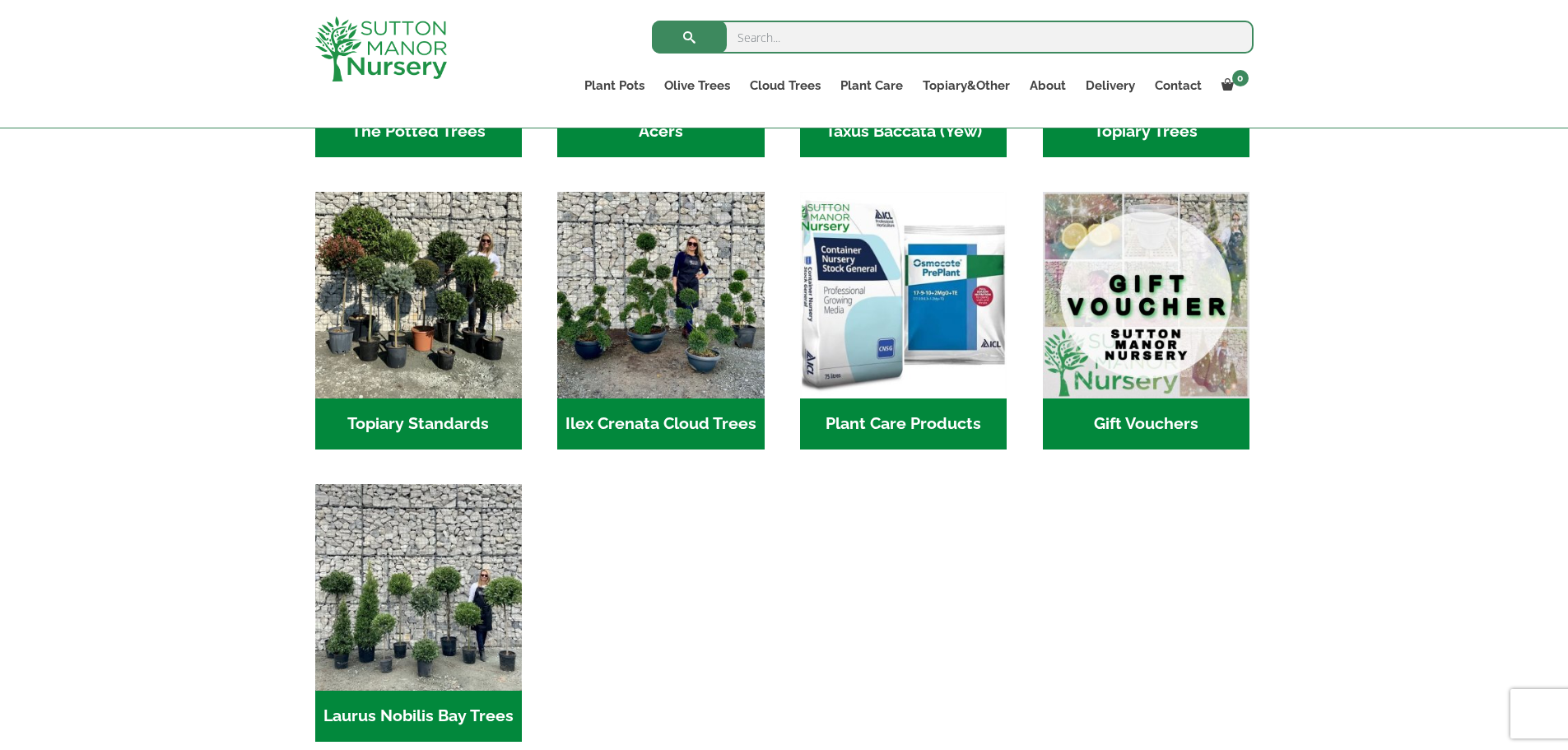
scroll to position [1399, 0]
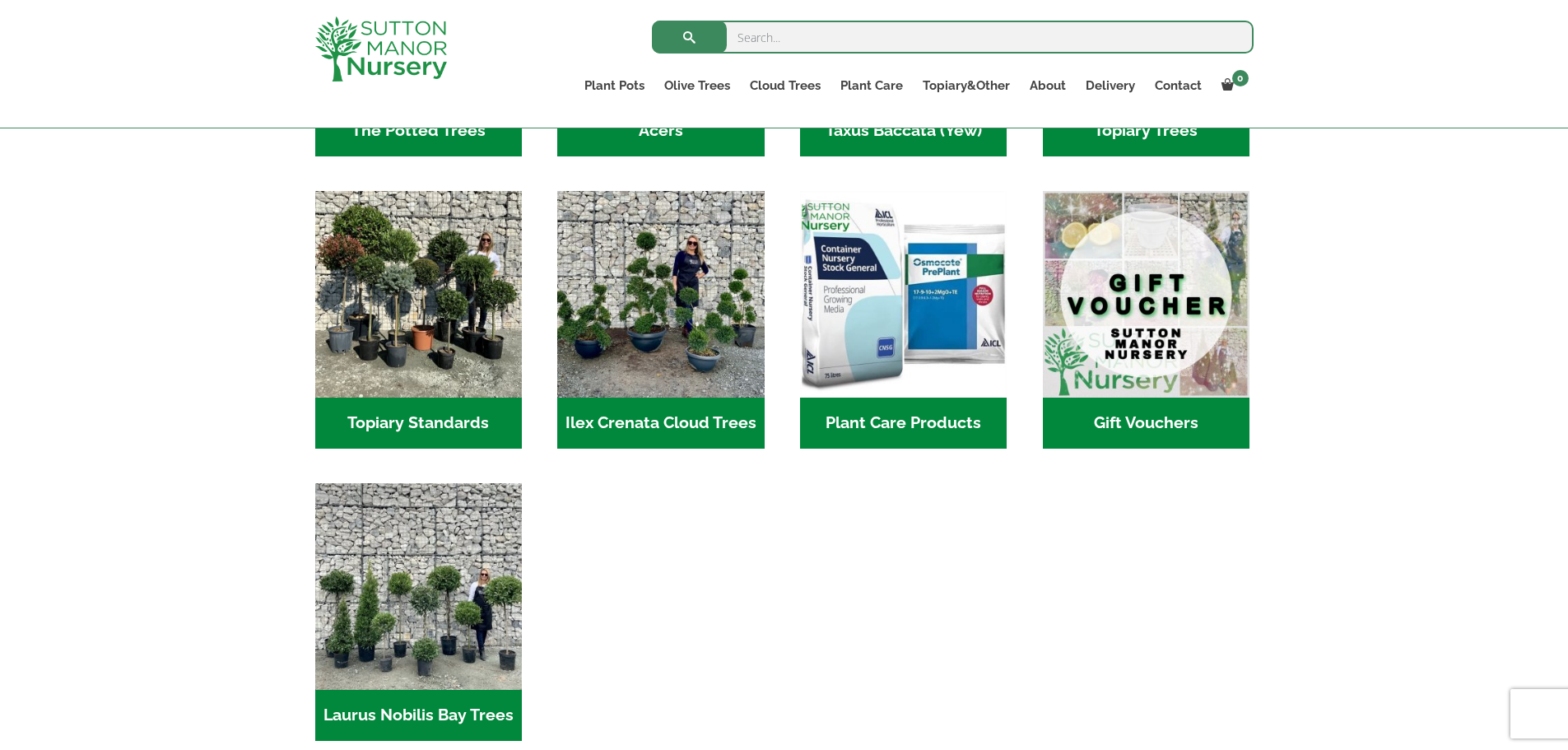
click at [808, 47] on input "search" at bounding box center [953, 37] width 602 height 33
type input "amalfi 100"
click at [652, 21] on button "submit" at bounding box center [689, 37] width 75 height 33
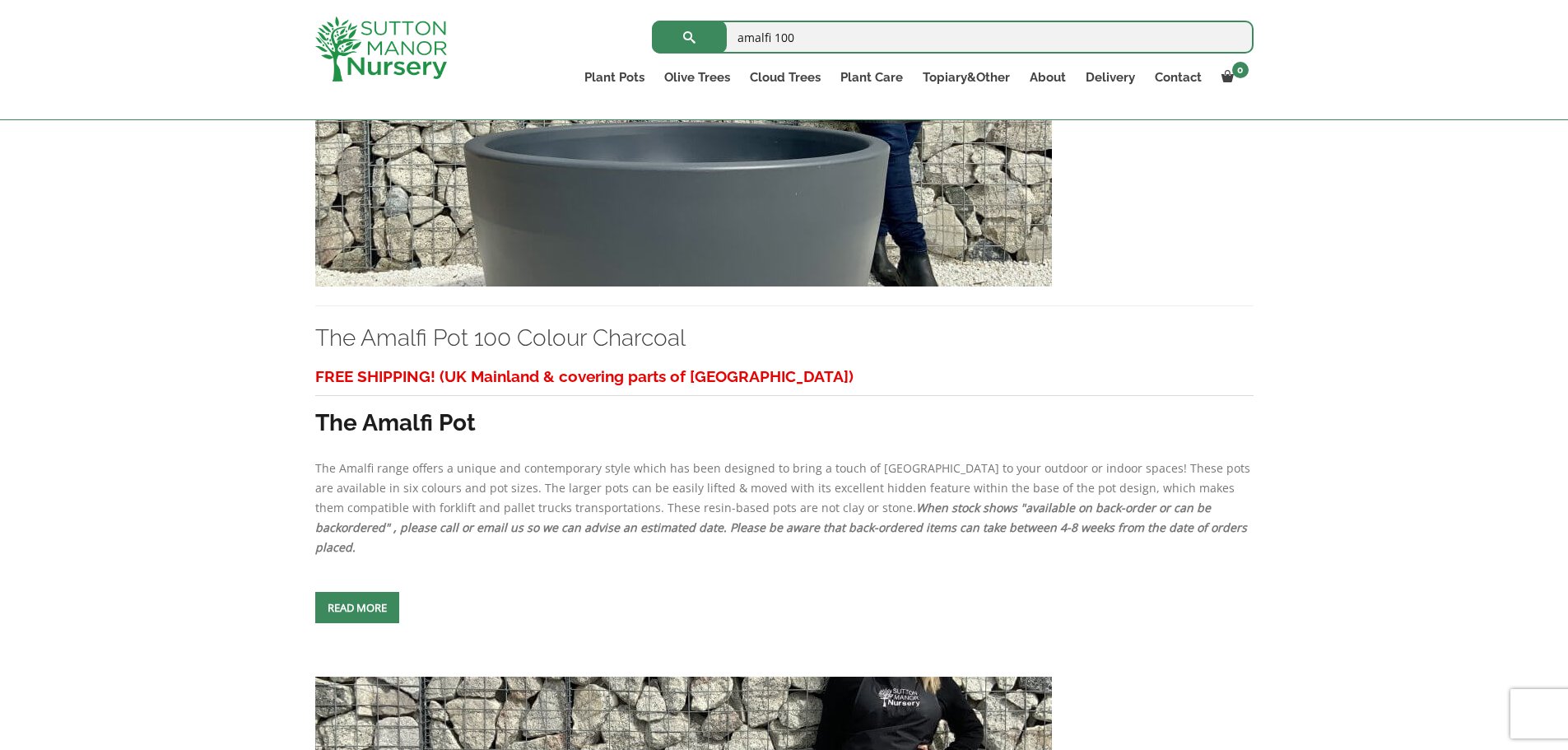
scroll to position [577, 0]
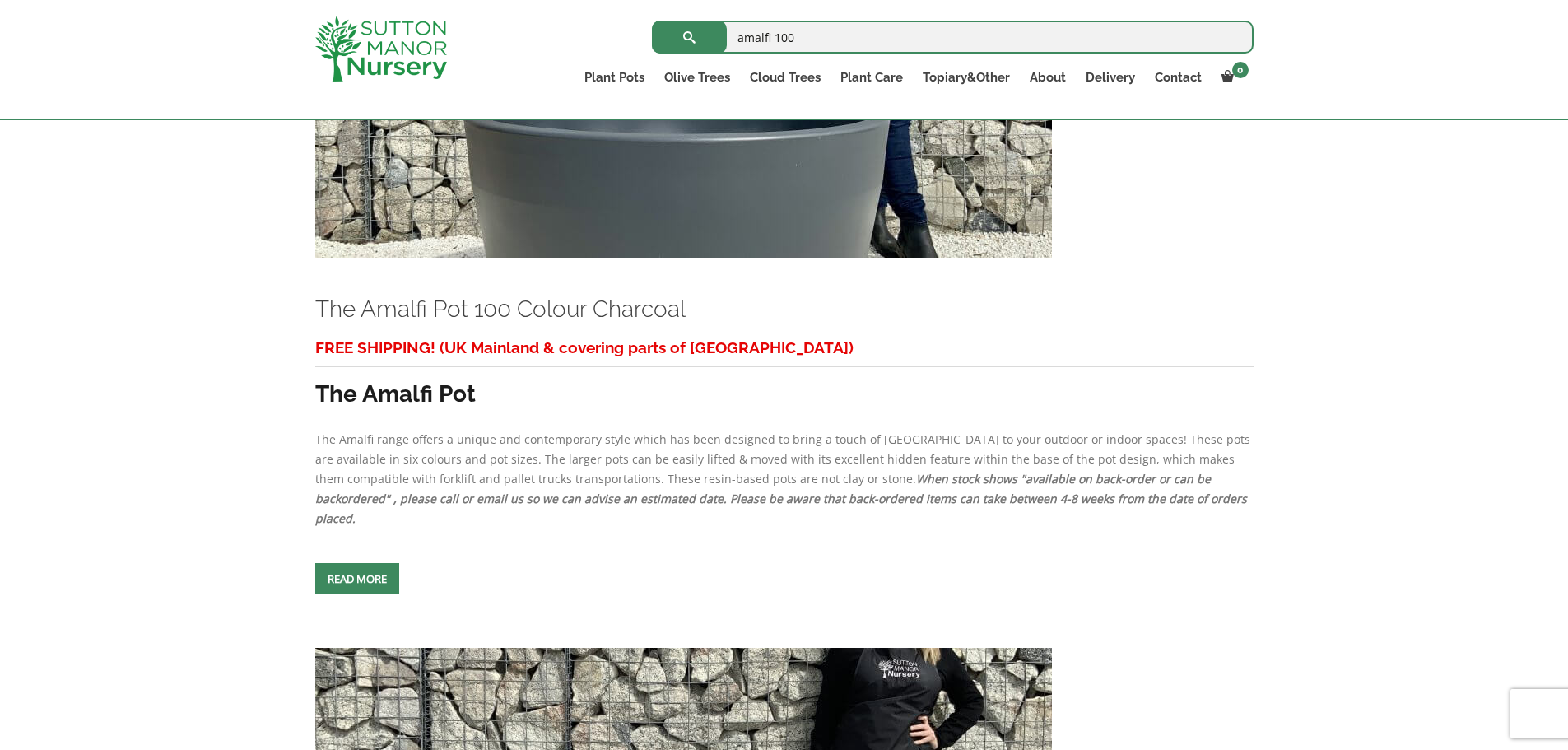
drag, startPoint x: 647, startPoint y: 216, endPoint x: 633, endPoint y: 194, distance: 26.1
click at [647, 216] on img at bounding box center [683, 81] width 736 height 354
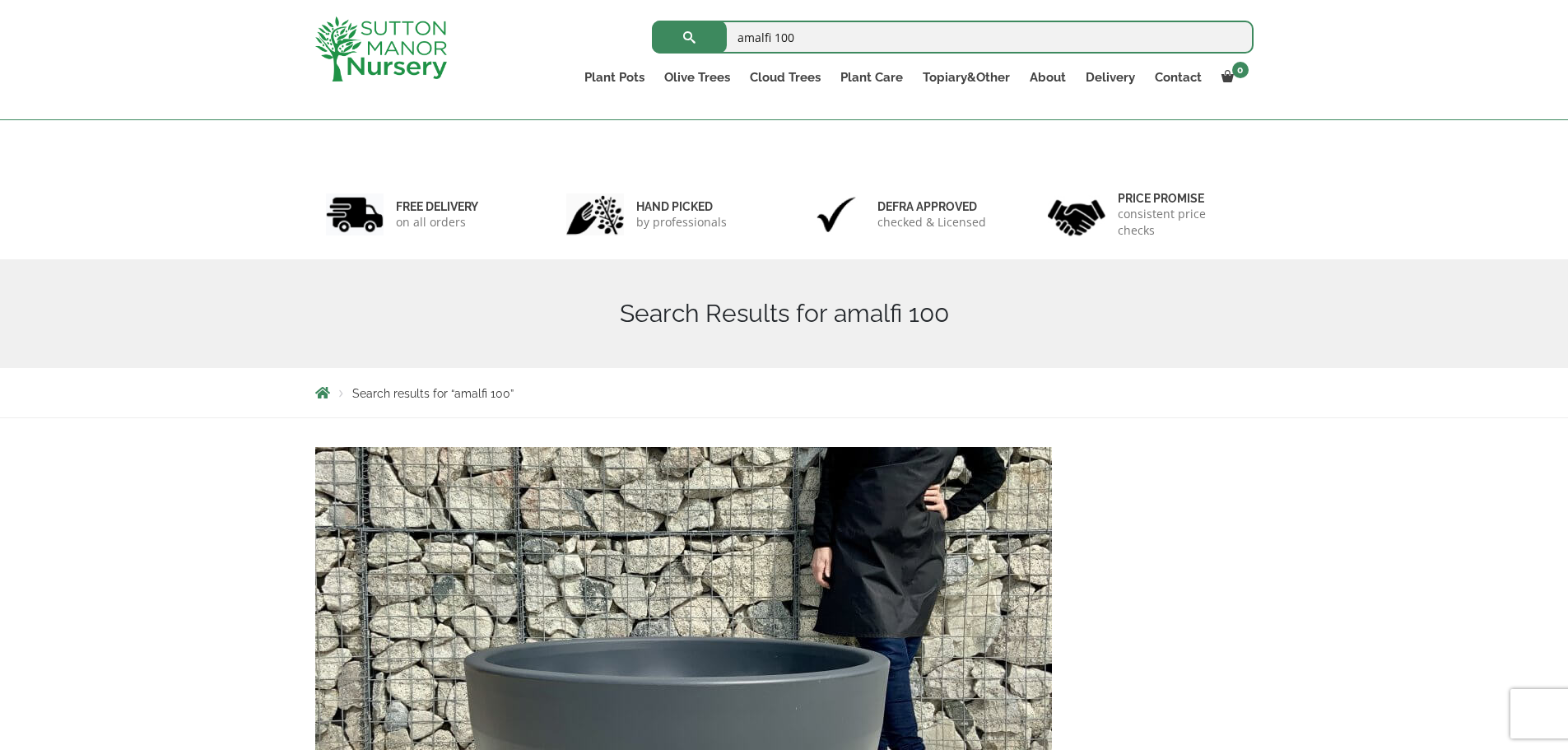
scroll to position [164, 0]
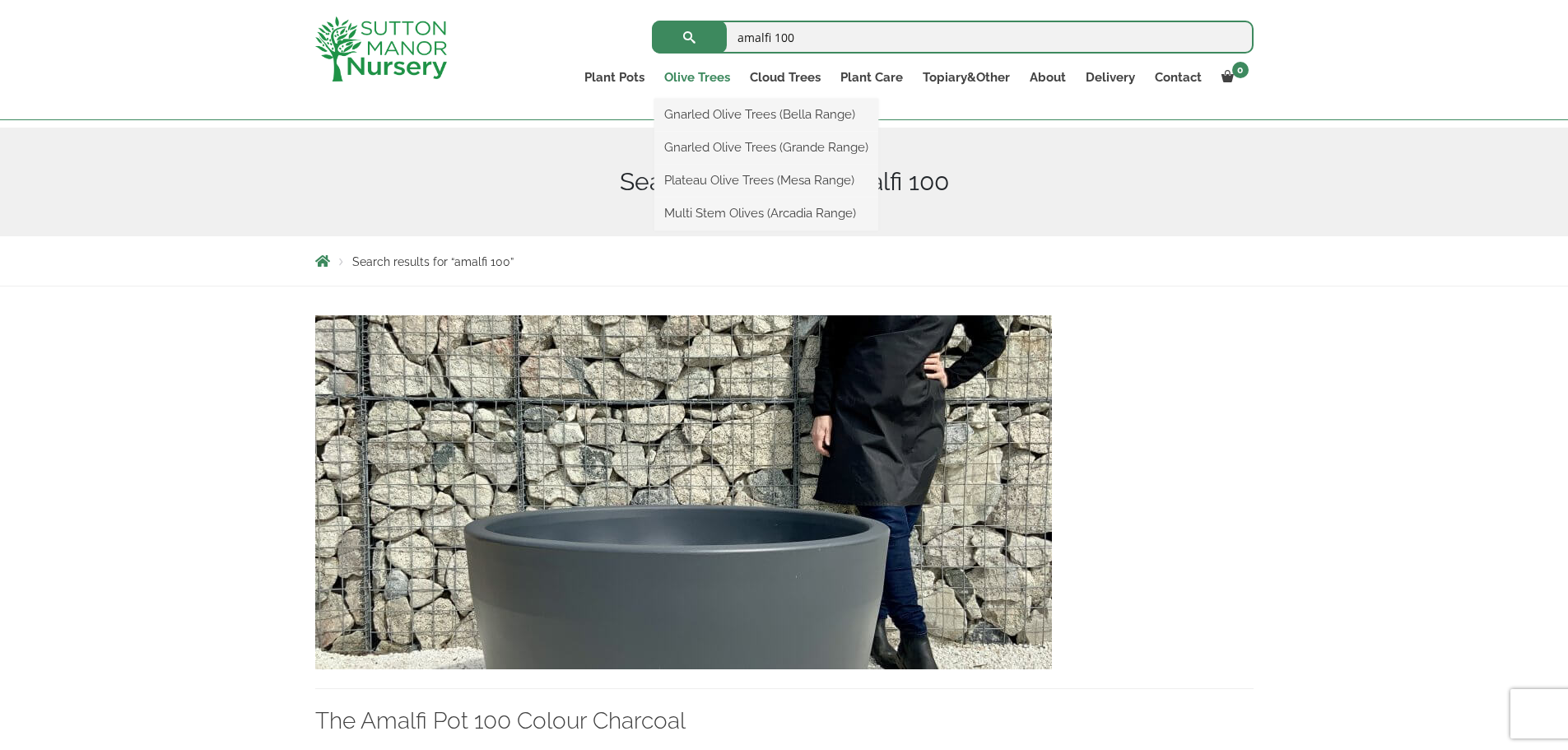
click at [725, 74] on link "Olive Trees" at bounding box center [697, 77] width 85 height 23
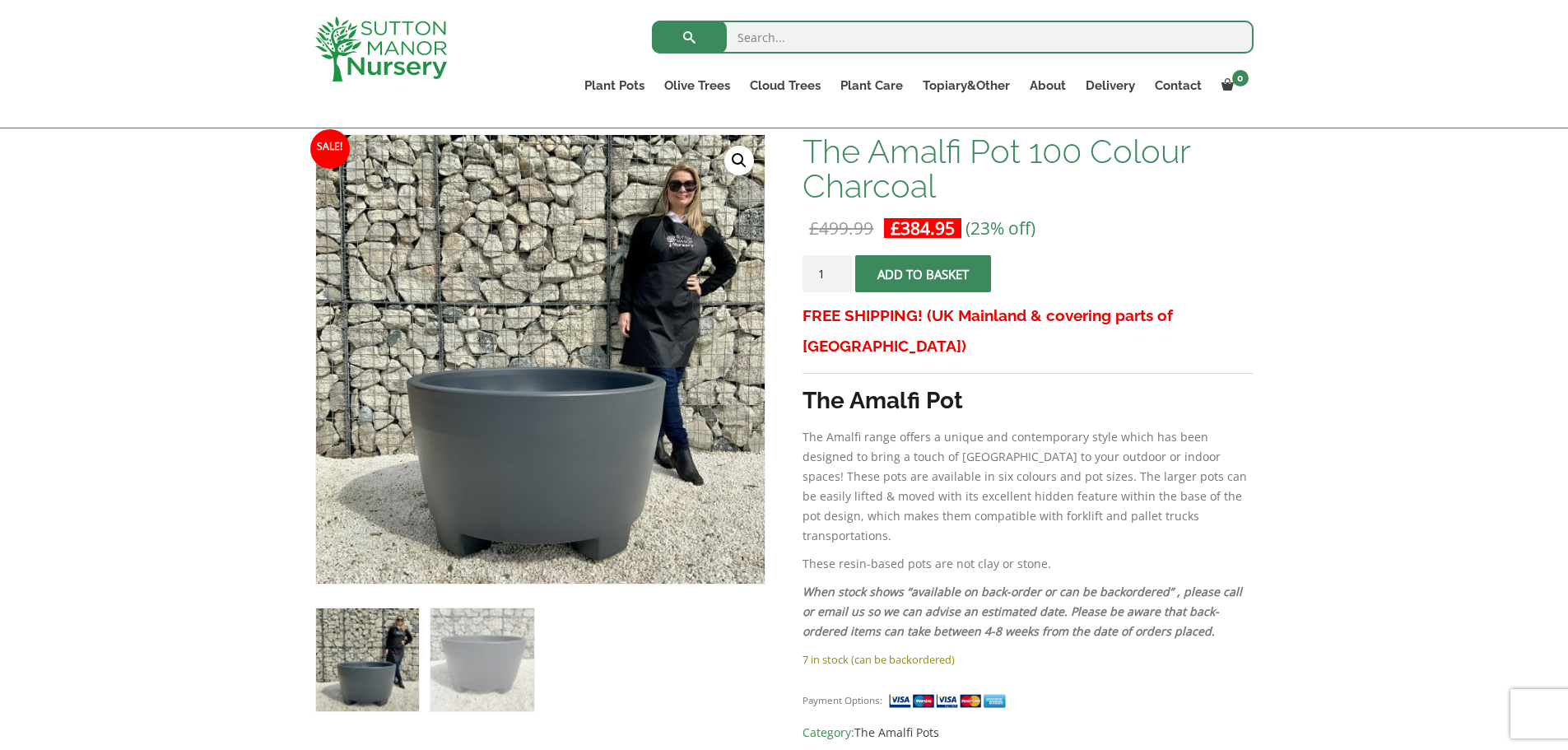
scroll to position [247, 0]
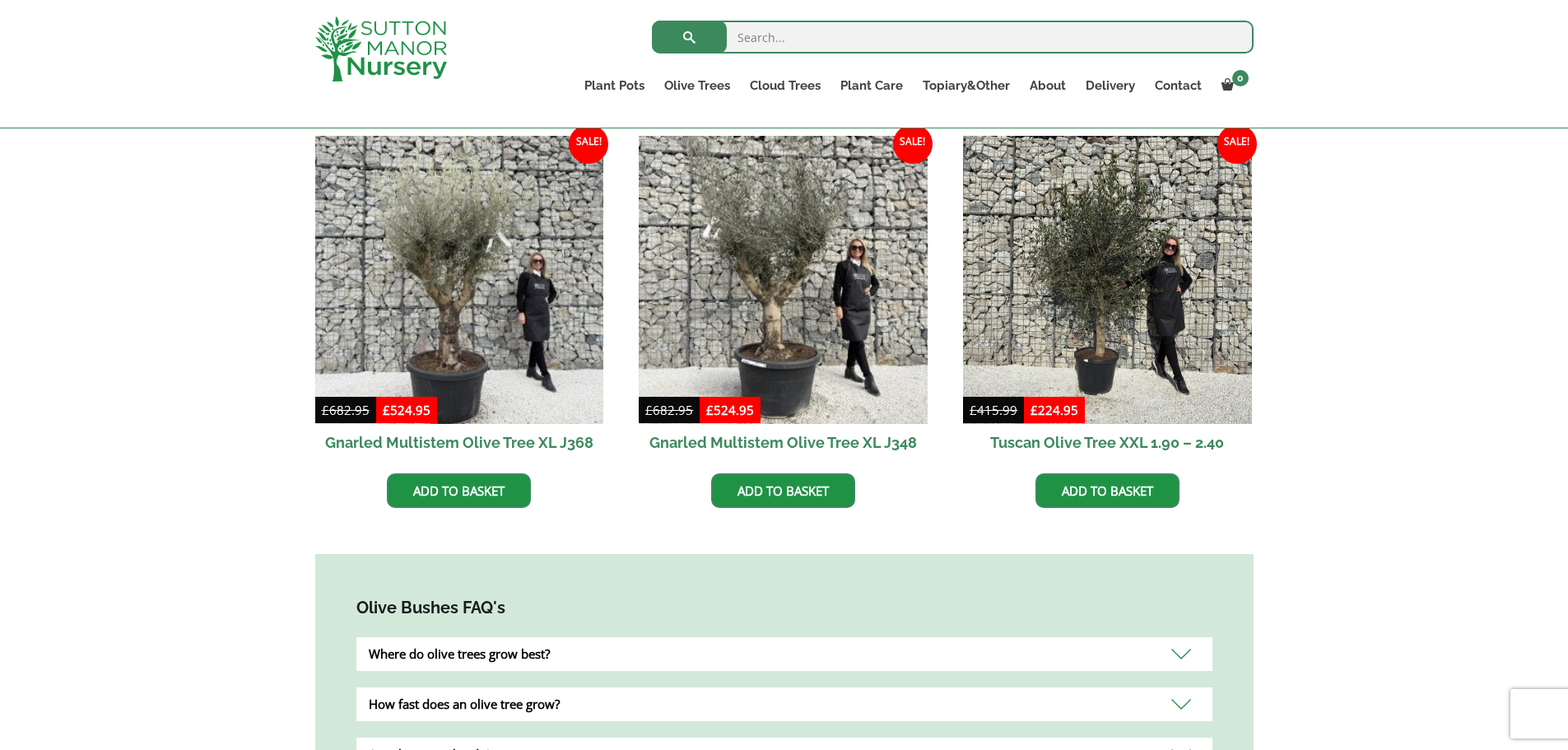
scroll to position [1041, 0]
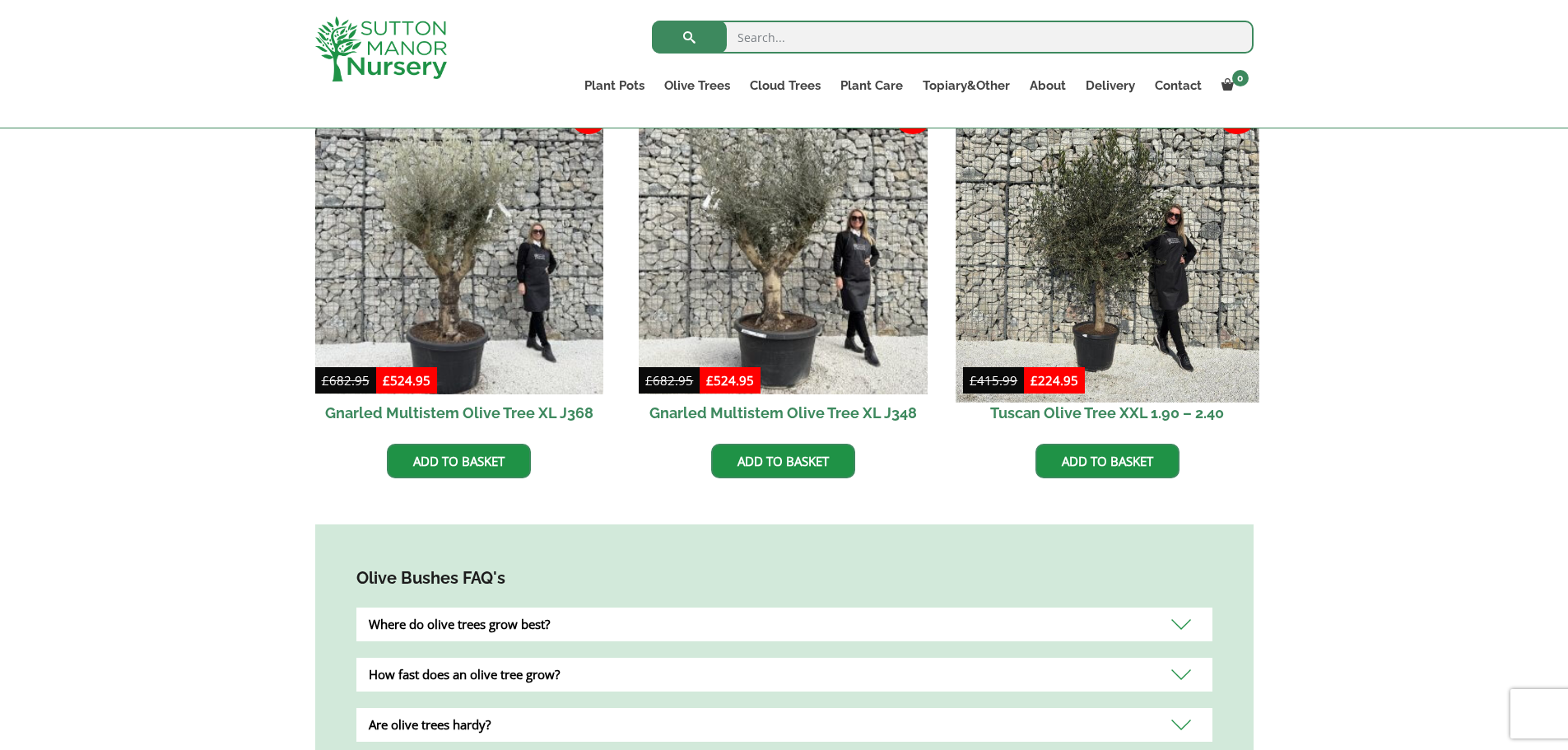
click at [1123, 277] on img at bounding box center [1106, 250] width 303 height 303
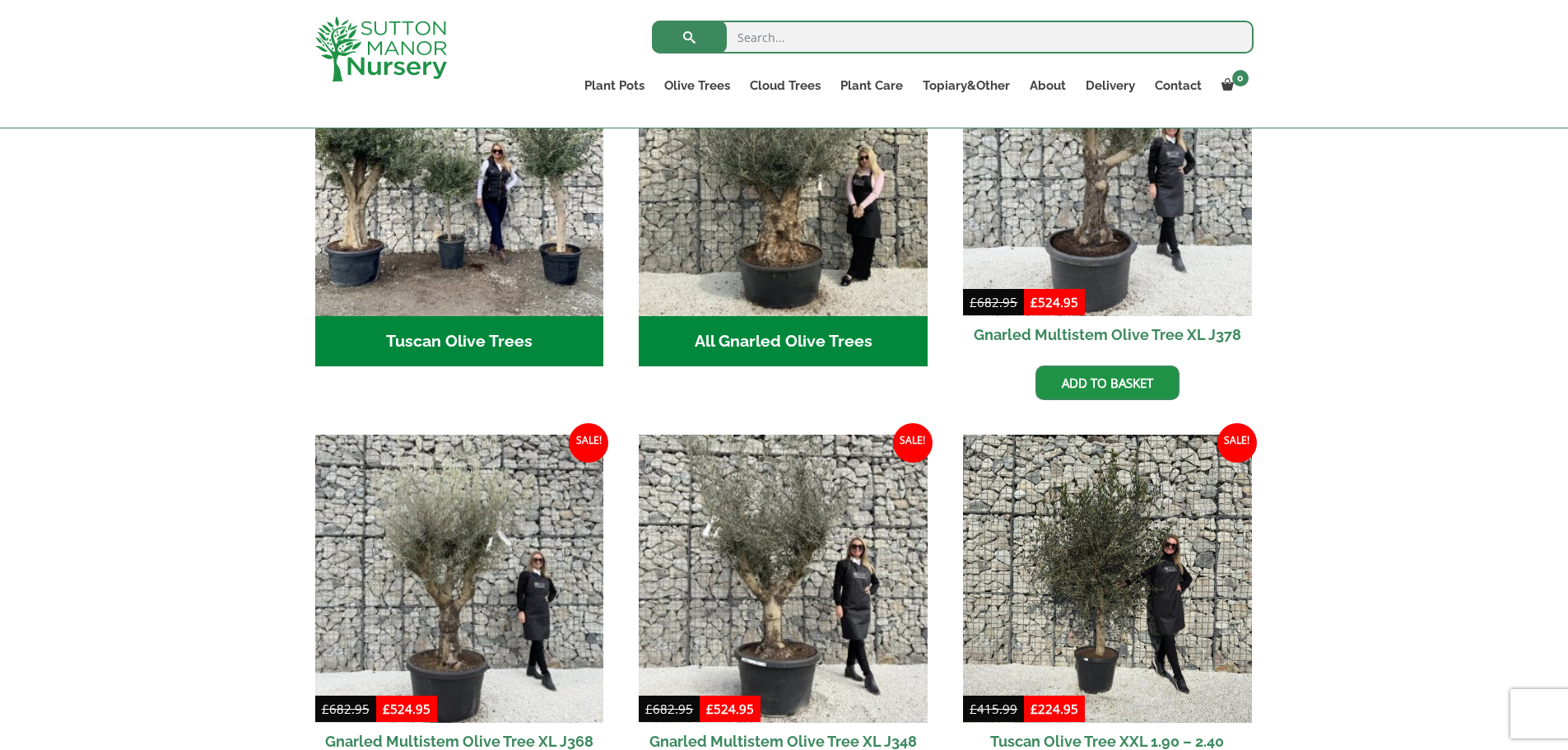
scroll to position [711, 0]
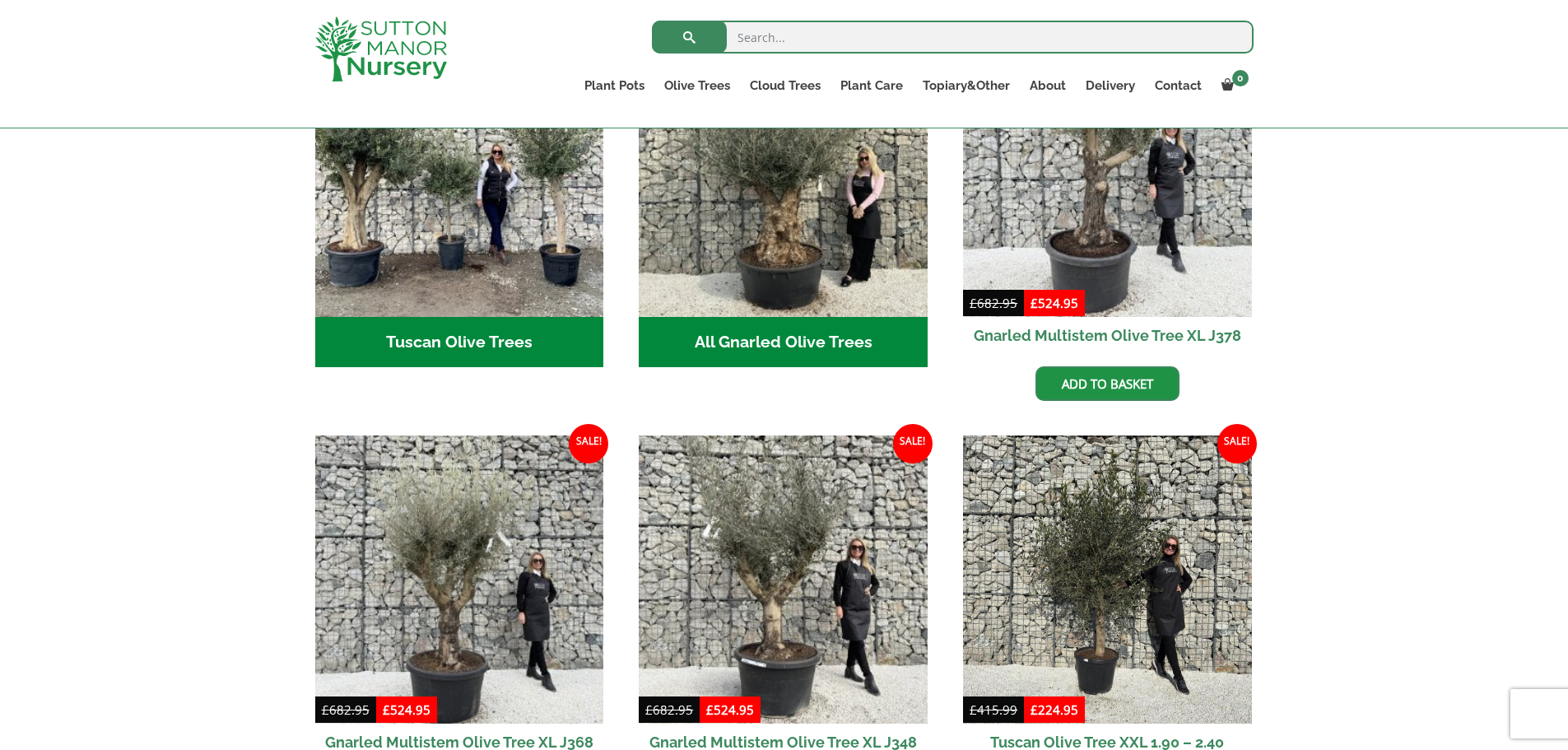
click at [374, 56] on img at bounding box center [381, 49] width 132 height 65
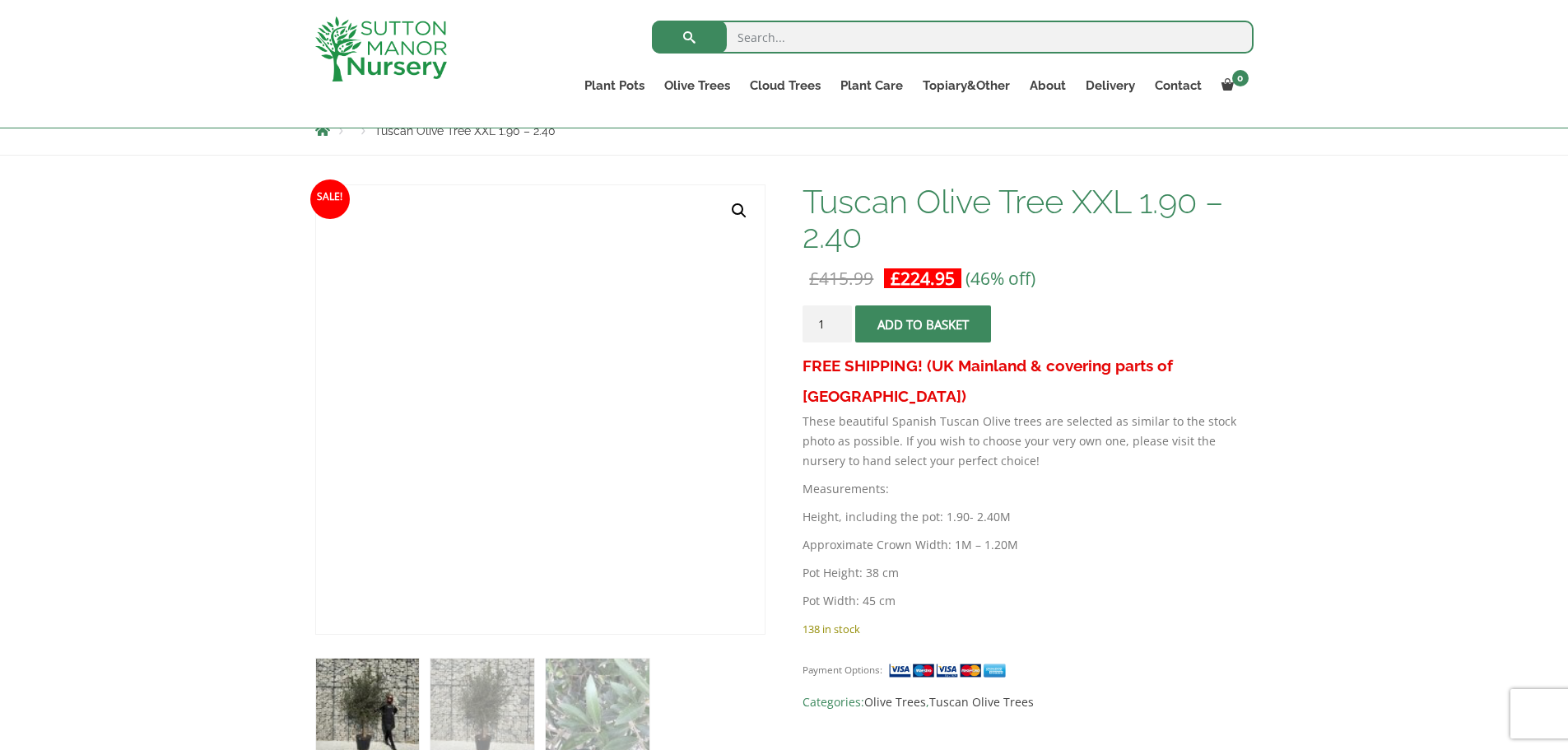
scroll to position [164, 0]
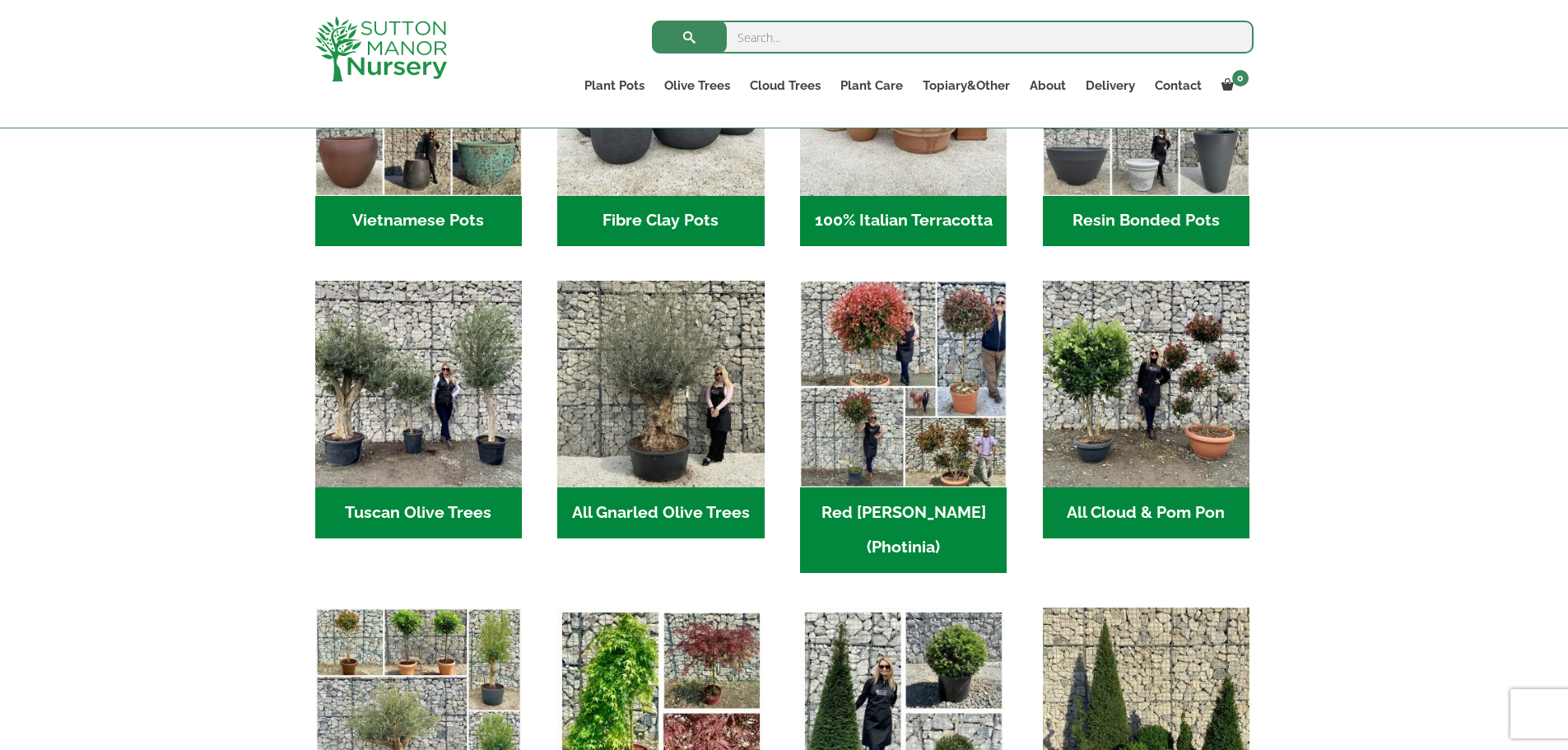
scroll to position [741, 0]
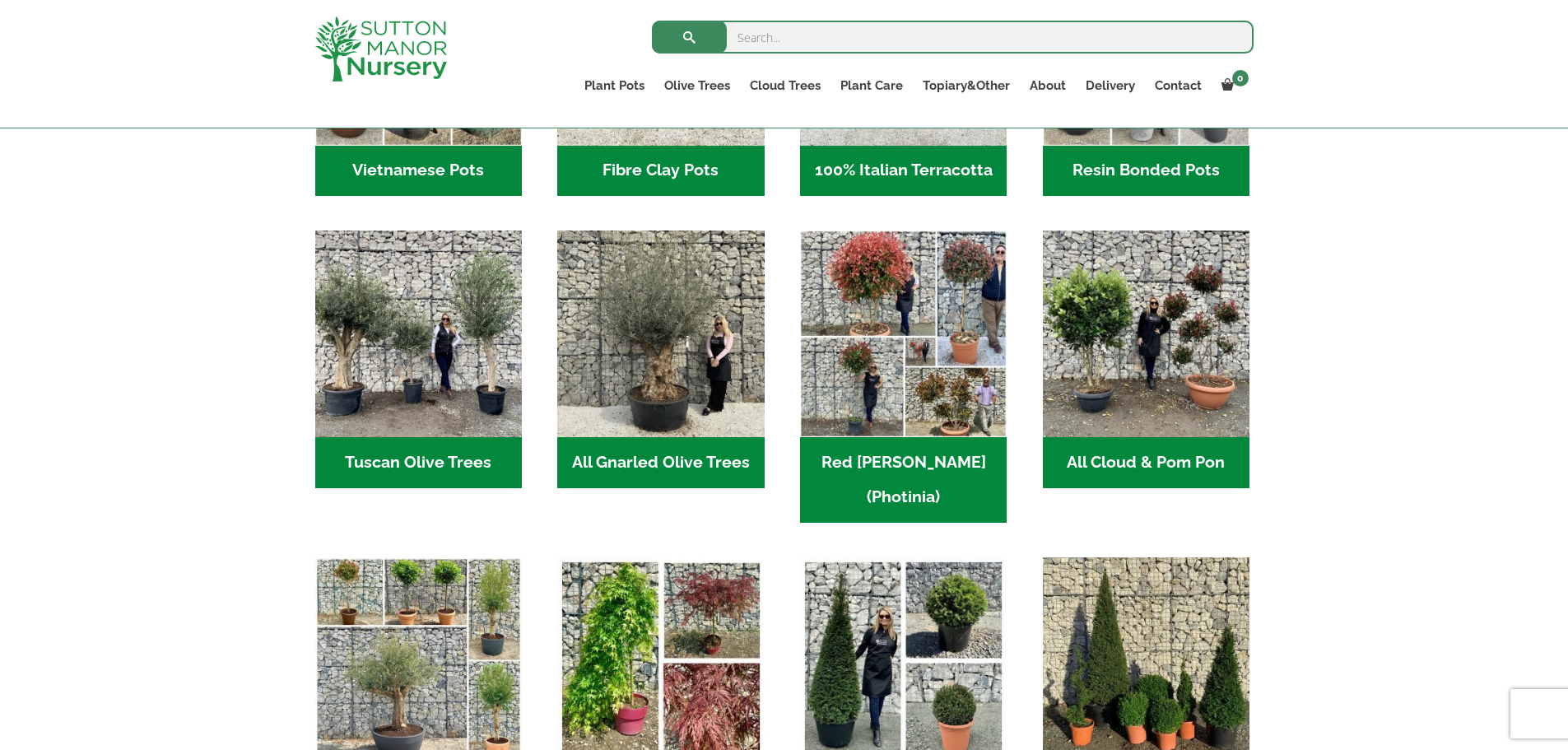
click at [832, 33] on input "search" at bounding box center [953, 37] width 602 height 33
type input "j435"
click at [652, 21] on button "submit" at bounding box center [689, 37] width 75 height 33
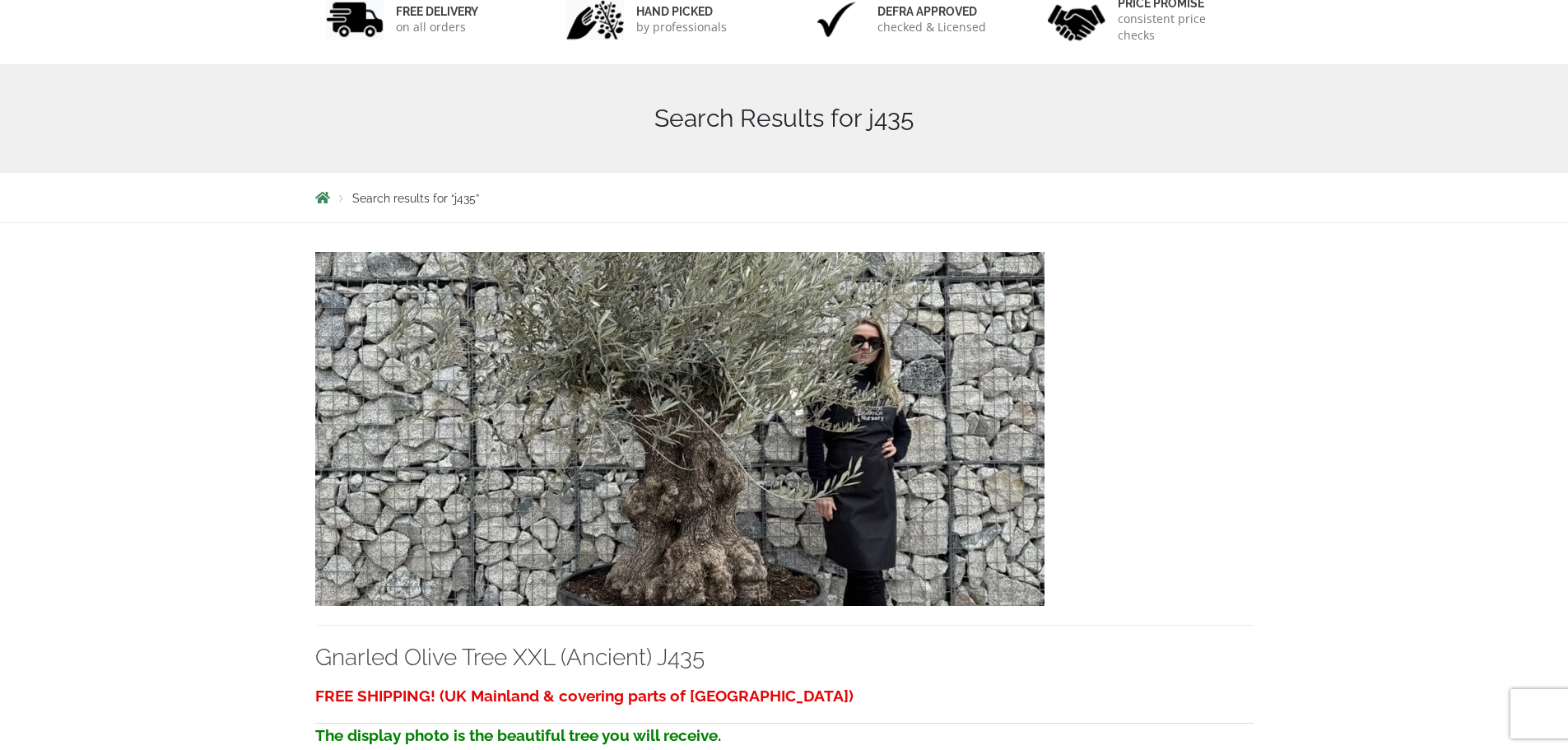
scroll to position [411, 0]
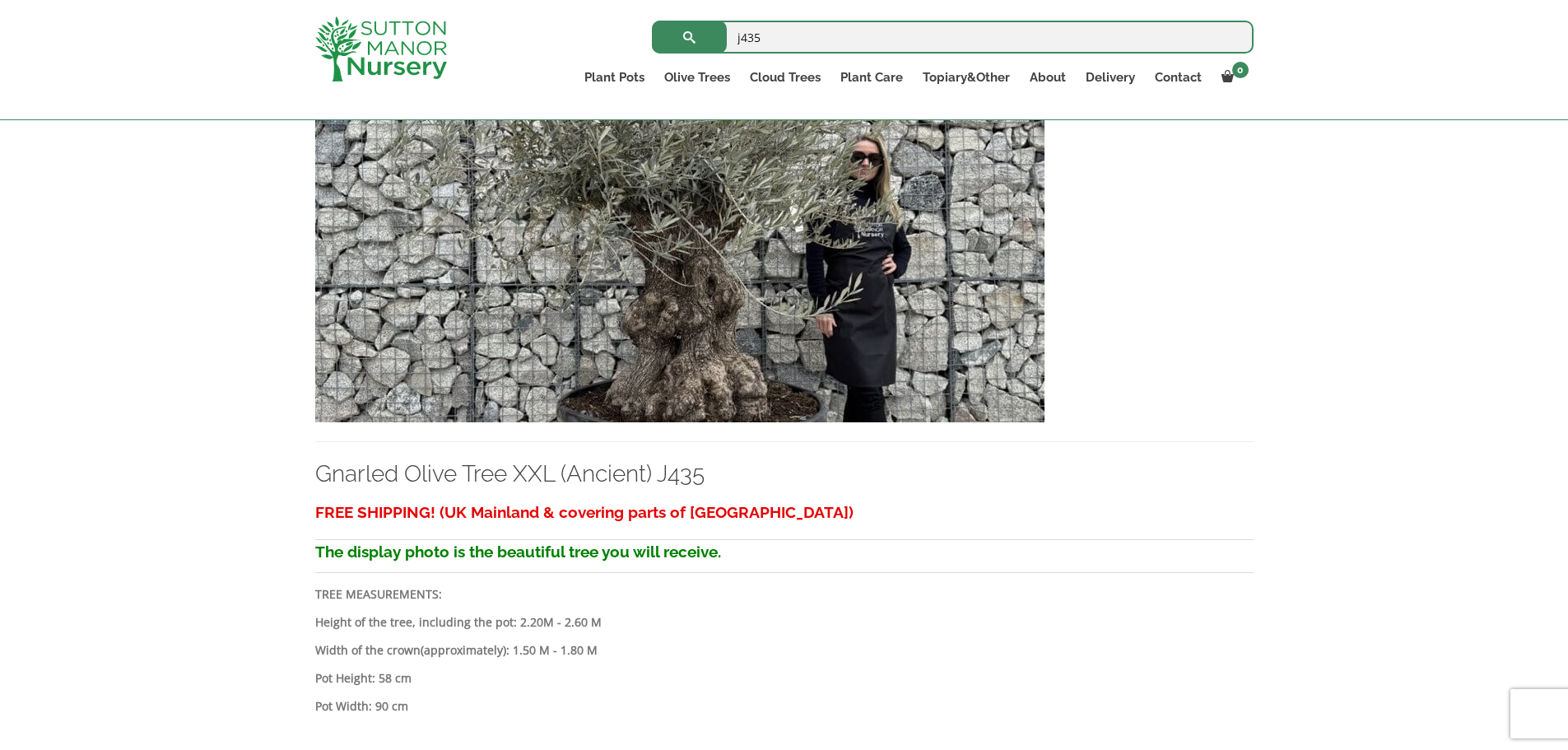
click at [753, 197] on img at bounding box center [680, 245] width 729 height 354
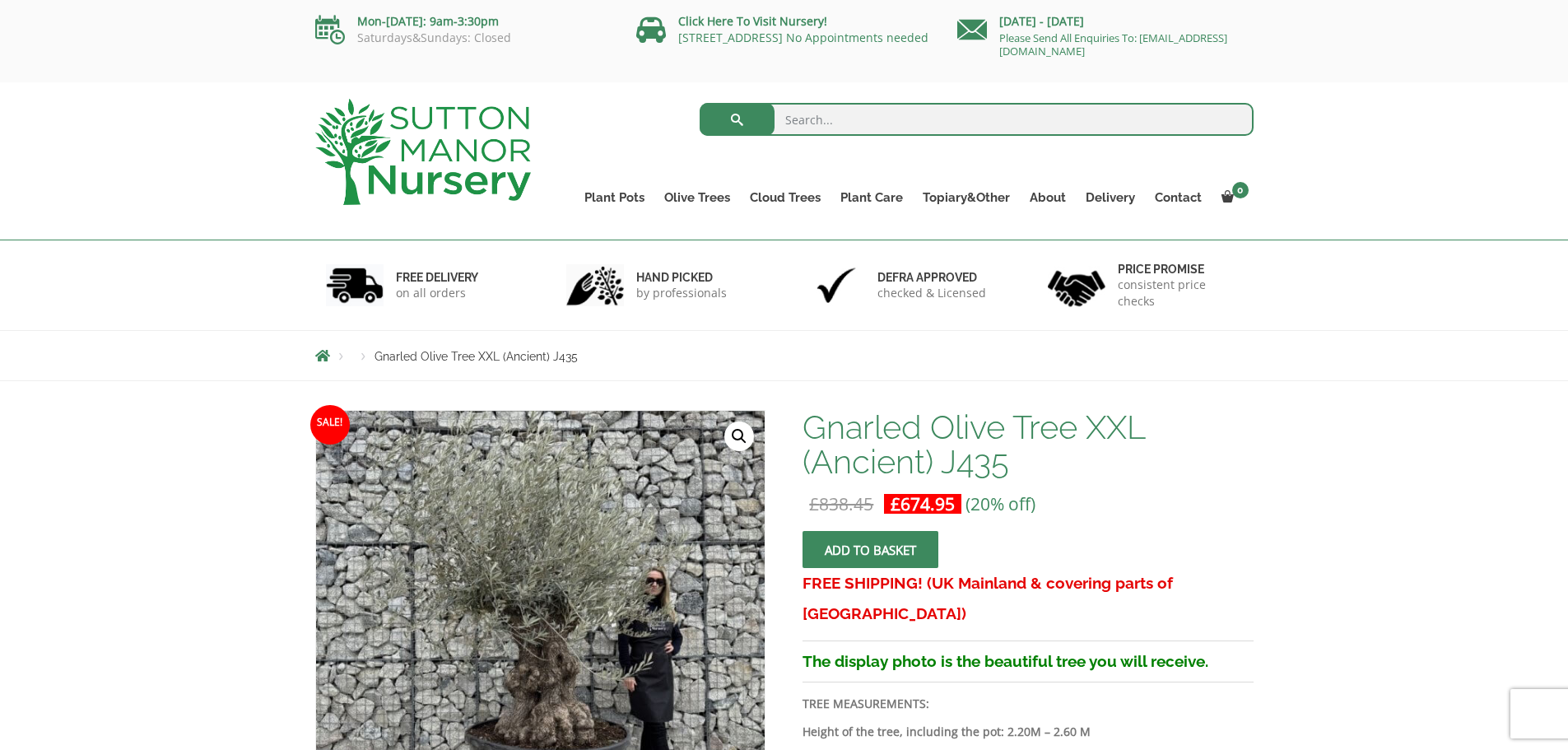
drag, startPoint x: 1412, startPoint y: 381, endPoint x: 1355, endPoint y: 366, distance: 58.9
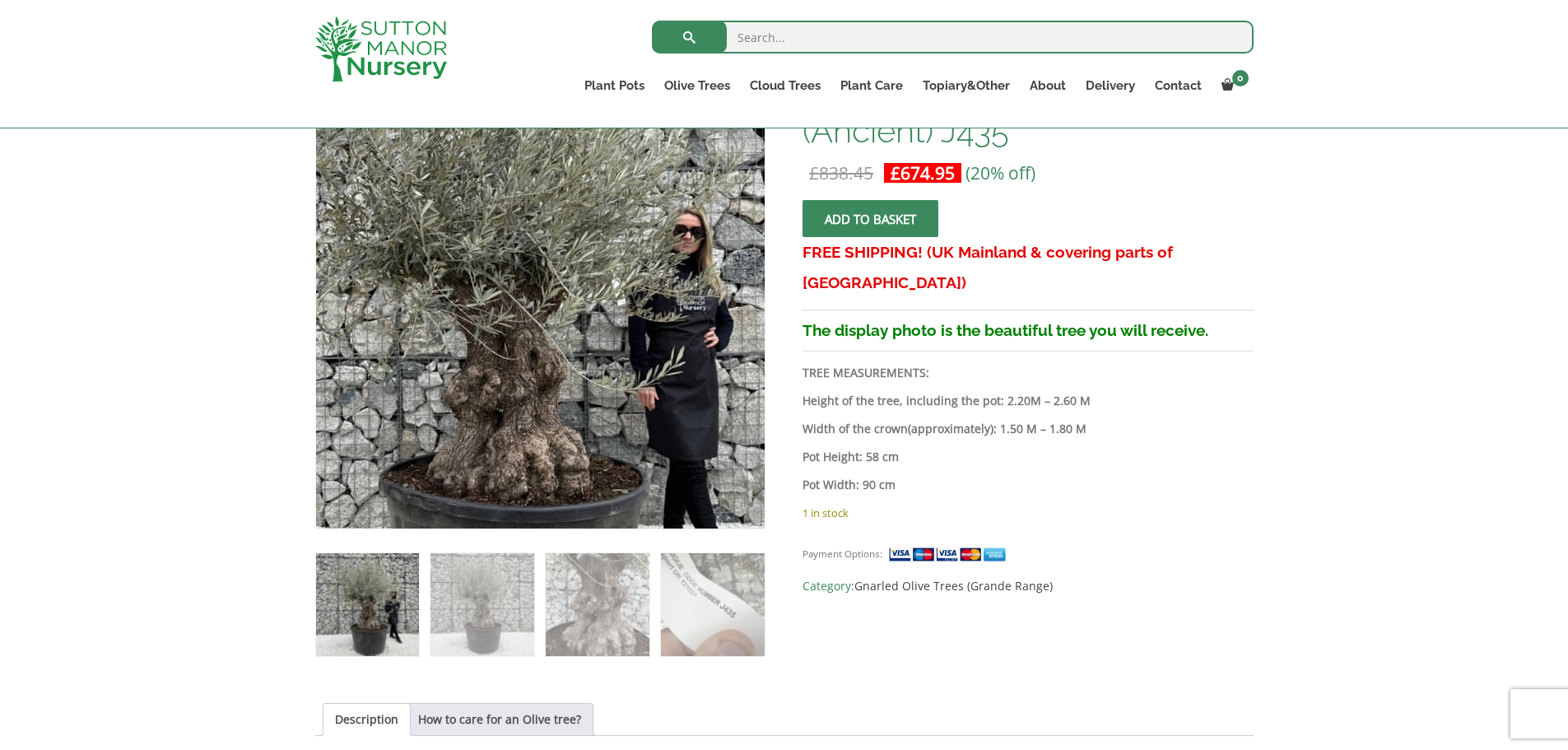
scroll to position [247, 0]
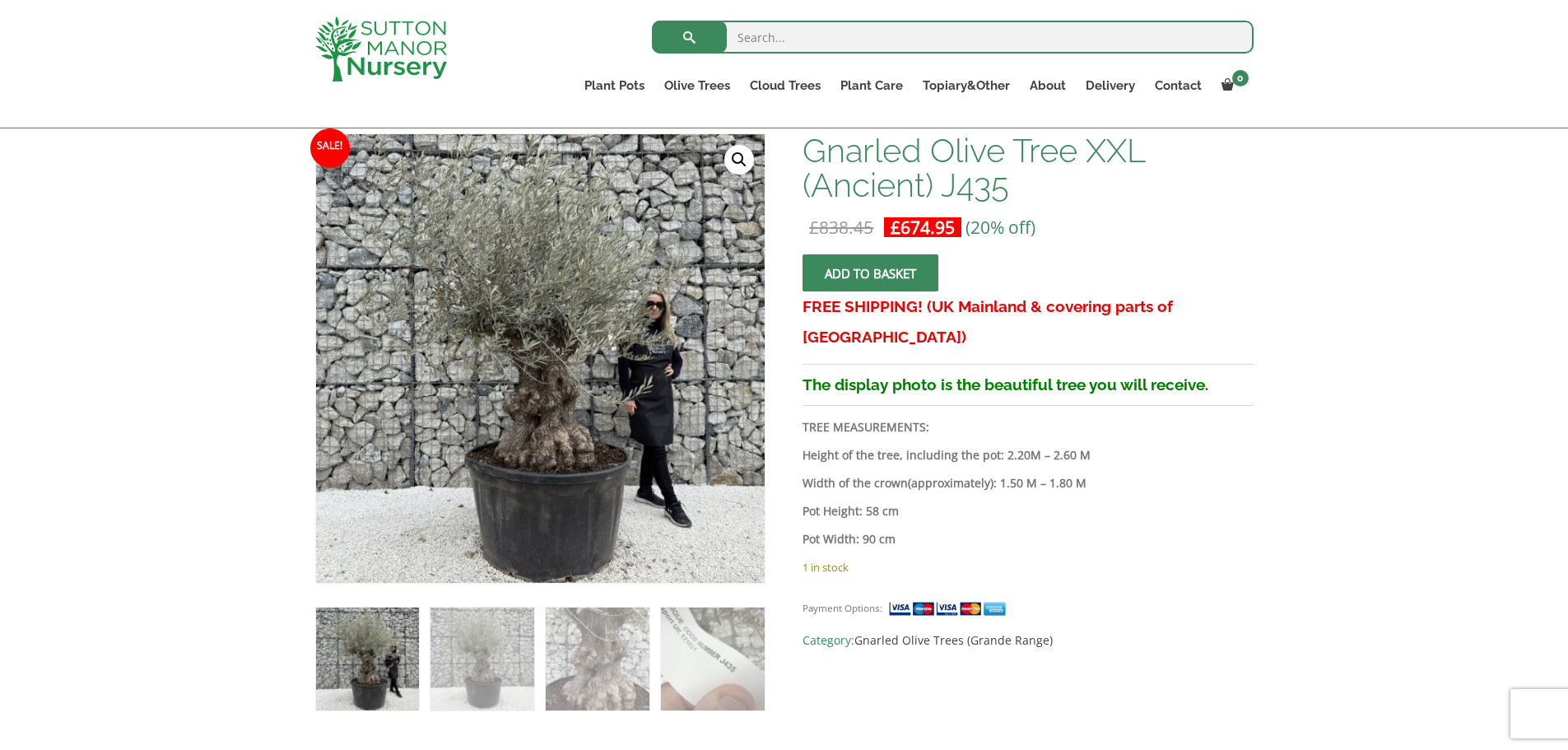
click at [363, 50] on img at bounding box center [381, 49] width 132 height 65
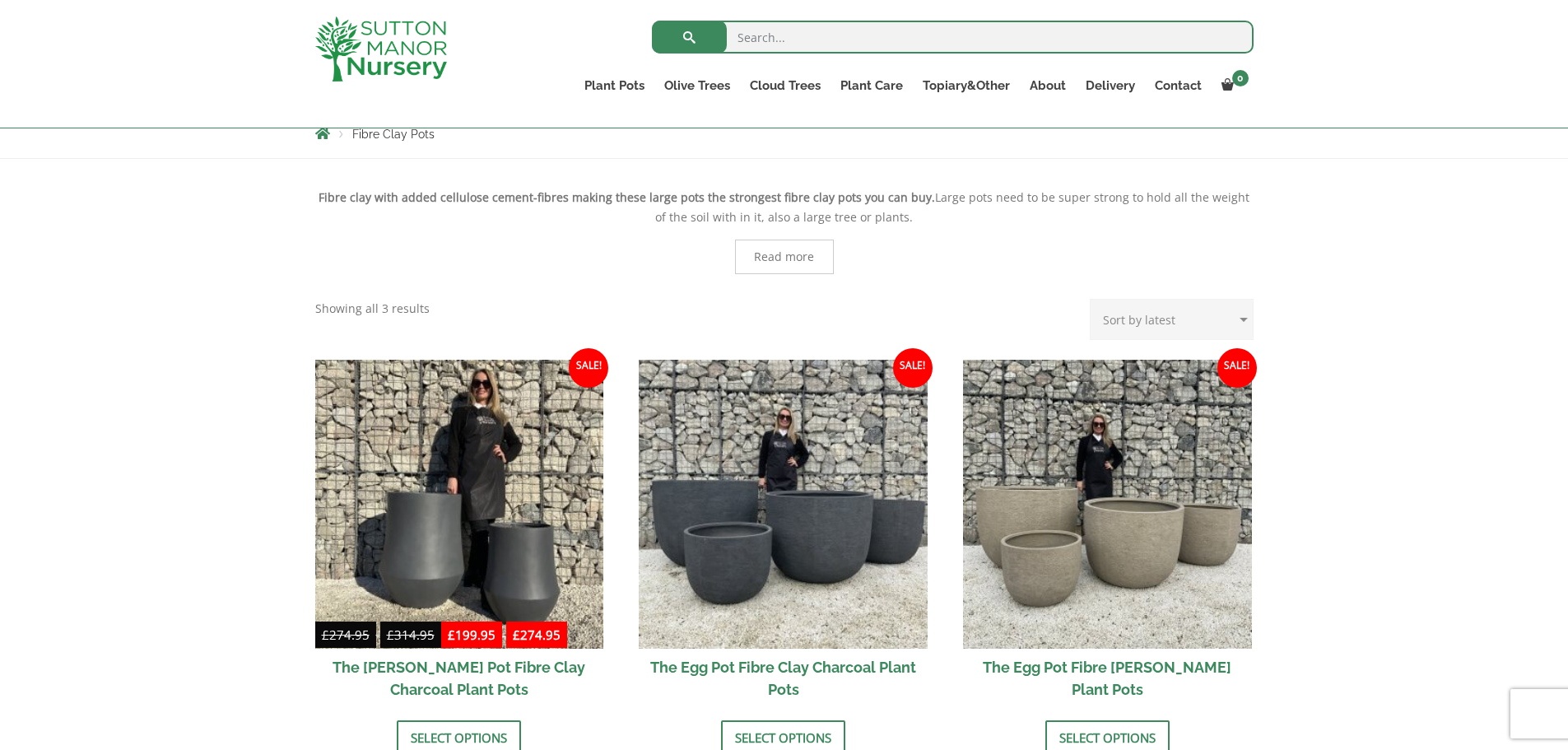
scroll to position [330, 0]
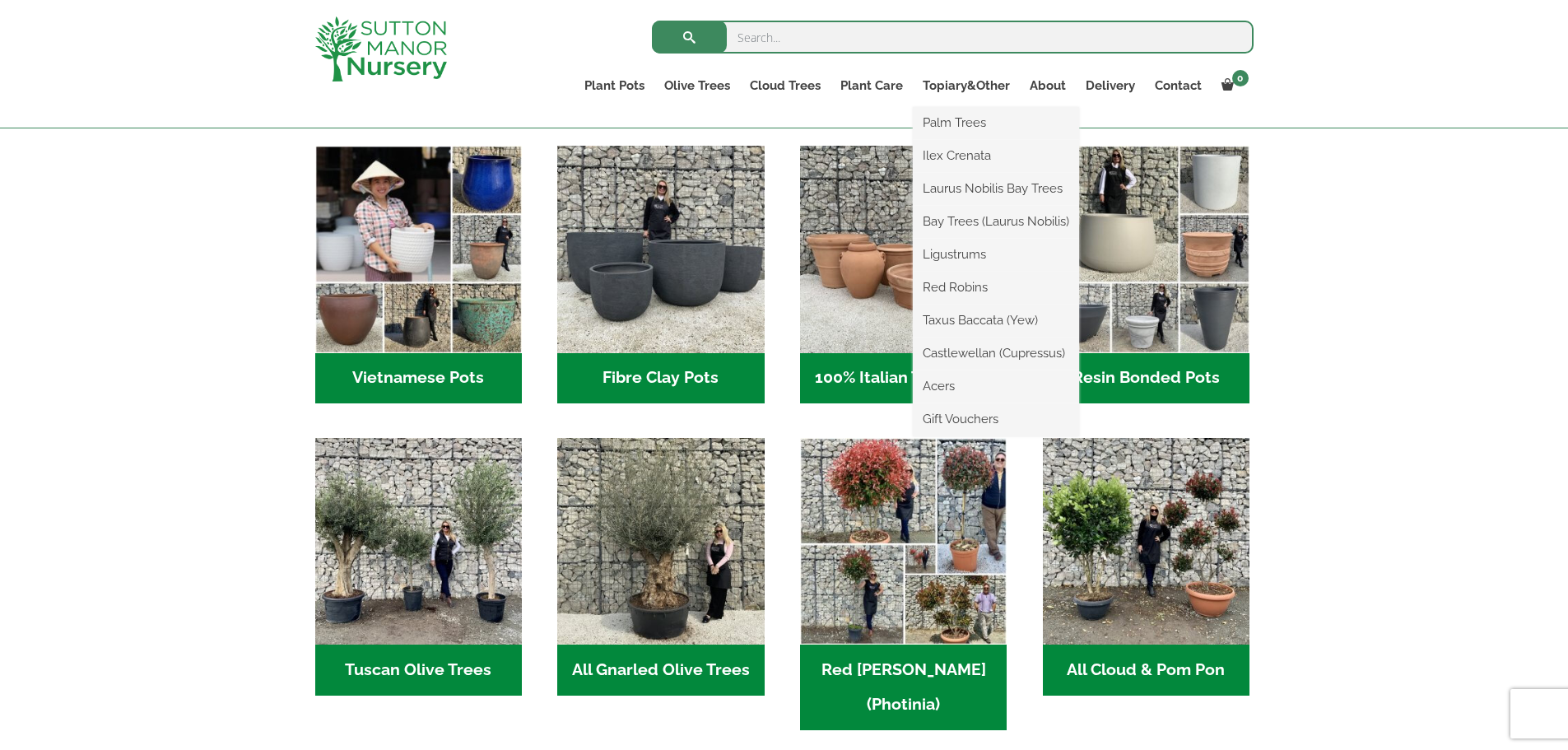
scroll to position [629, 0]
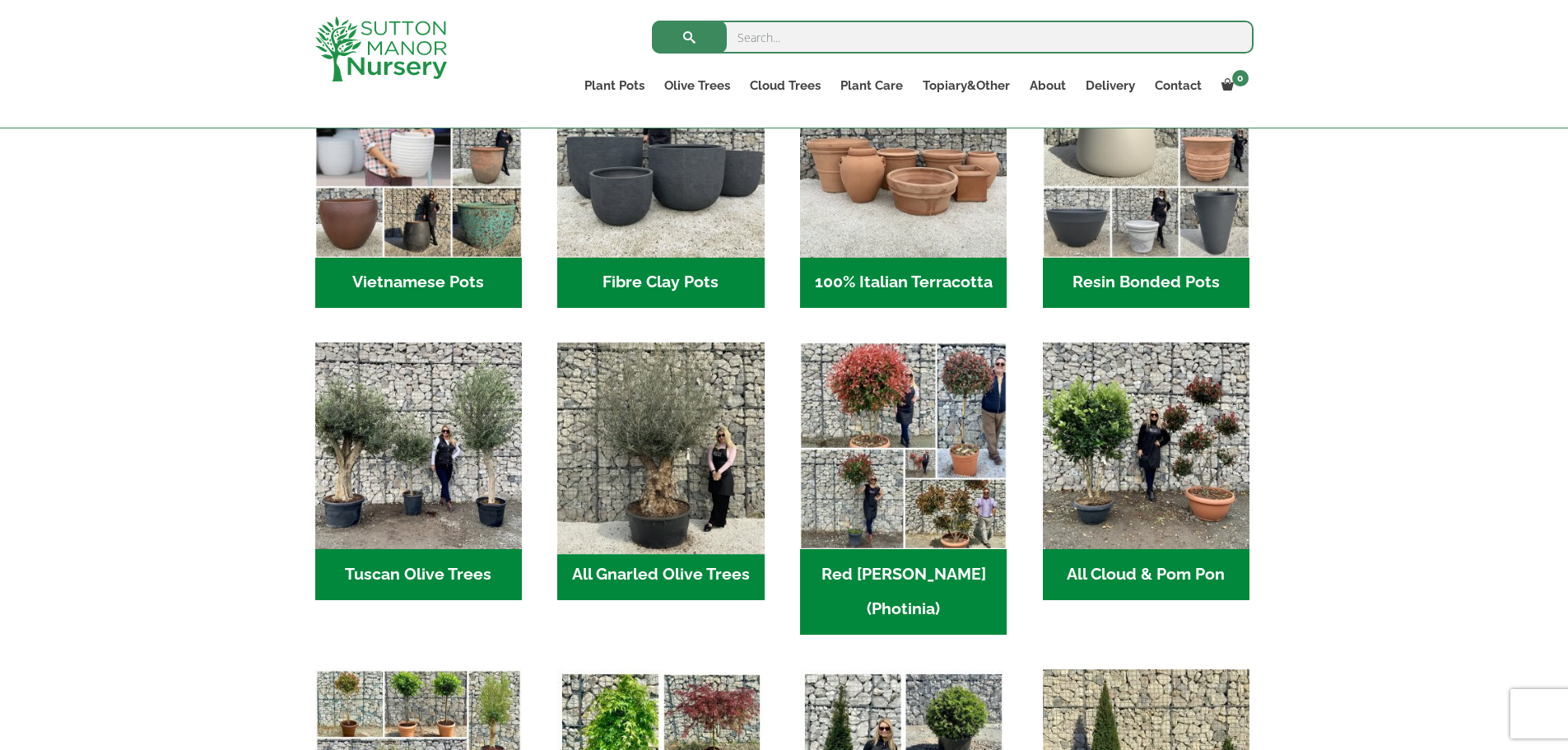
click at [631, 411] on img "Visit product category All Gnarled Olive Trees" at bounding box center [661, 446] width 217 height 217
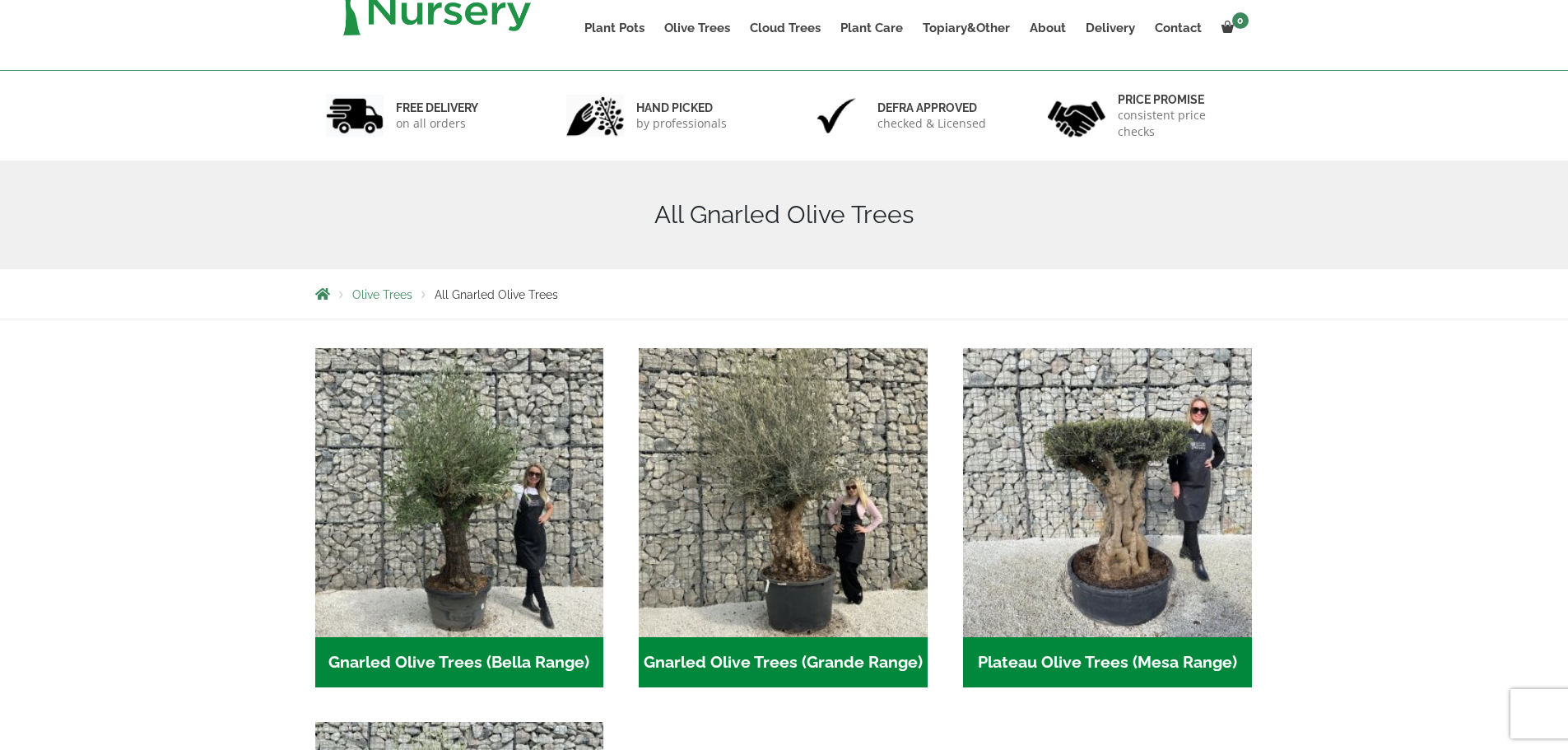
scroll to position [411, 0]
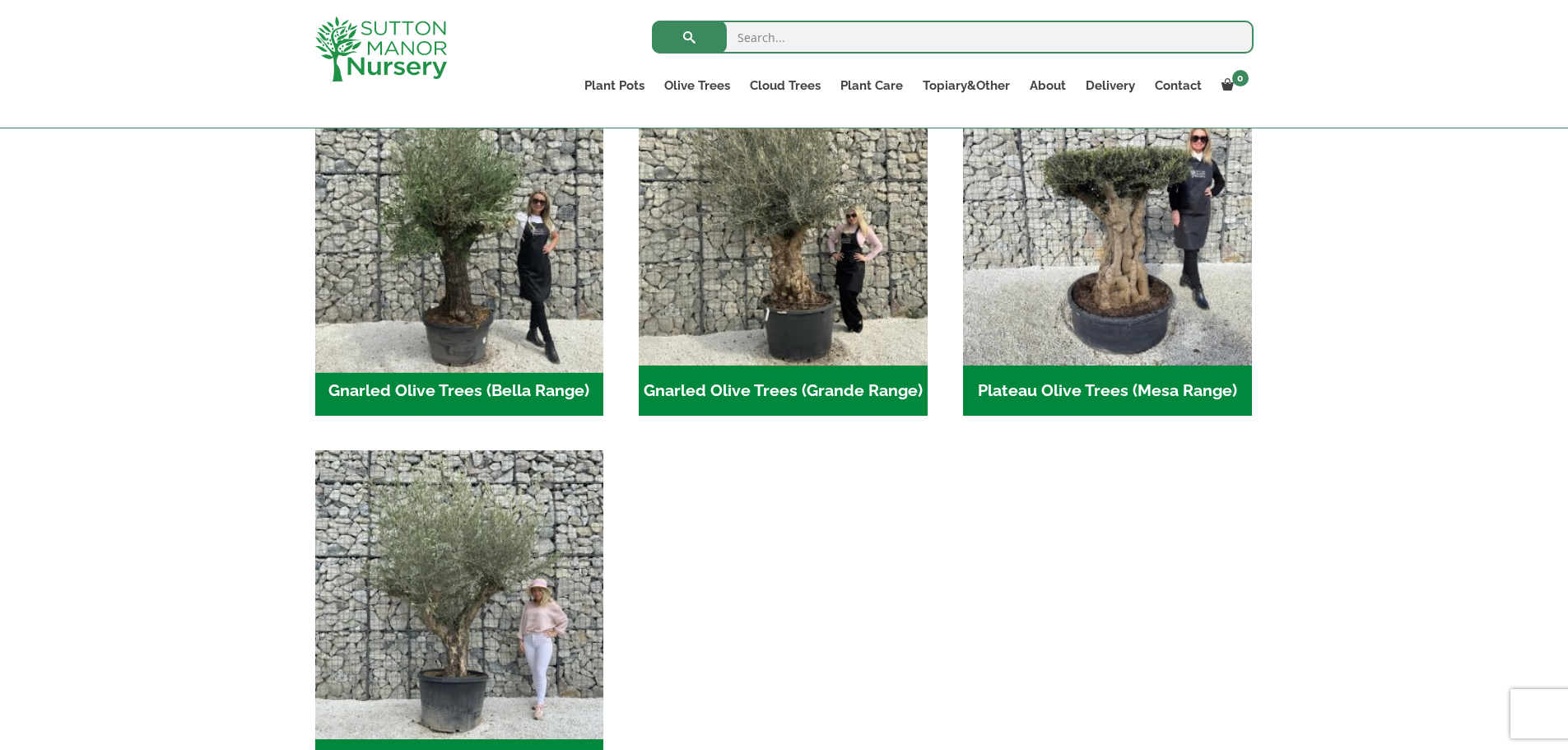
click at [491, 316] on img "Visit product category Gnarled Olive Trees (Bella Range)" at bounding box center [459, 220] width 303 height 303
click at [416, 314] on img "Visit product category Gnarled Olive Trees (Bella Range)" at bounding box center [459, 220] width 303 height 303
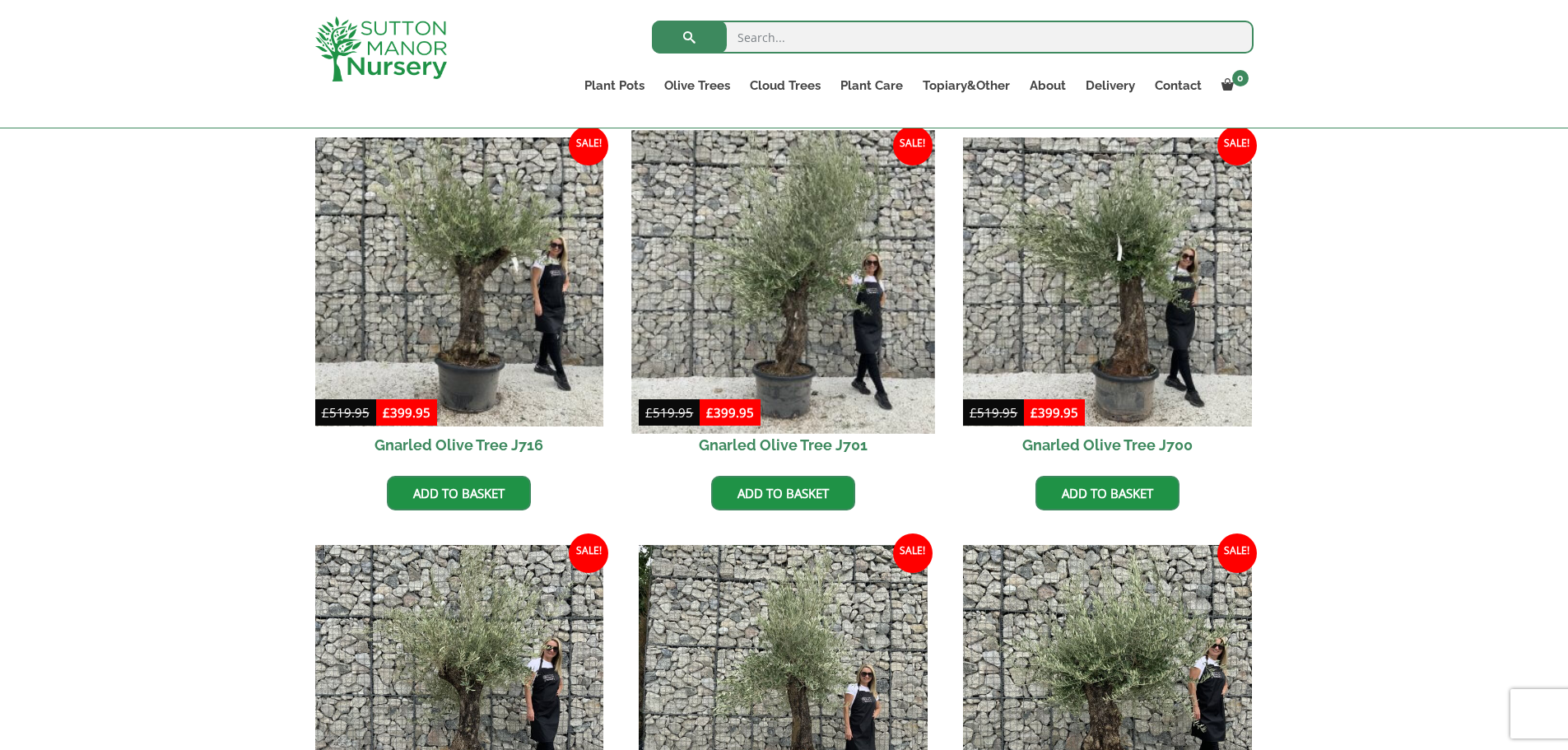
click at [773, 391] on img at bounding box center [783, 281] width 303 height 303
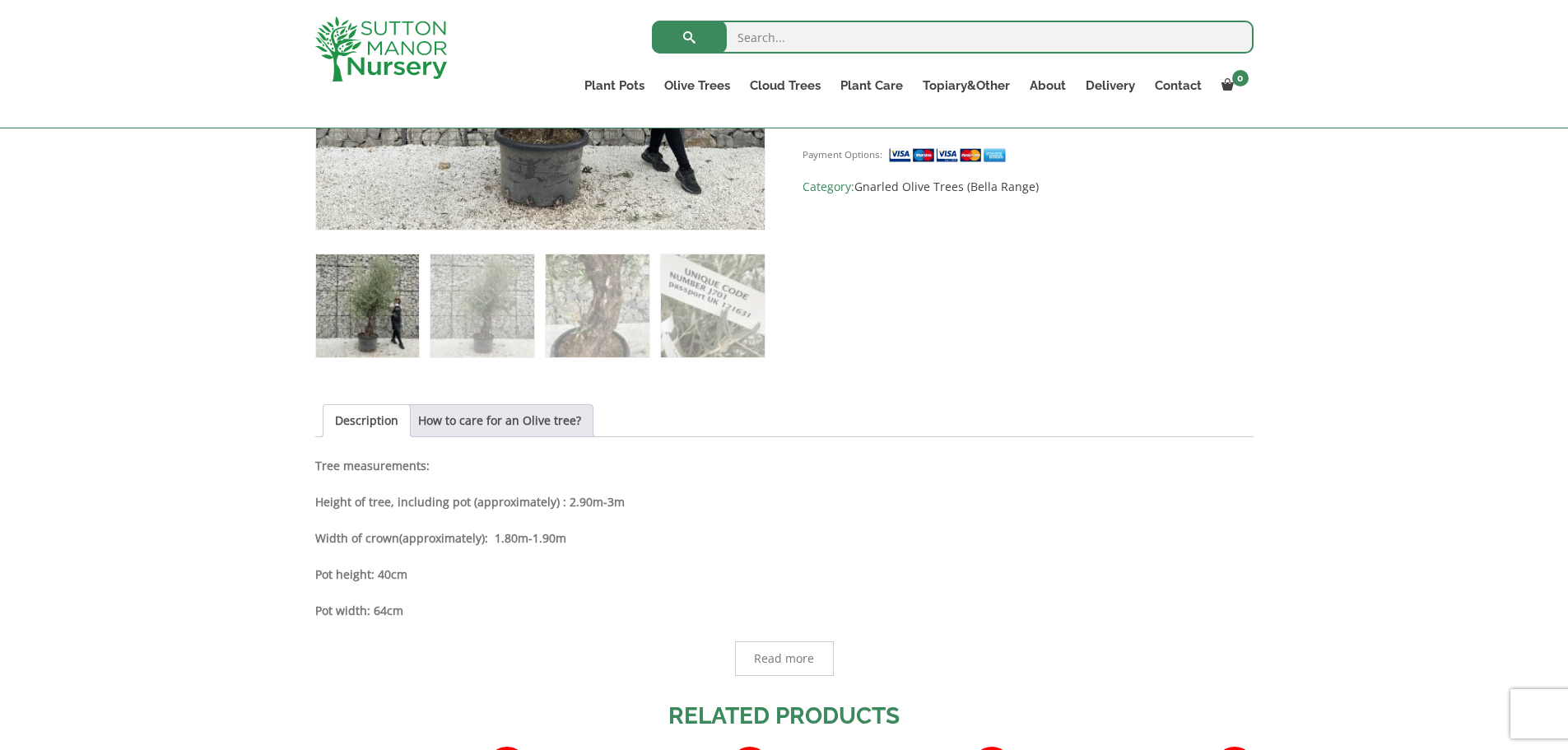
scroll to position [741, 0]
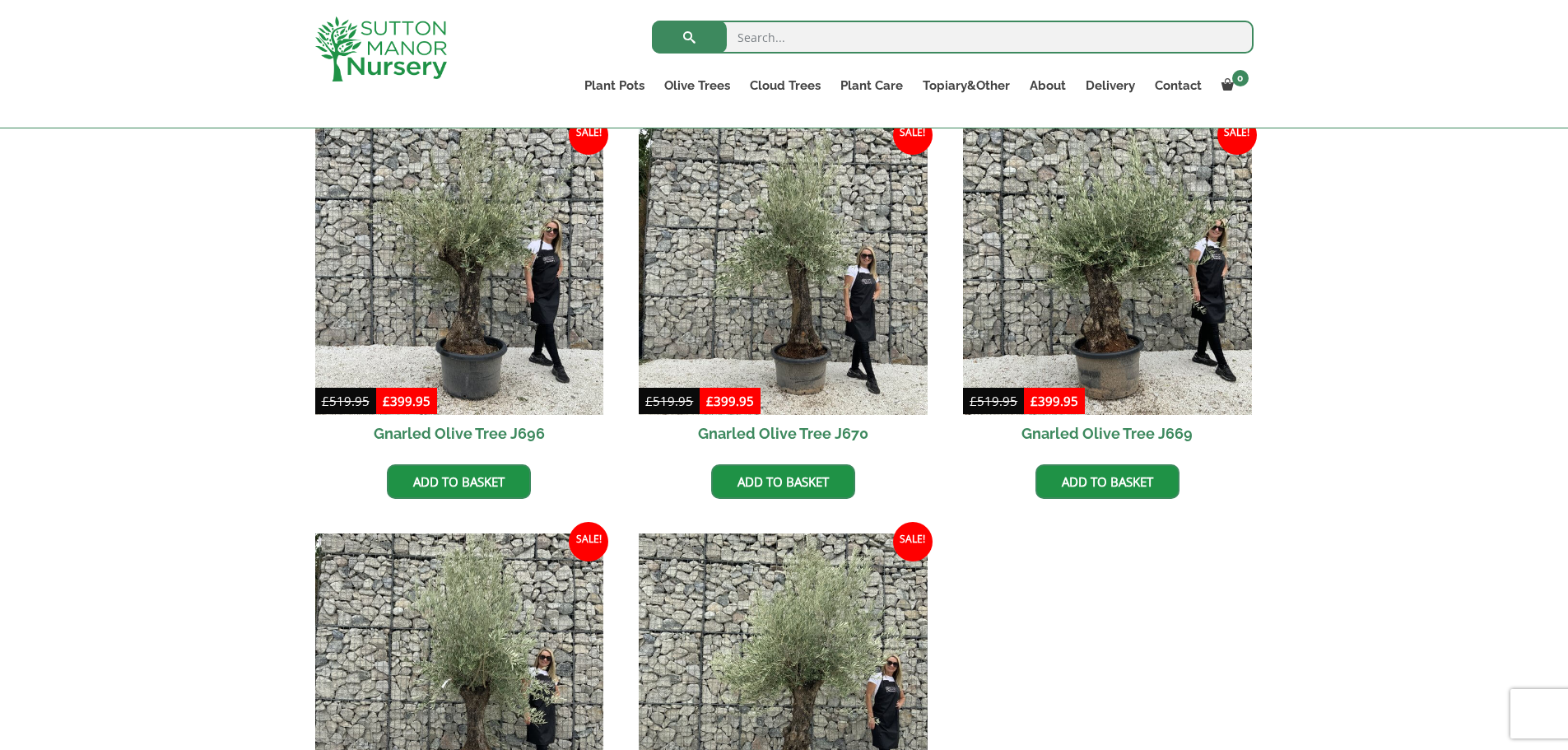
scroll to position [577, 0]
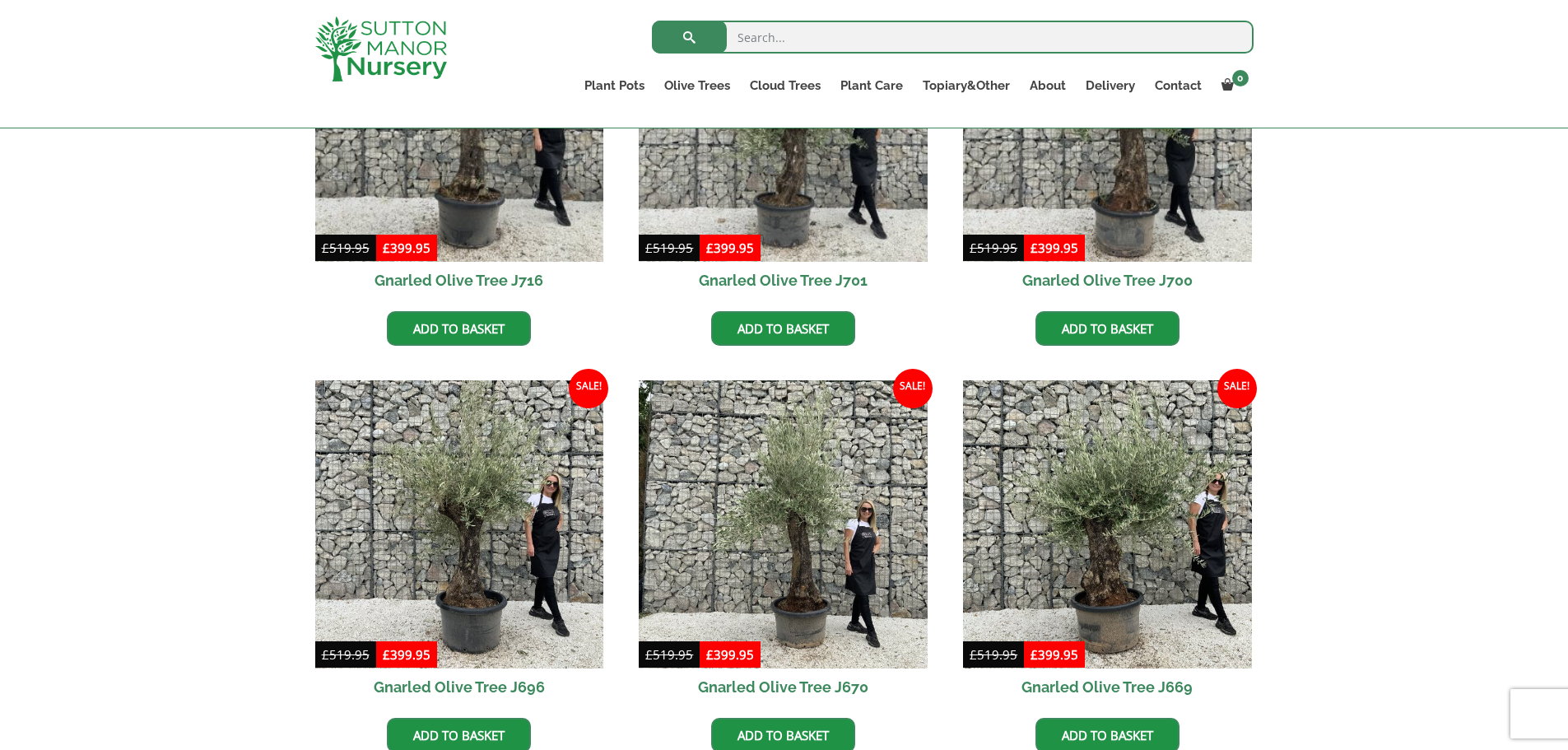
drag, startPoint x: 794, startPoint y: 34, endPoint x: 806, endPoint y: 45, distance: 16.3
click at [801, 36] on input "search" at bounding box center [953, 37] width 602 height 33
type input "bella"
click at [652, 21] on button "submit" at bounding box center [689, 37] width 75 height 33
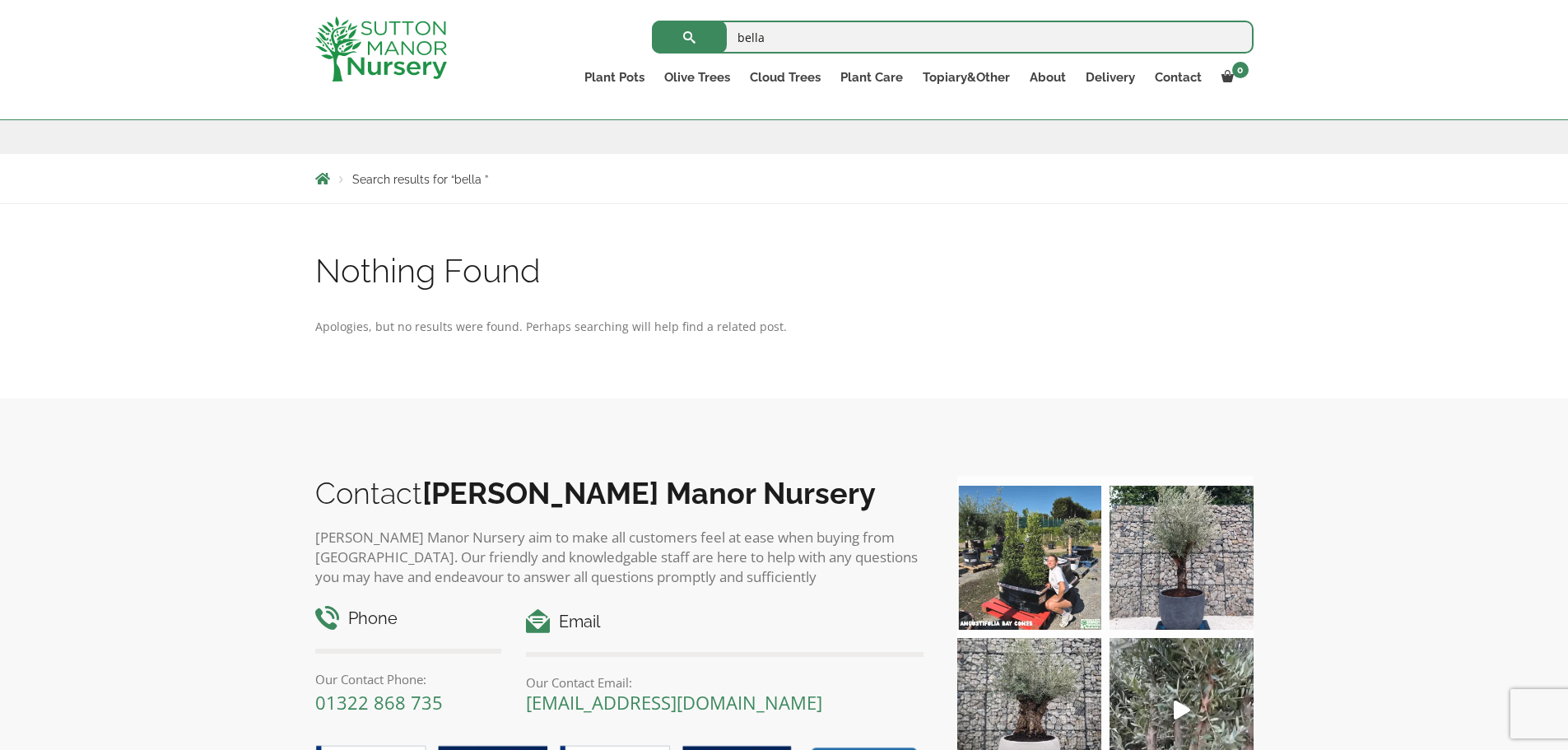
click at [609, 207] on body "0 No products in the basket. Plant Pots Resin Bonded Pots The Amalfi Pots The M…" at bounding box center [784, 467] width 1568 height 1429
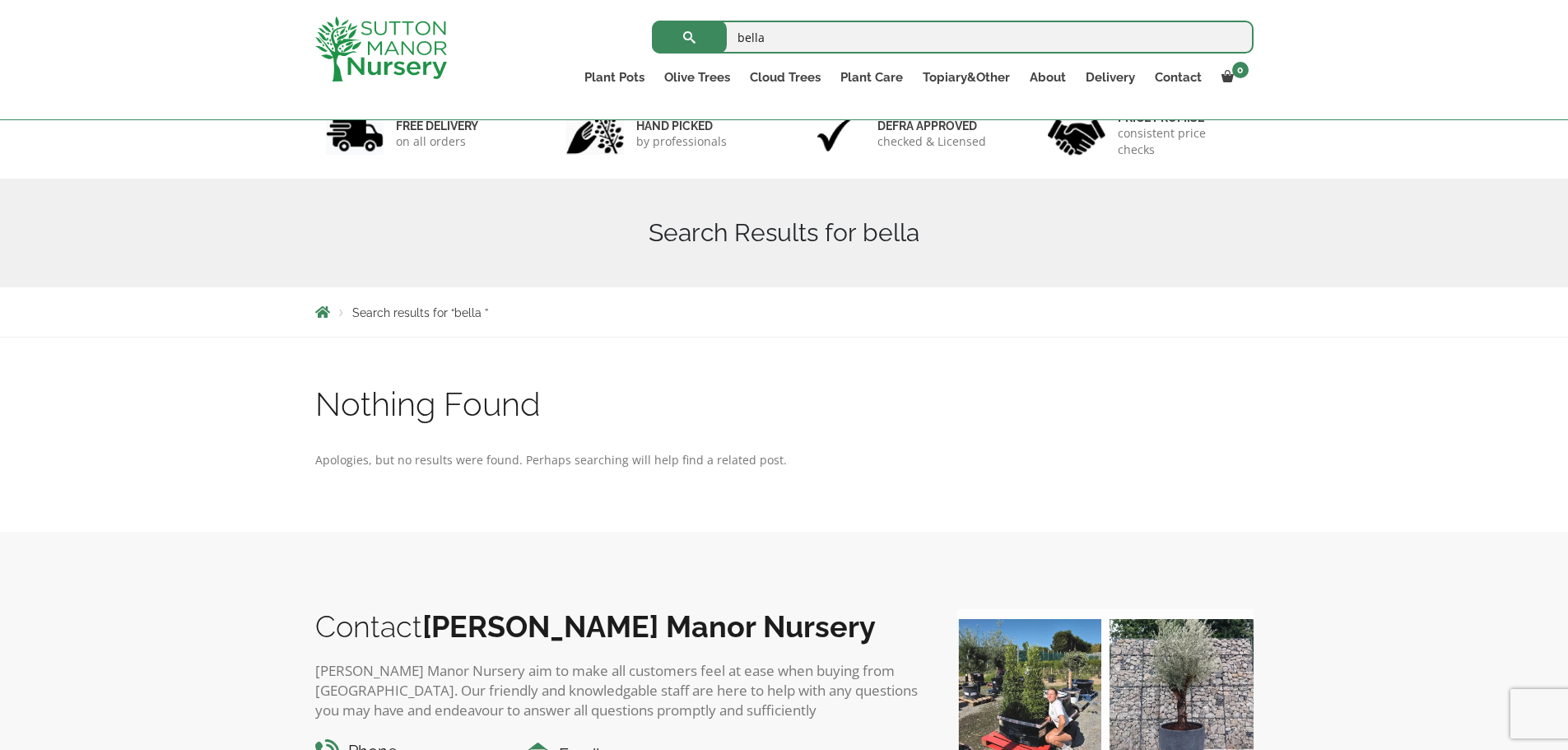
scroll to position [83, 0]
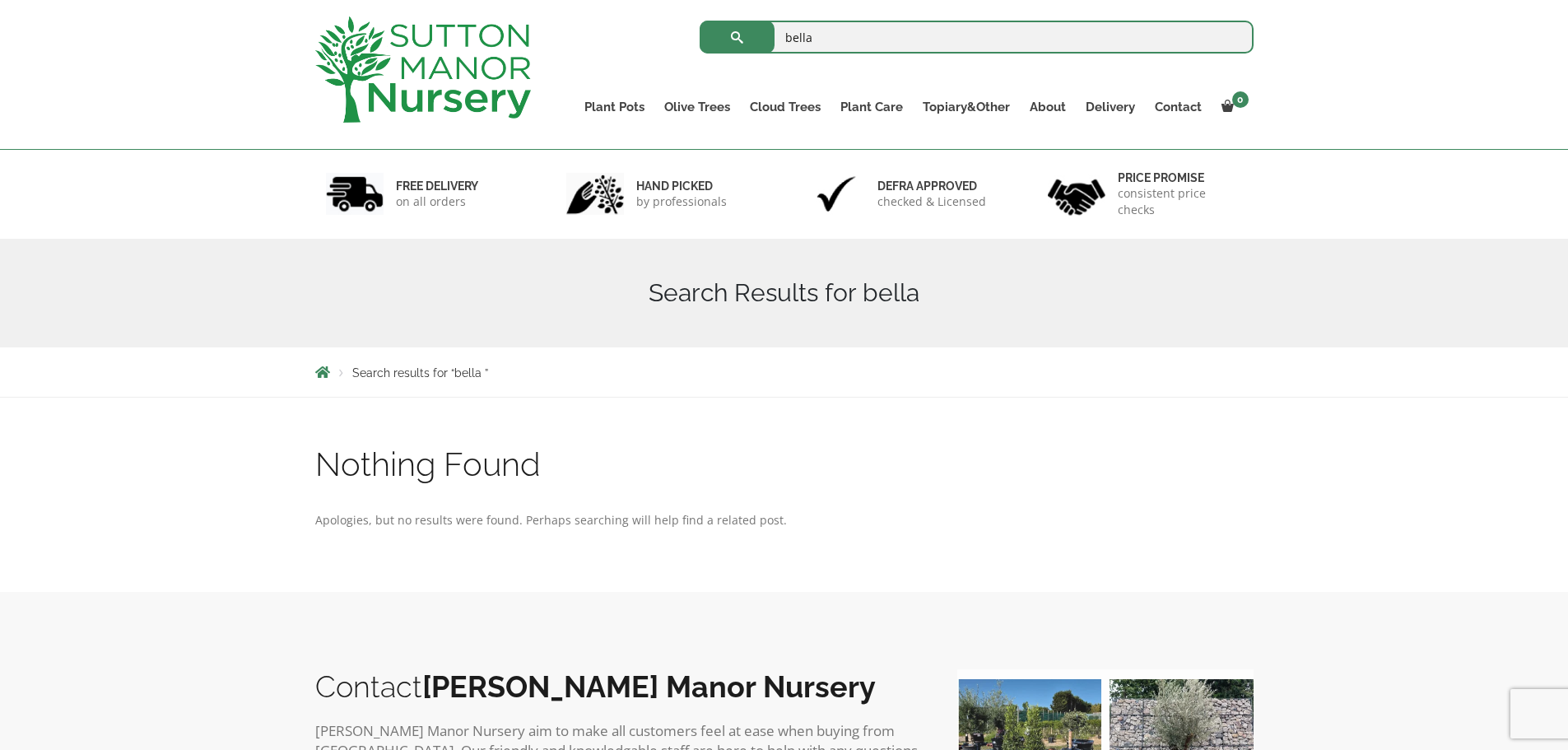
click at [385, 31] on img at bounding box center [423, 69] width 216 height 106
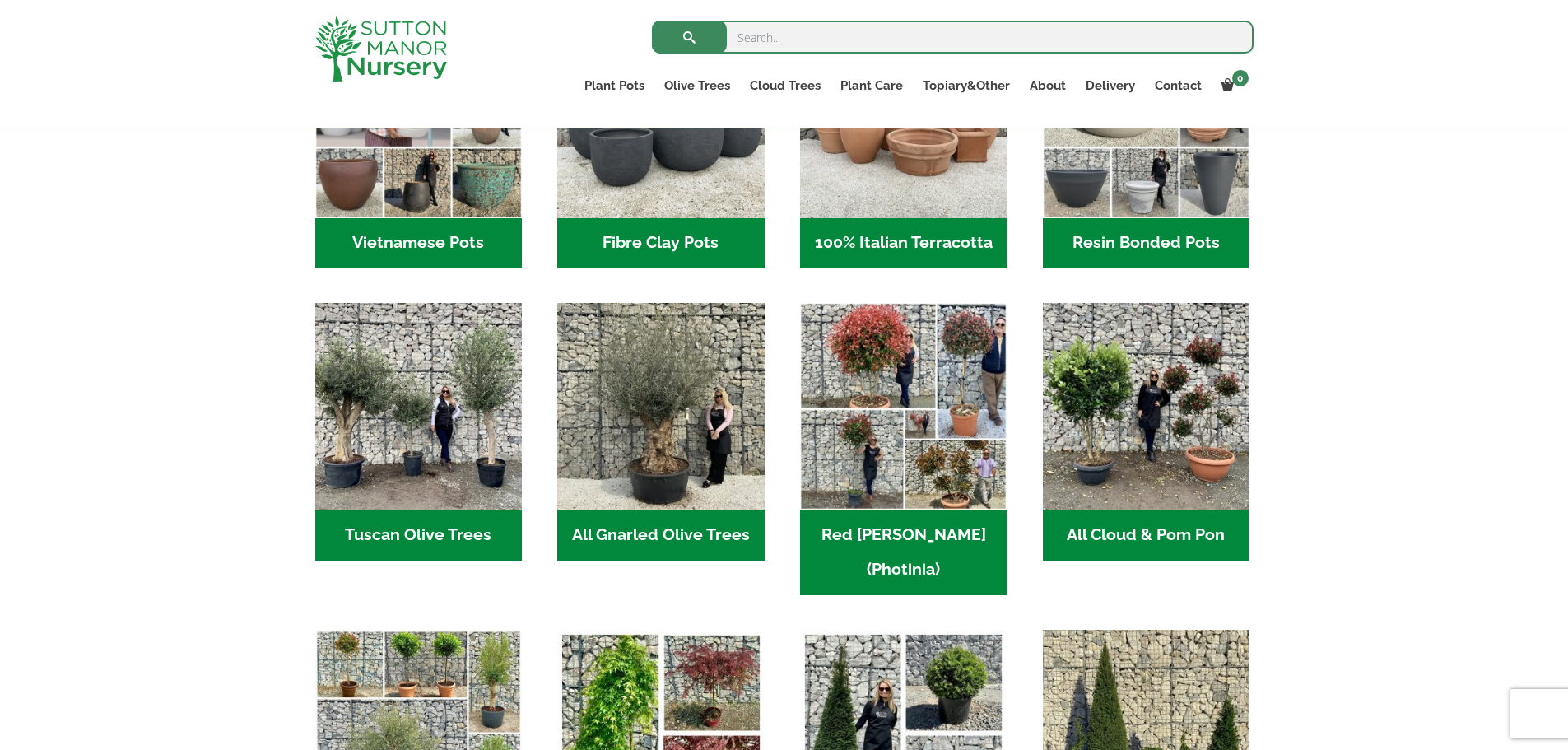
scroll to position [824, 0]
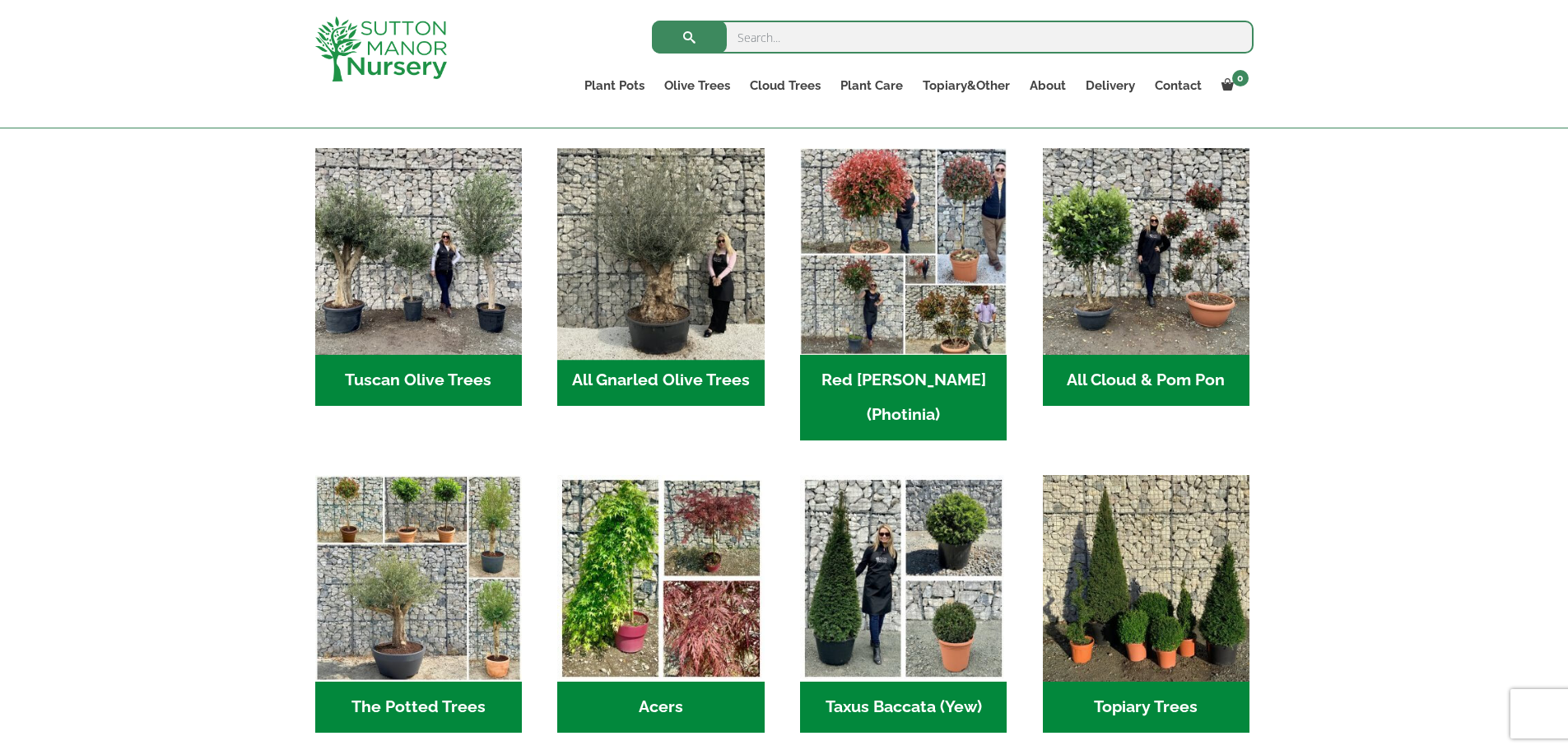
click at [709, 278] on img "Visit product category All Gnarled Olive Trees" at bounding box center [661, 252] width 217 height 217
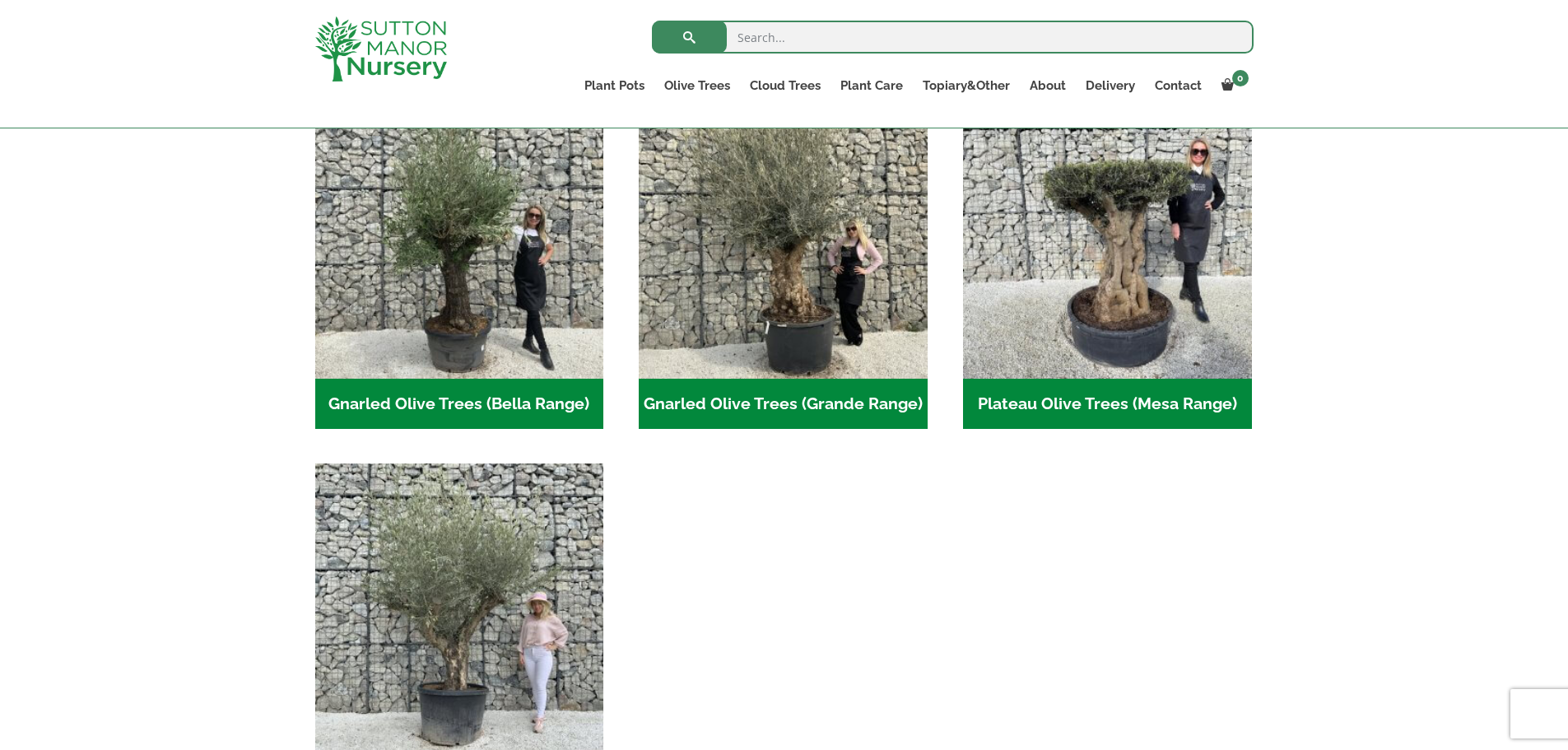
scroll to position [382, 0]
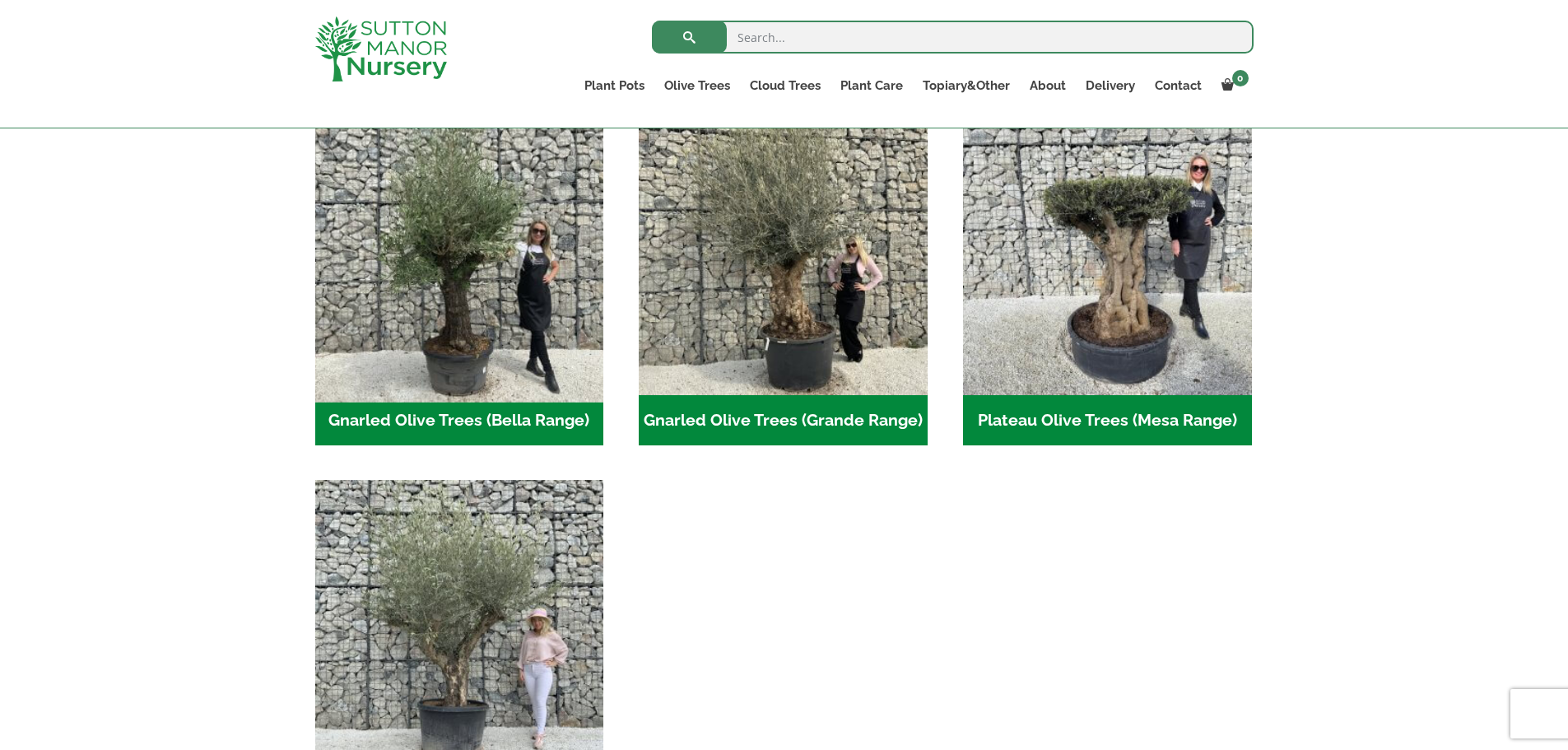
click at [582, 329] on img "Visit product category Gnarled Olive Trees (Bella Range)" at bounding box center [459, 250] width 303 height 303
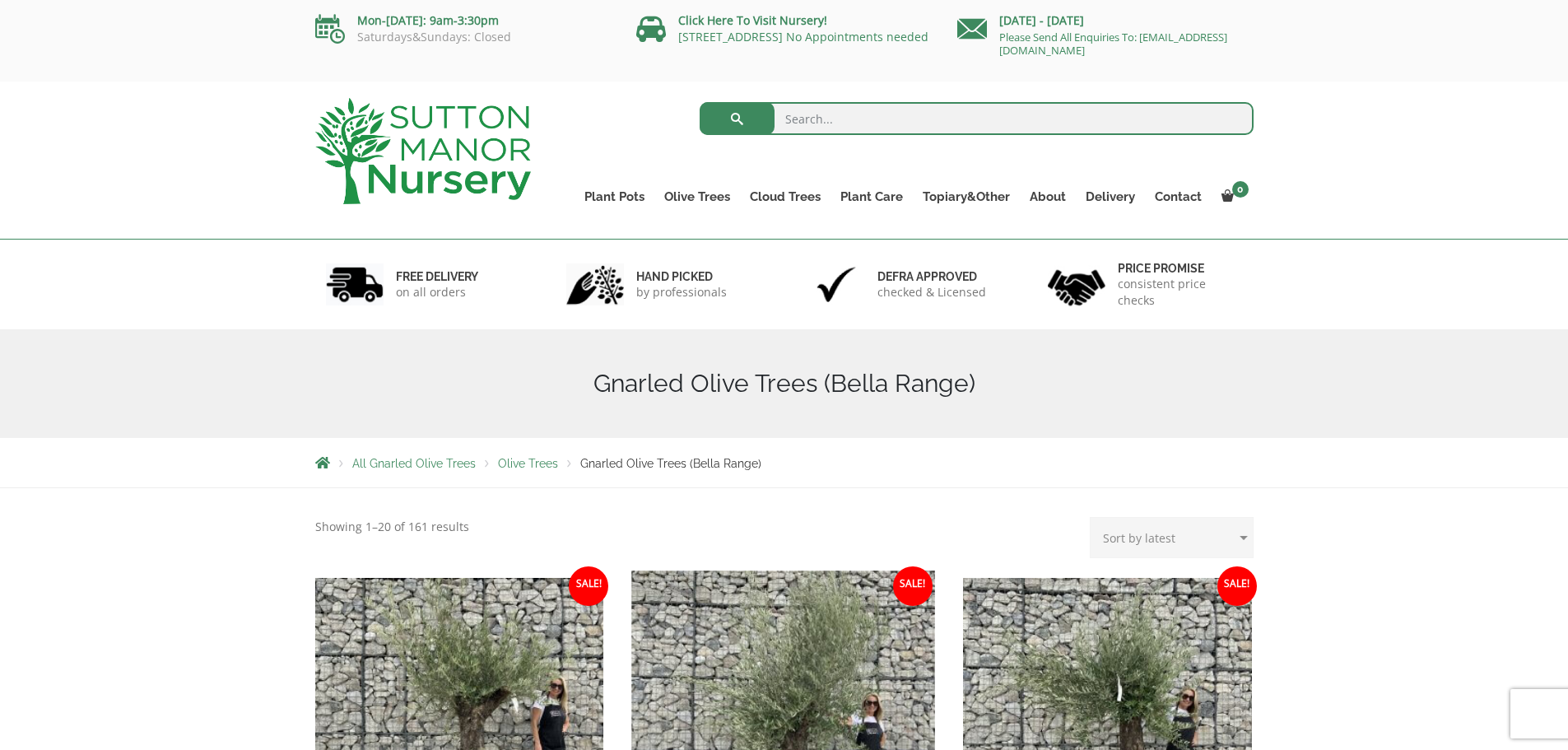
scroll to position [411, 0]
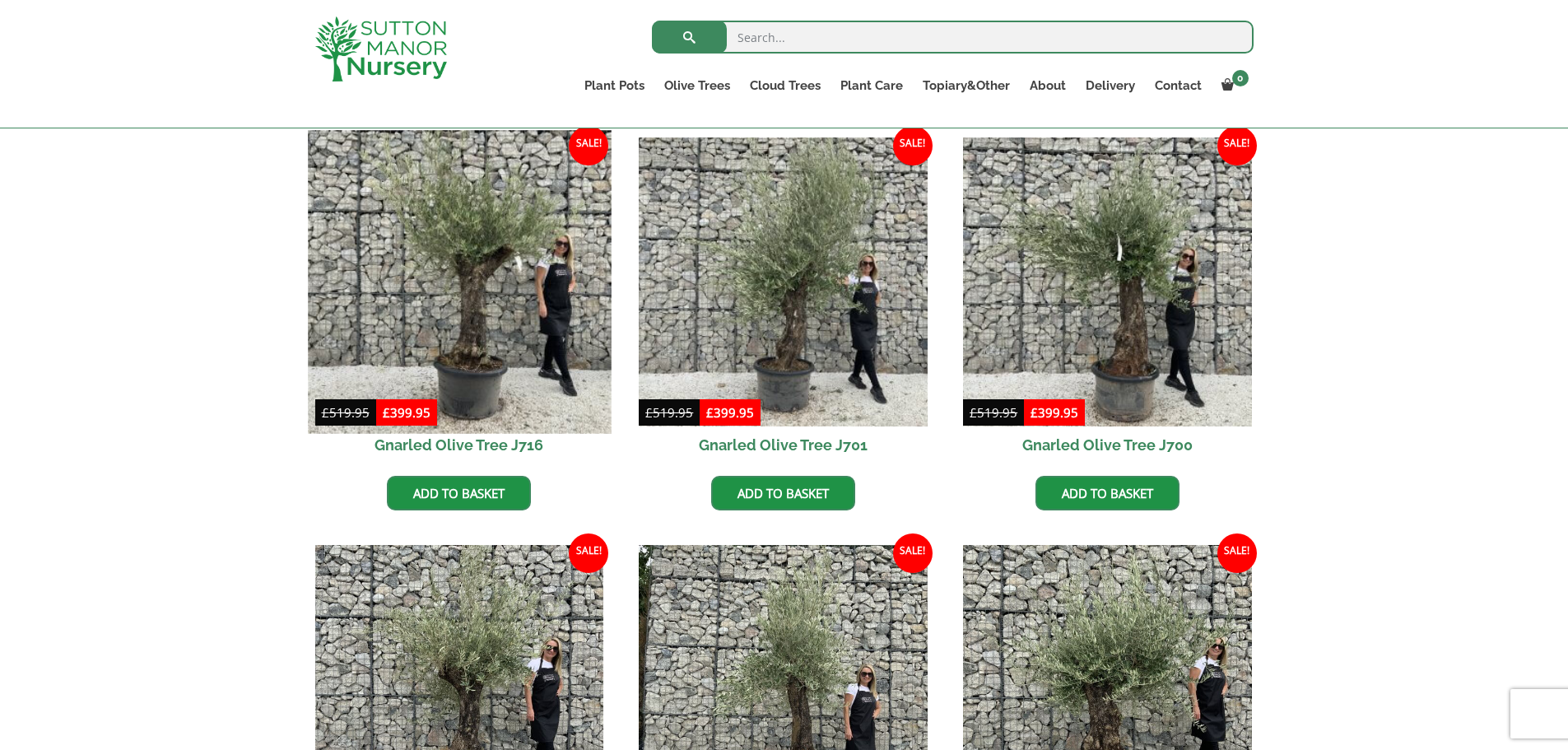
click at [551, 343] on img at bounding box center [459, 281] width 303 height 303
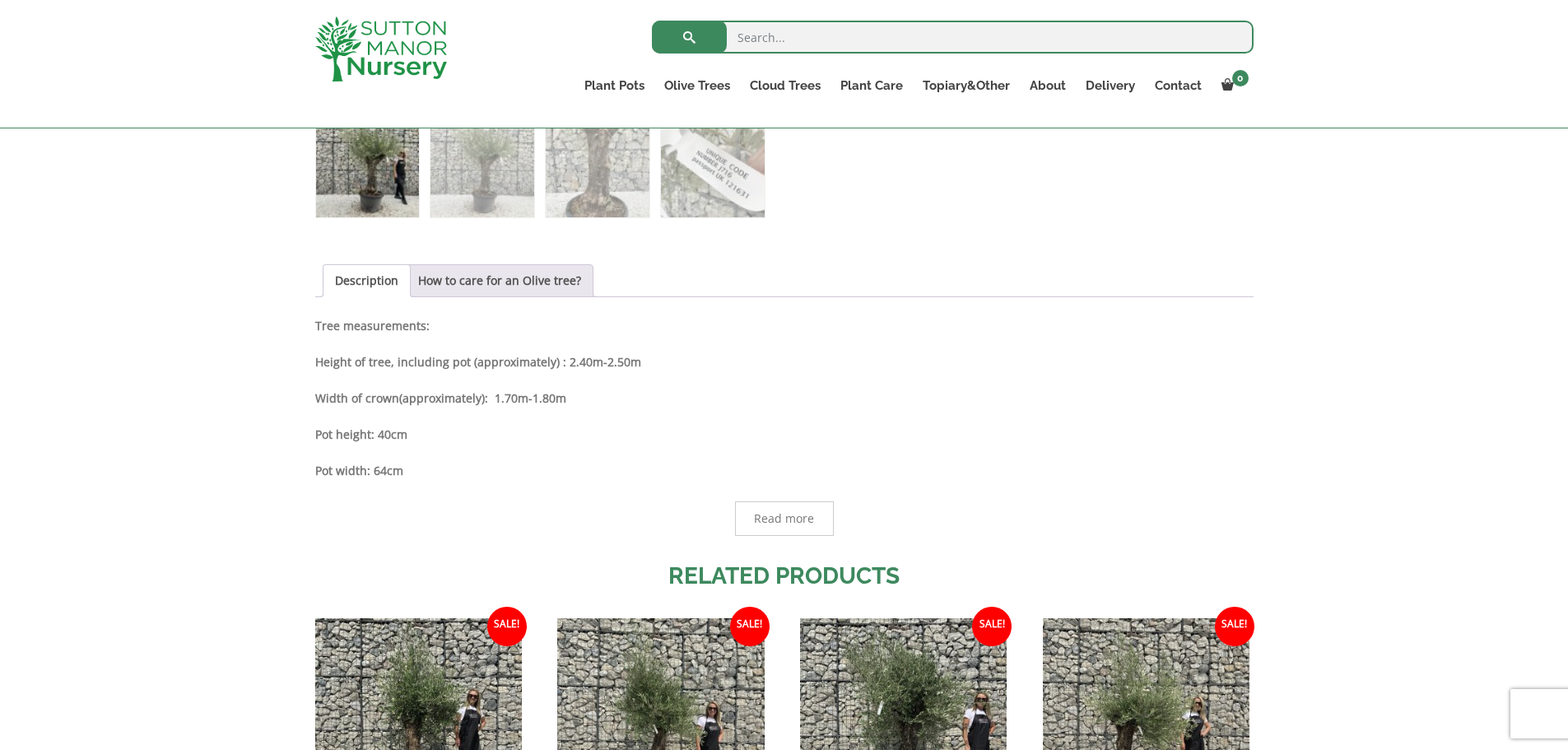
scroll to position [741, 0]
click at [780, 40] on input "search" at bounding box center [953, 37] width 602 height 33
type input "100 amalfi"
click at [652, 21] on button "submit" at bounding box center [689, 37] width 75 height 33
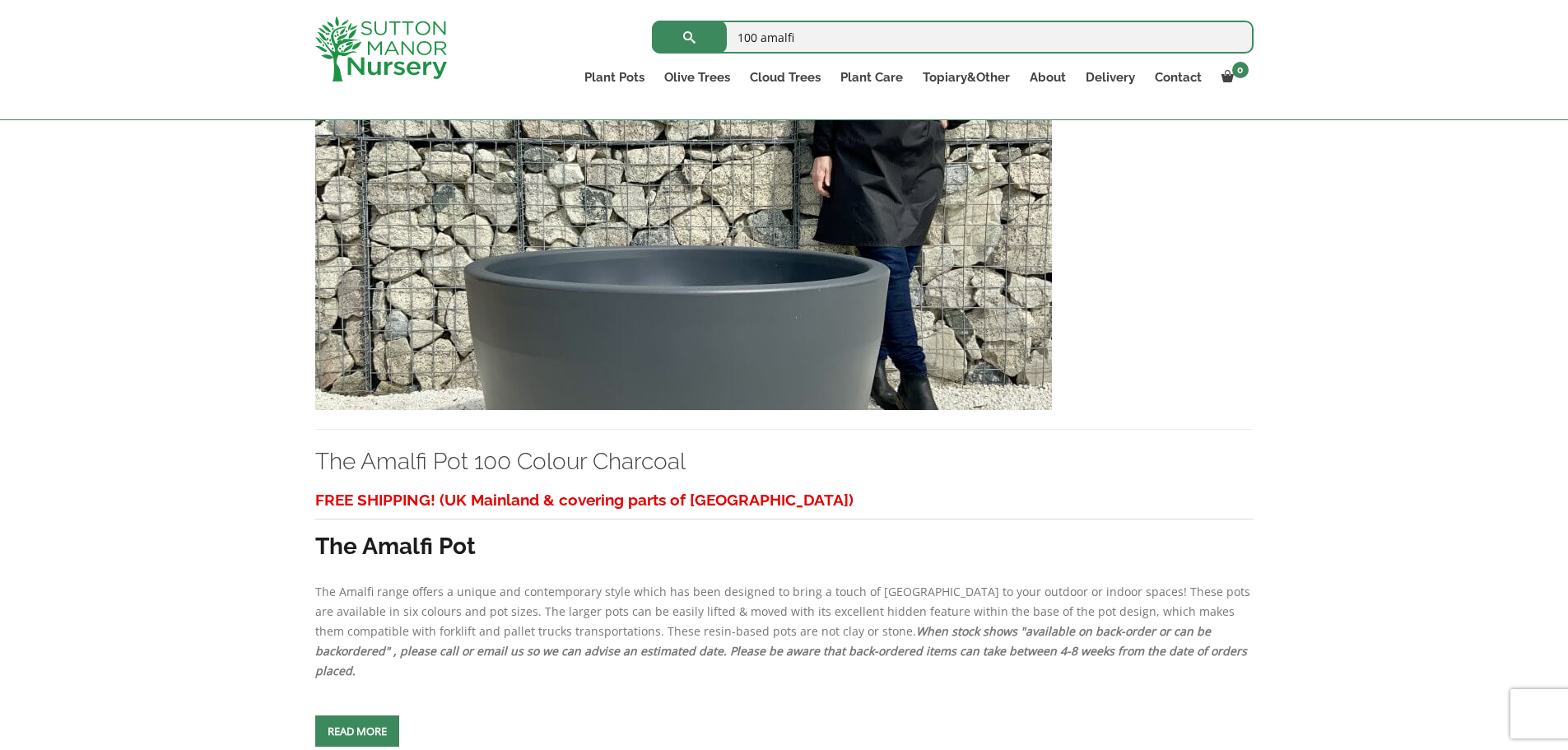
scroll to position [330, 0]
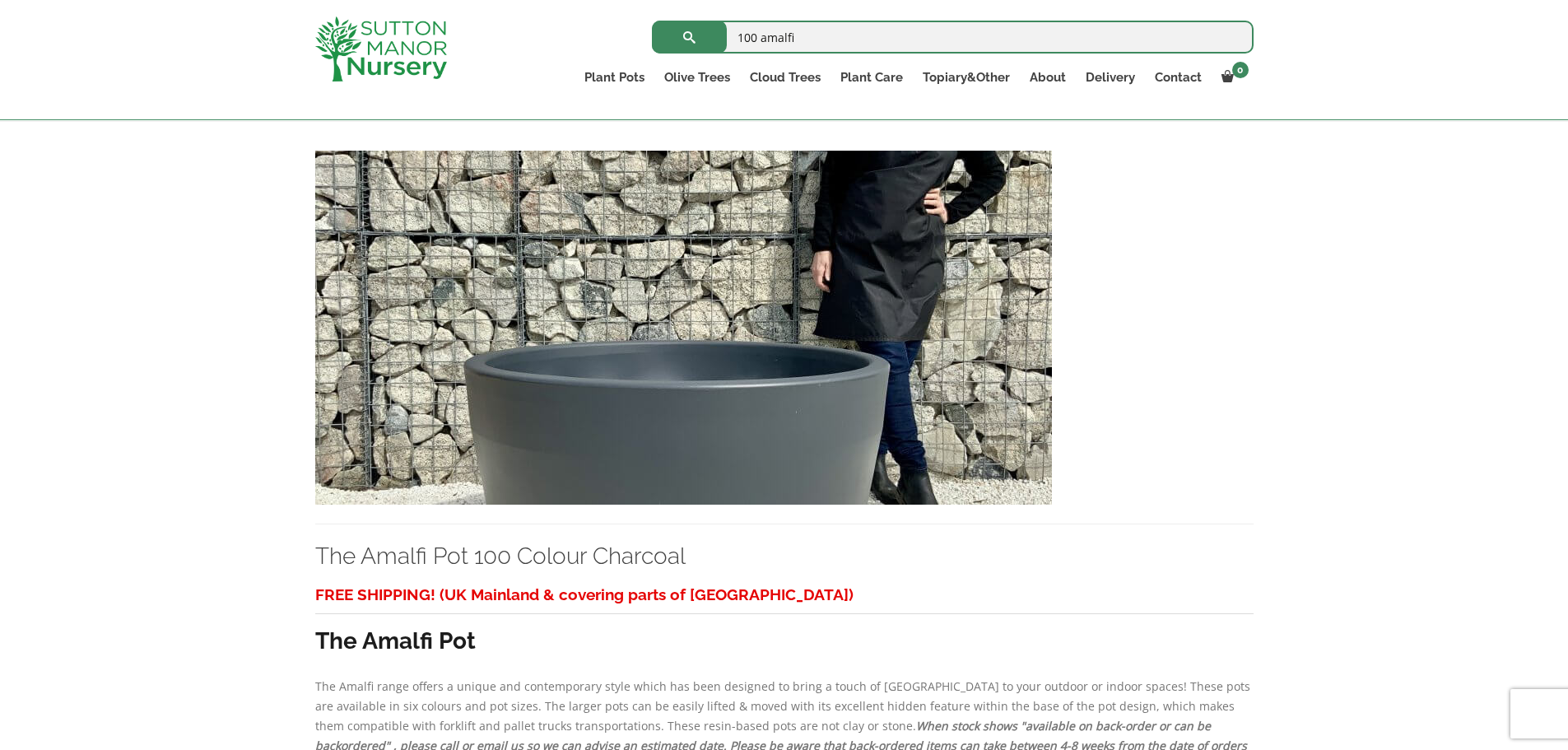
click at [406, 62] on img at bounding box center [381, 49] width 132 height 65
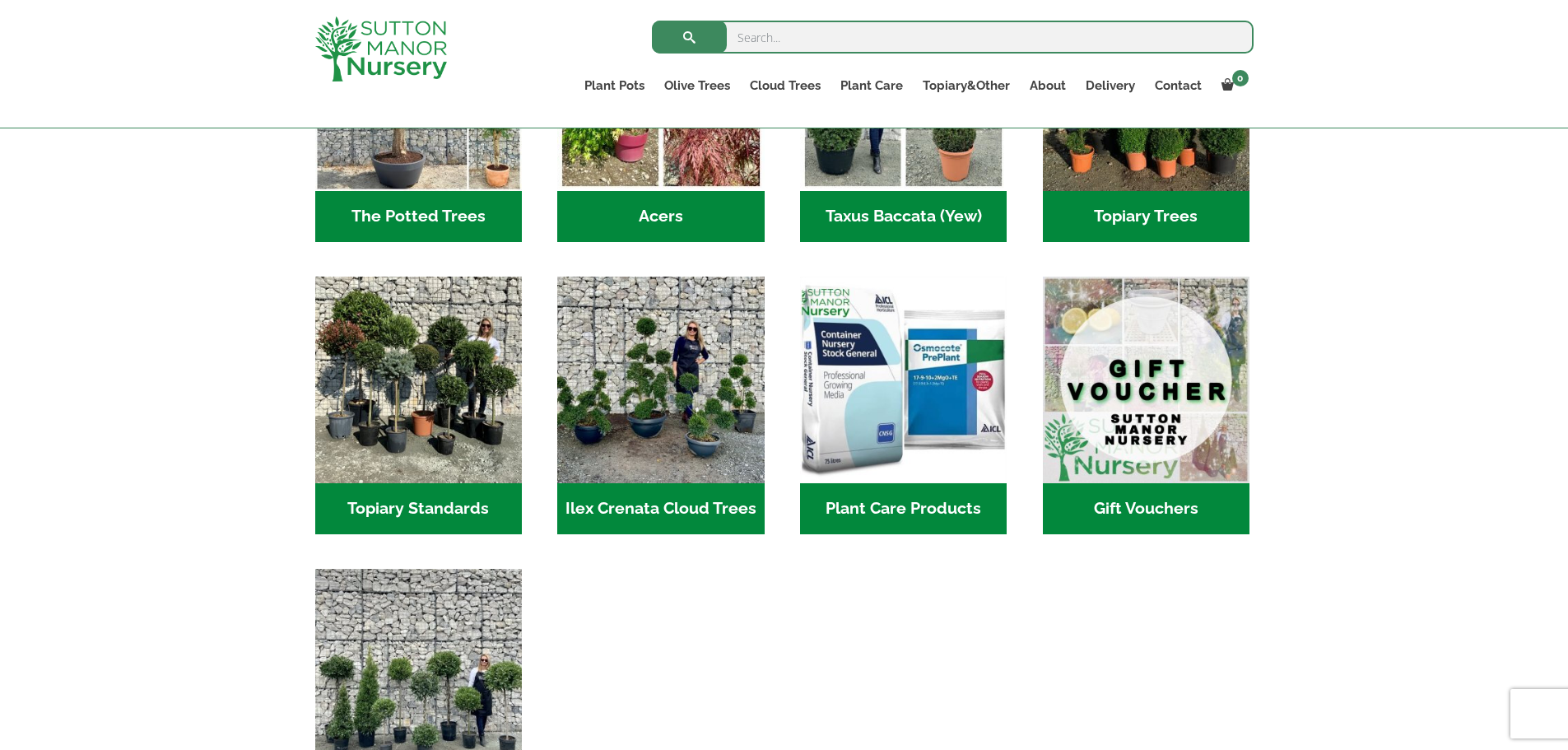
scroll to position [1235, 0]
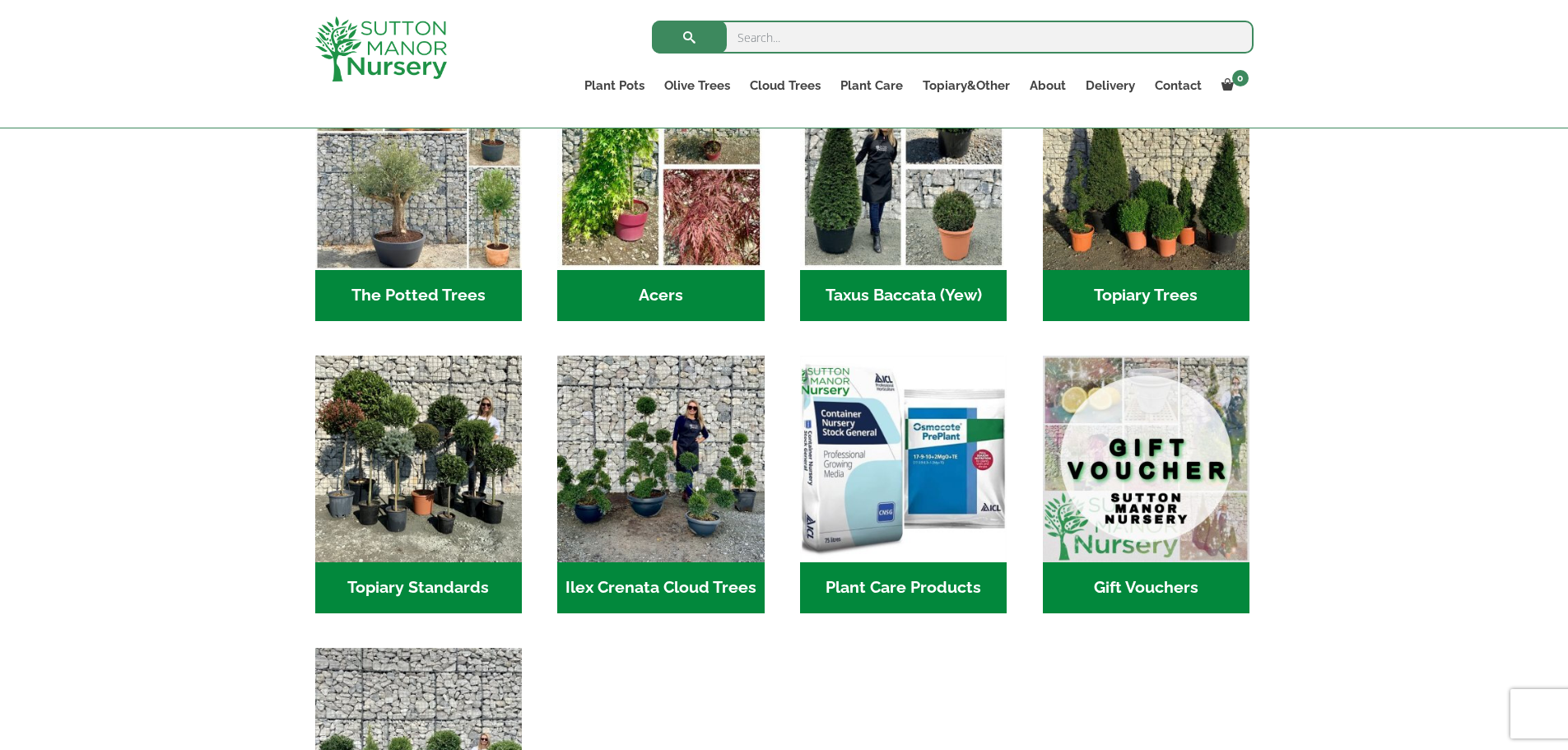
click at [434, 45] on img at bounding box center [381, 49] width 132 height 65
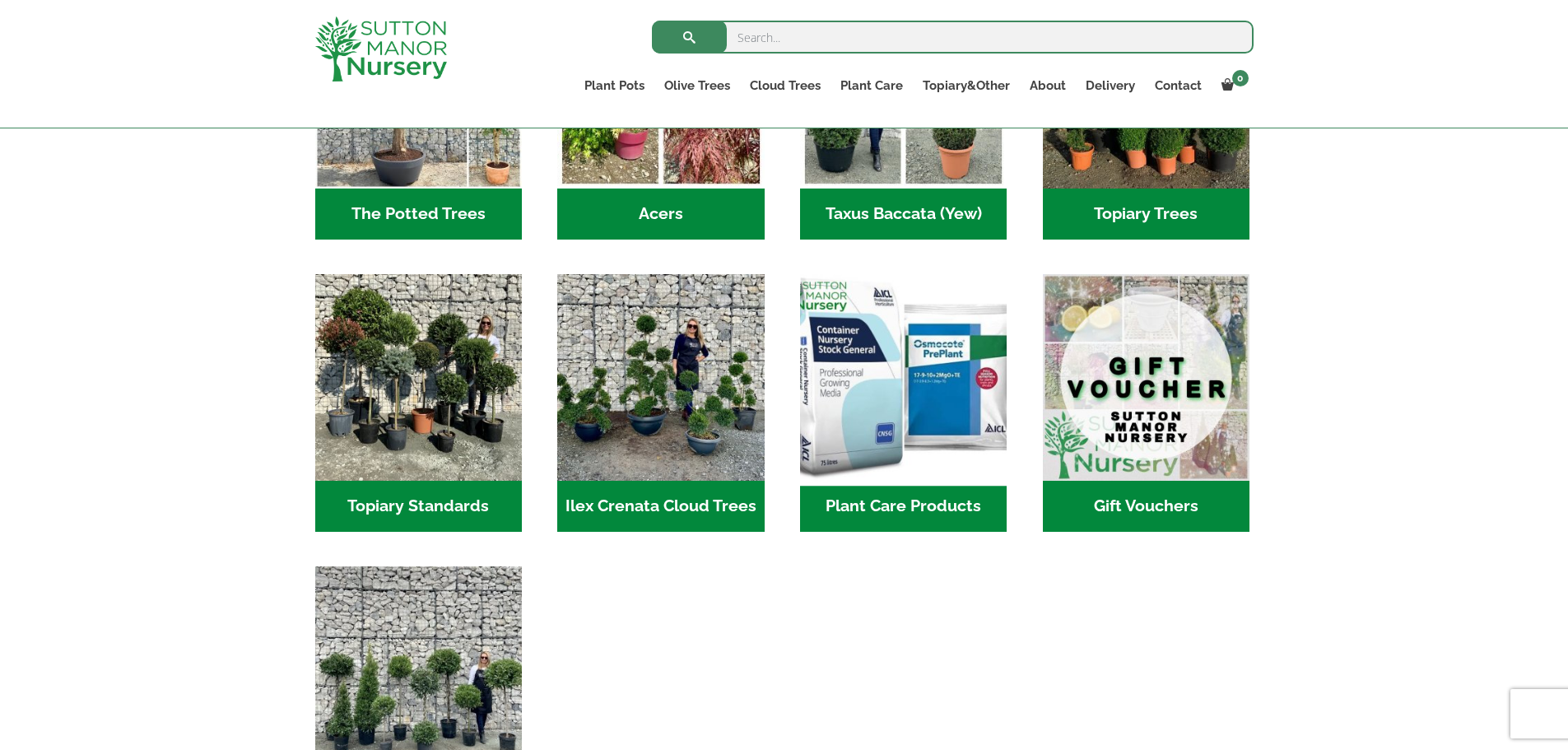
scroll to position [1318, 0]
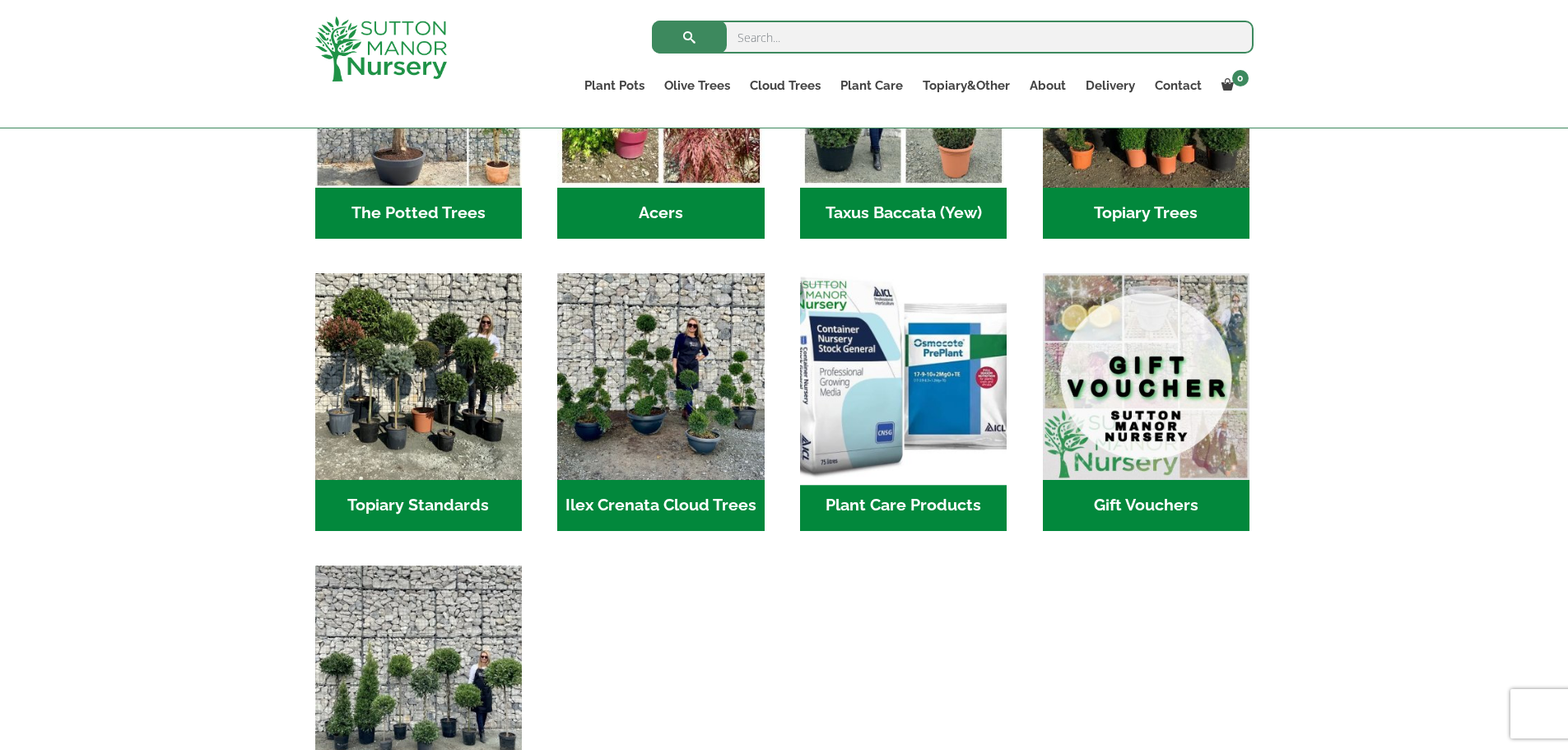
click at [938, 403] on img "Visit product category Plant Care Products" at bounding box center [904, 376] width 217 height 217
click at [896, 338] on img "Visit product category Plant Care Products" at bounding box center [904, 376] width 217 height 217
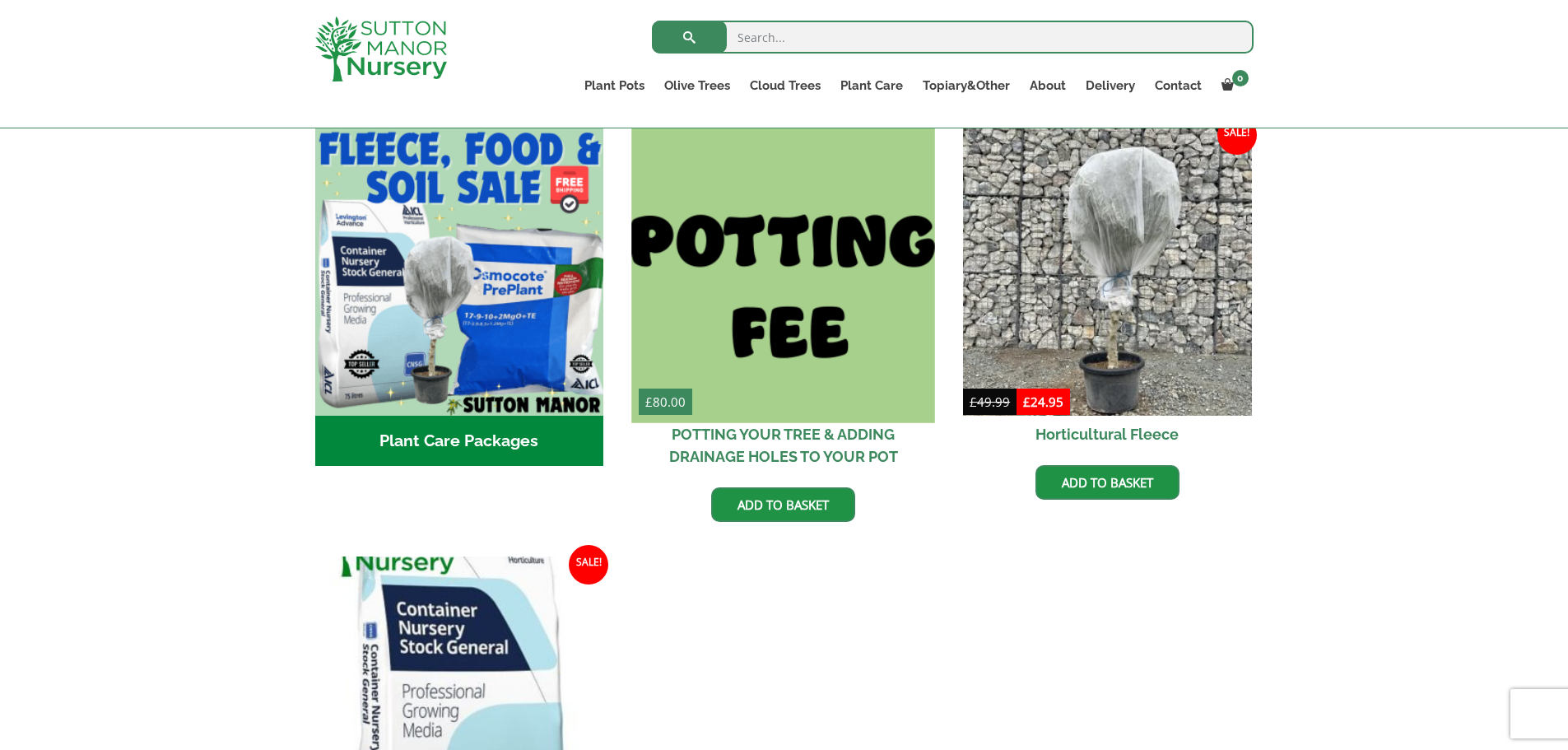
scroll to position [494, 0]
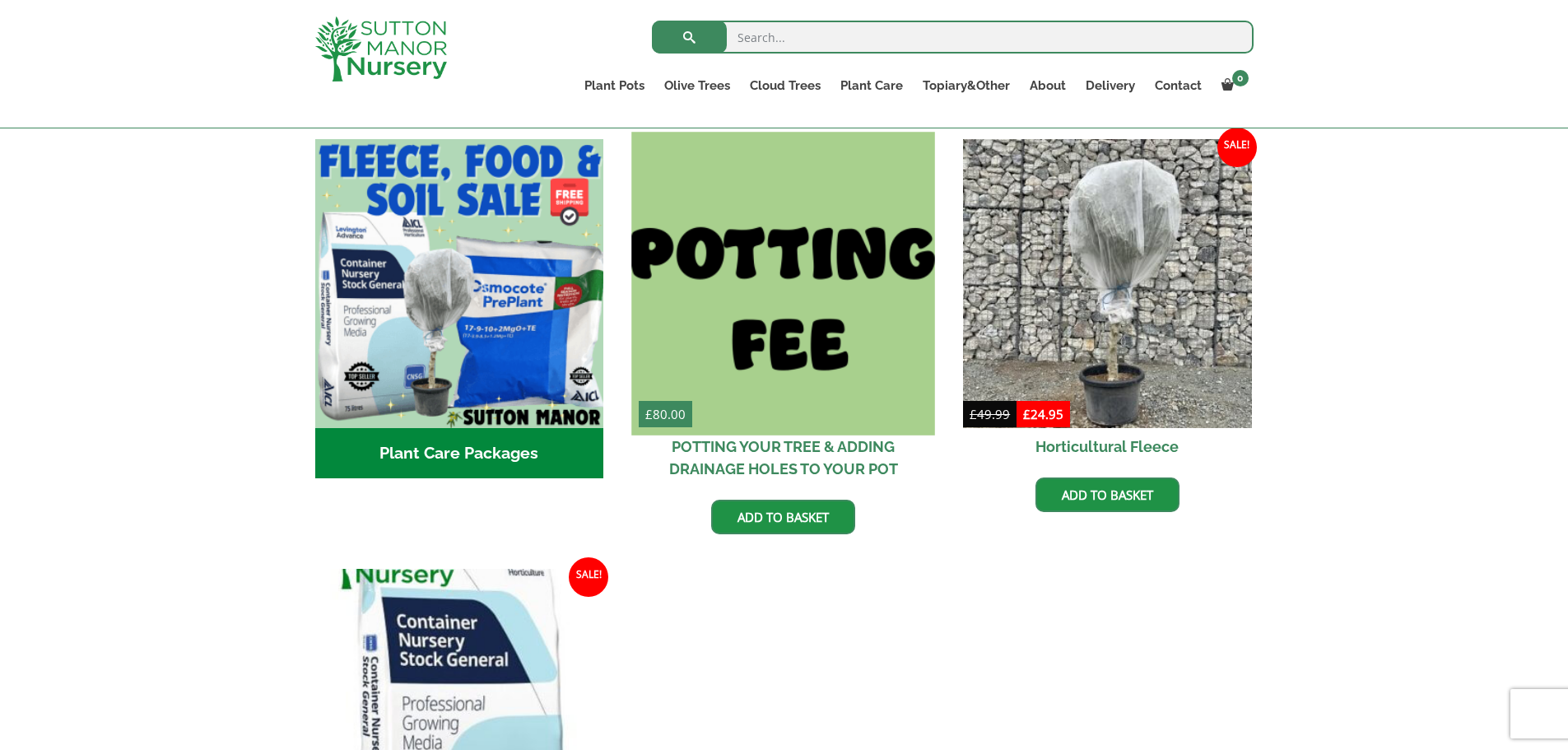
click at [806, 210] on img at bounding box center [783, 283] width 303 height 303
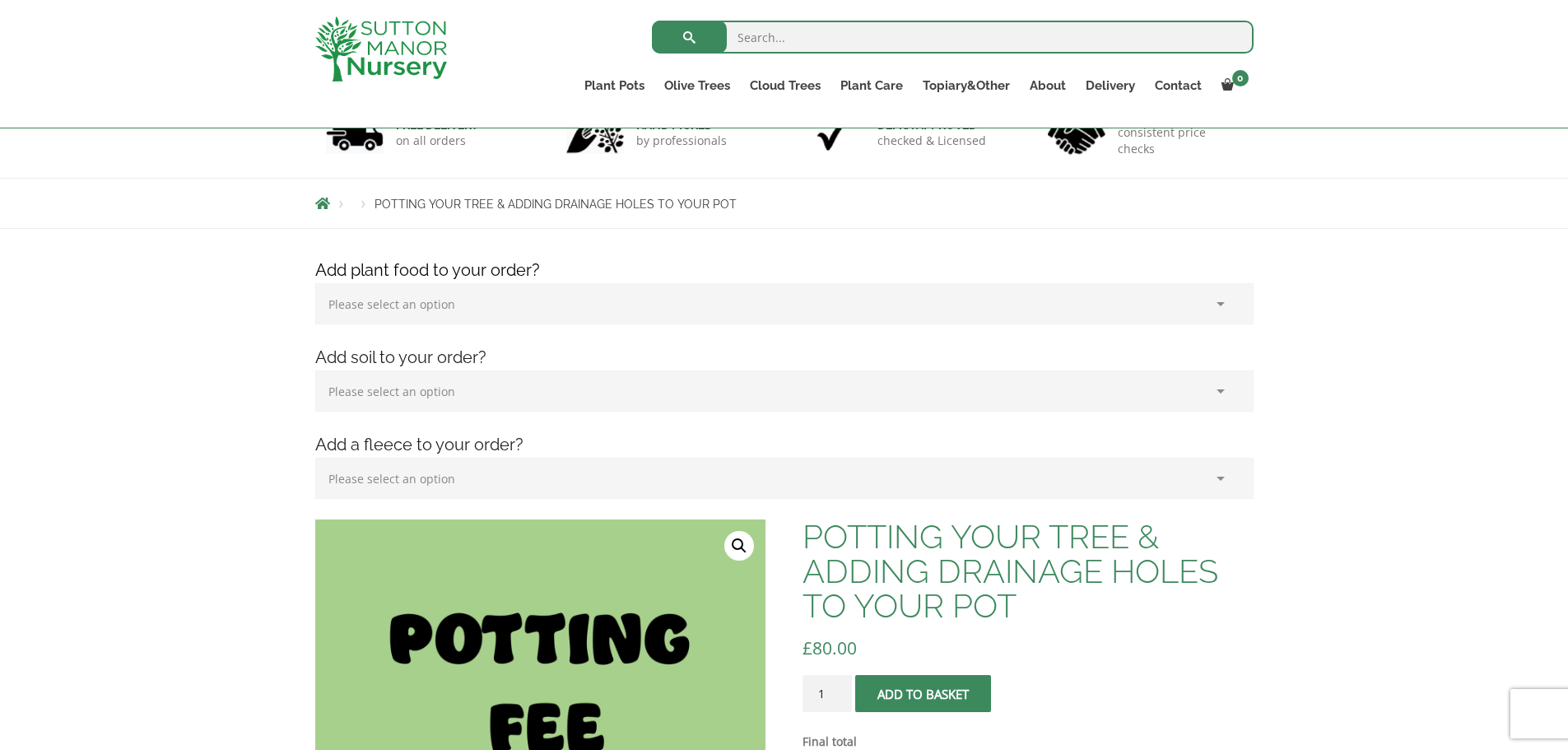
scroll to position [83, 0]
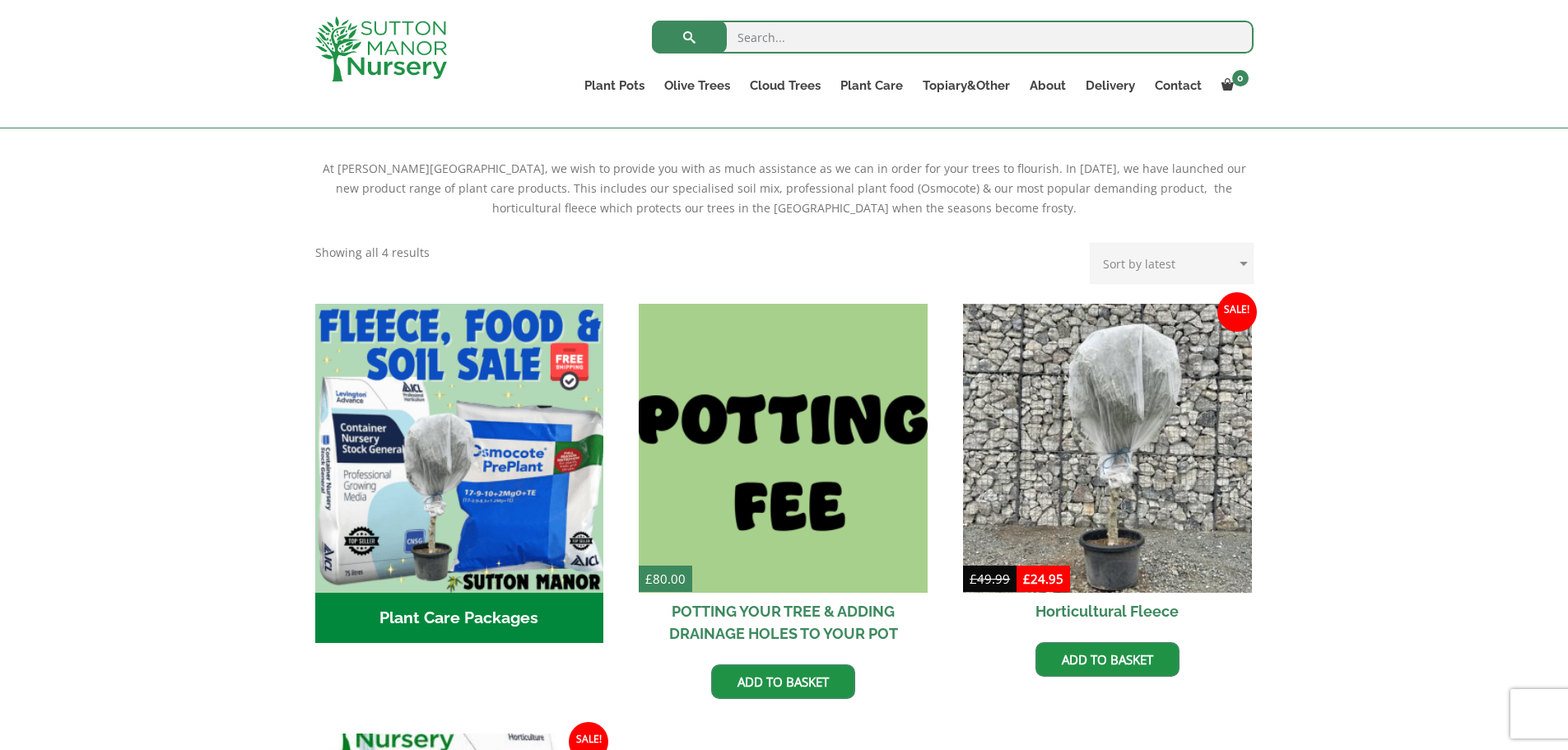
scroll to position [411, 0]
